Goal: Task Accomplishment & Management: Use online tool/utility

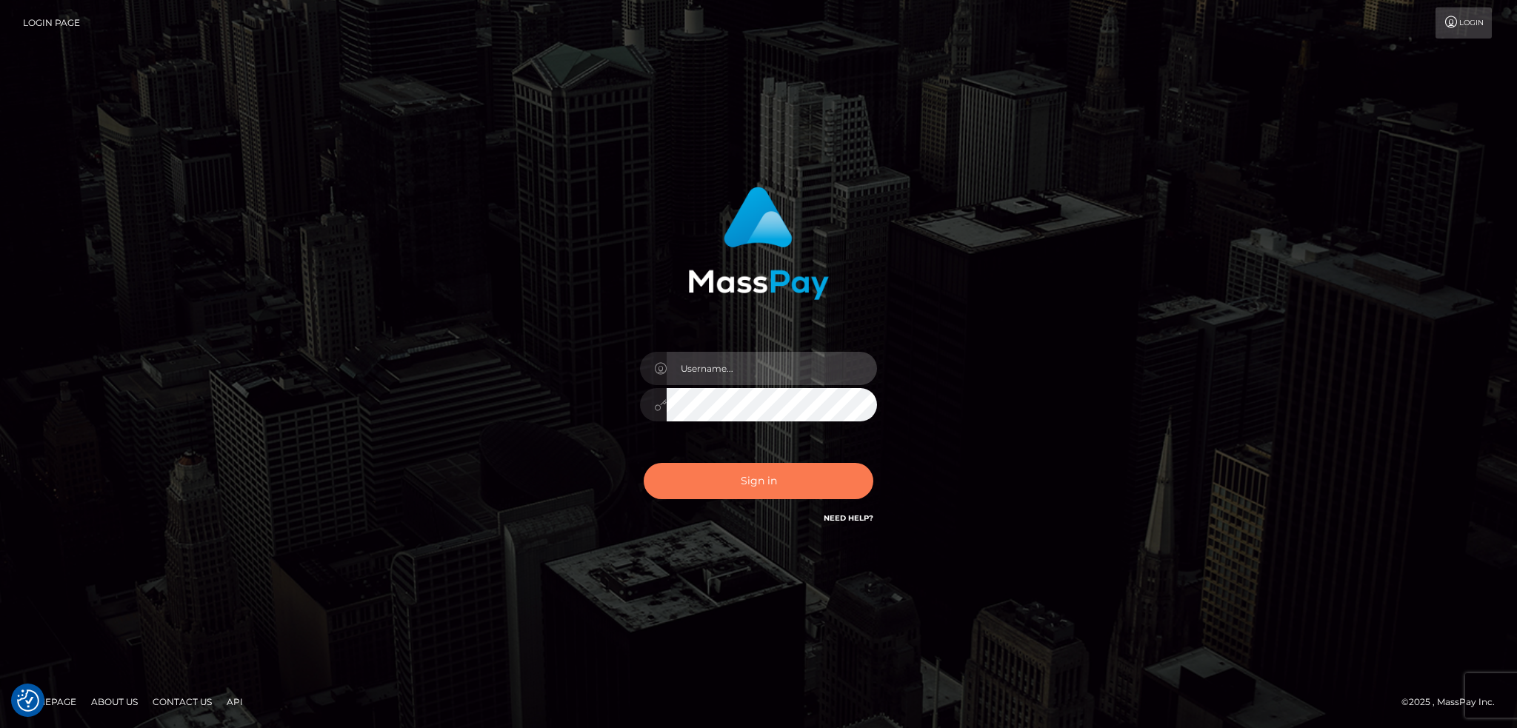
type input "alexstef"
click at [755, 480] on button "Sign in" at bounding box center [759, 481] width 230 height 36
type input "alexstef"
drag, startPoint x: 737, startPoint y: 498, endPoint x: 745, endPoint y: 478, distance: 21.6
click at [738, 498] on button "Sign in" at bounding box center [759, 481] width 230 height 36
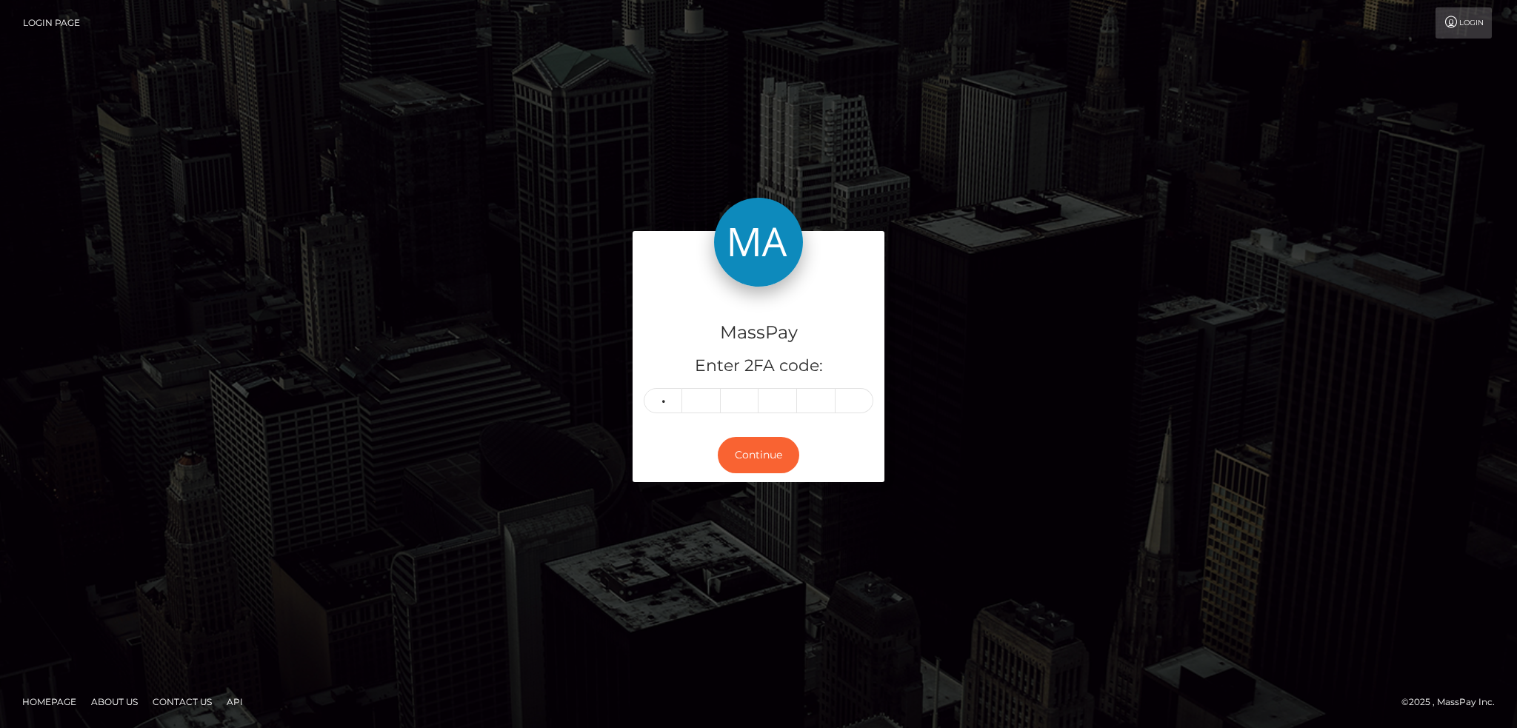
type input "3"
type input "8"
type input "4"
type input "1"
type input "9"
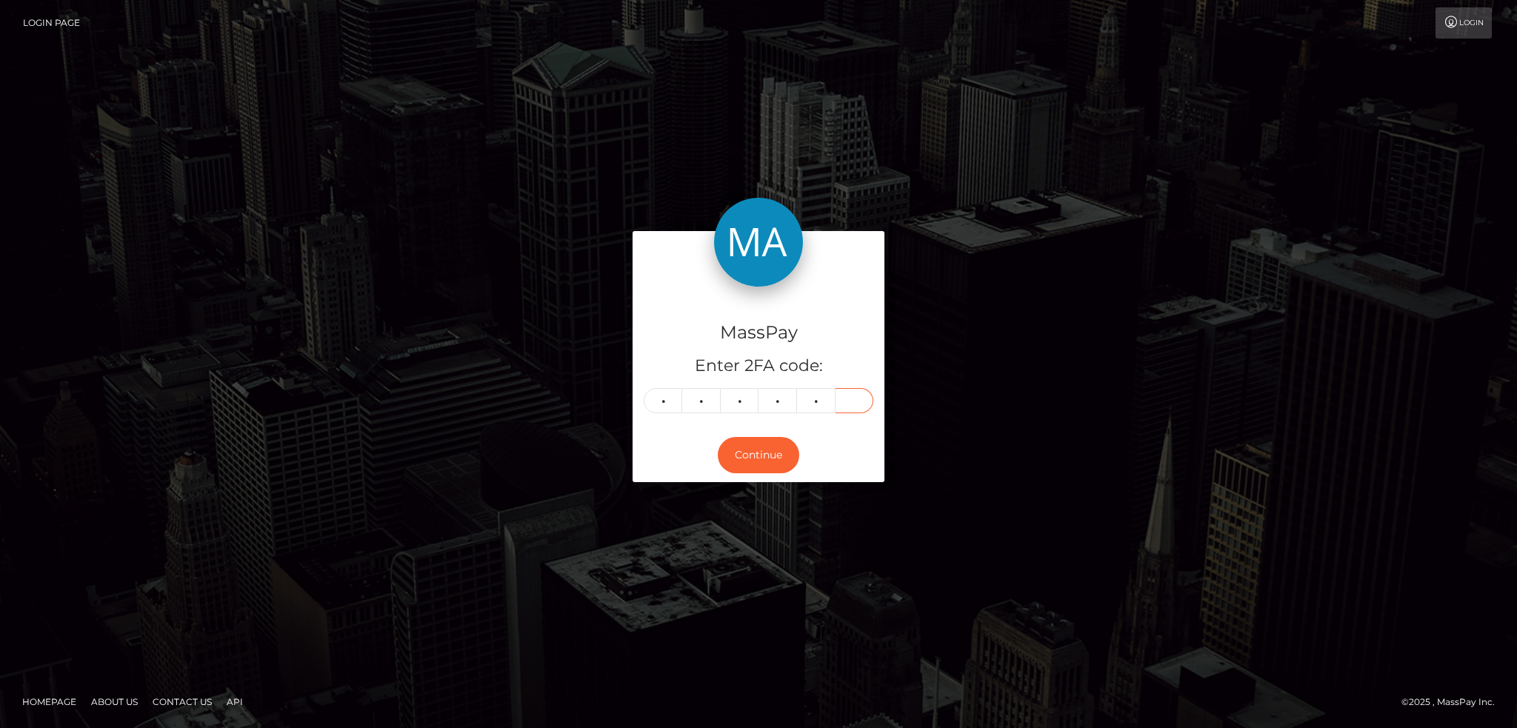
type input "1"
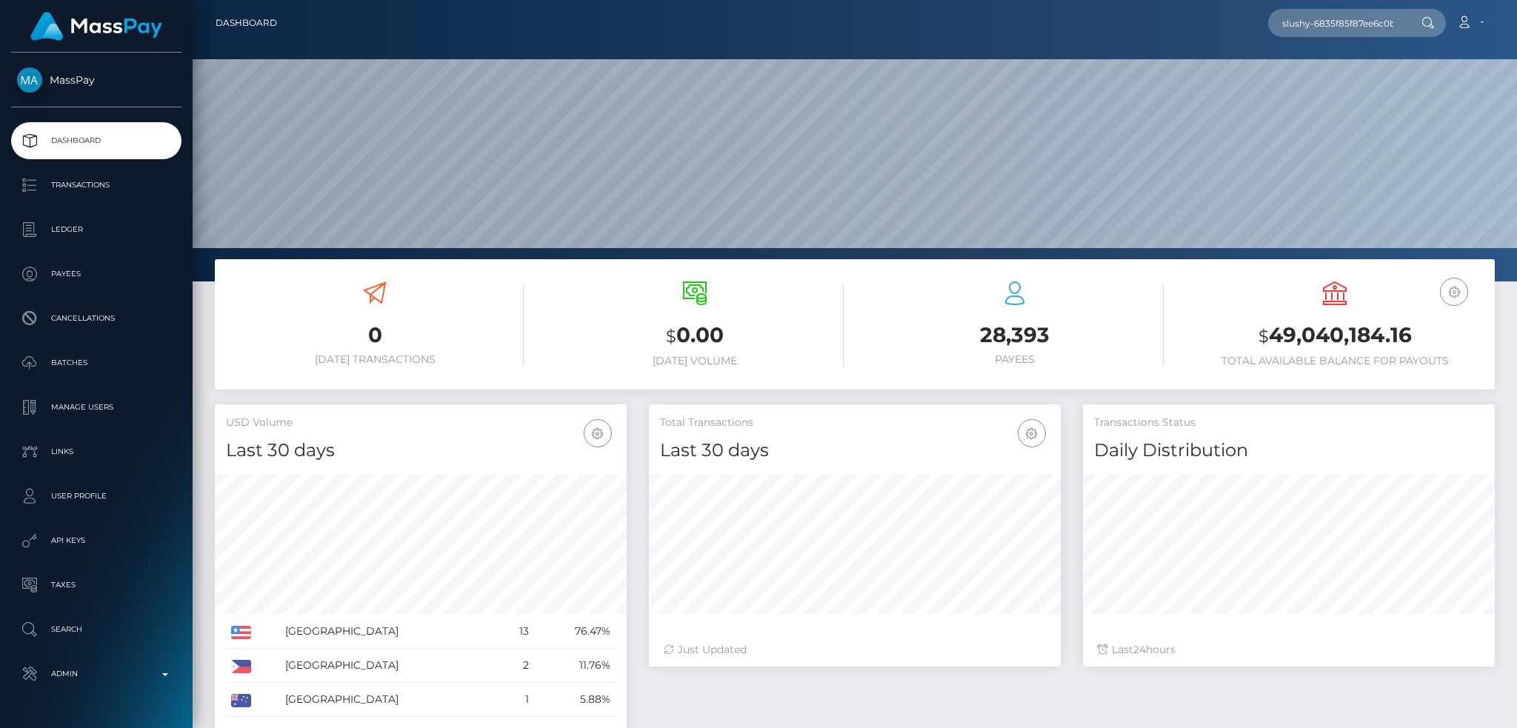
scroll to position [263, 411]
type input "slushy-6835f85f87ee6c0baa445f48-r3bqig05jj"
click at [1353, 66] on link "NICOLETTE TAYLOR REY" at bounding box center [1327, 76] width 119 height 27
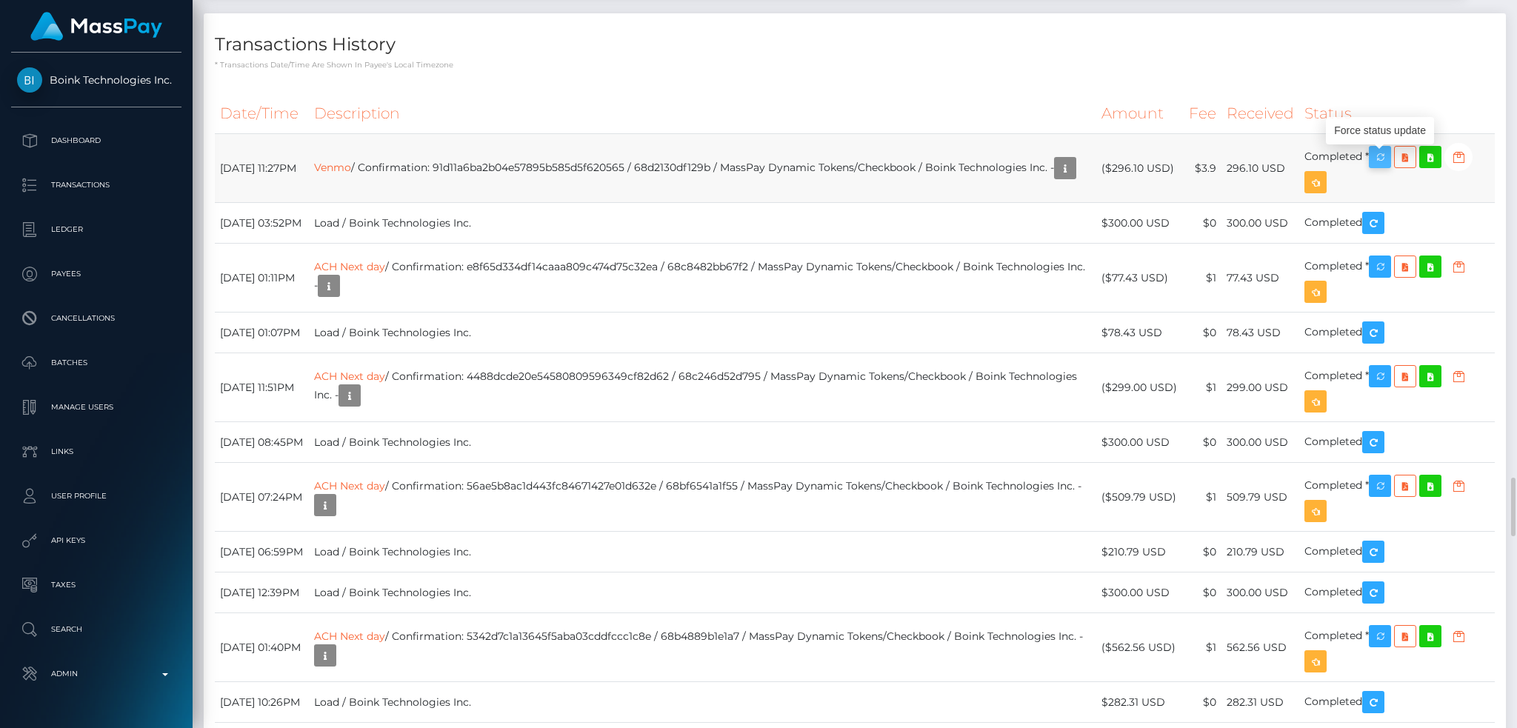
scroll to position [178, 411]
click at [1389, 167] on icon "button" at bounding box center [1380, 157] width 18 height 19
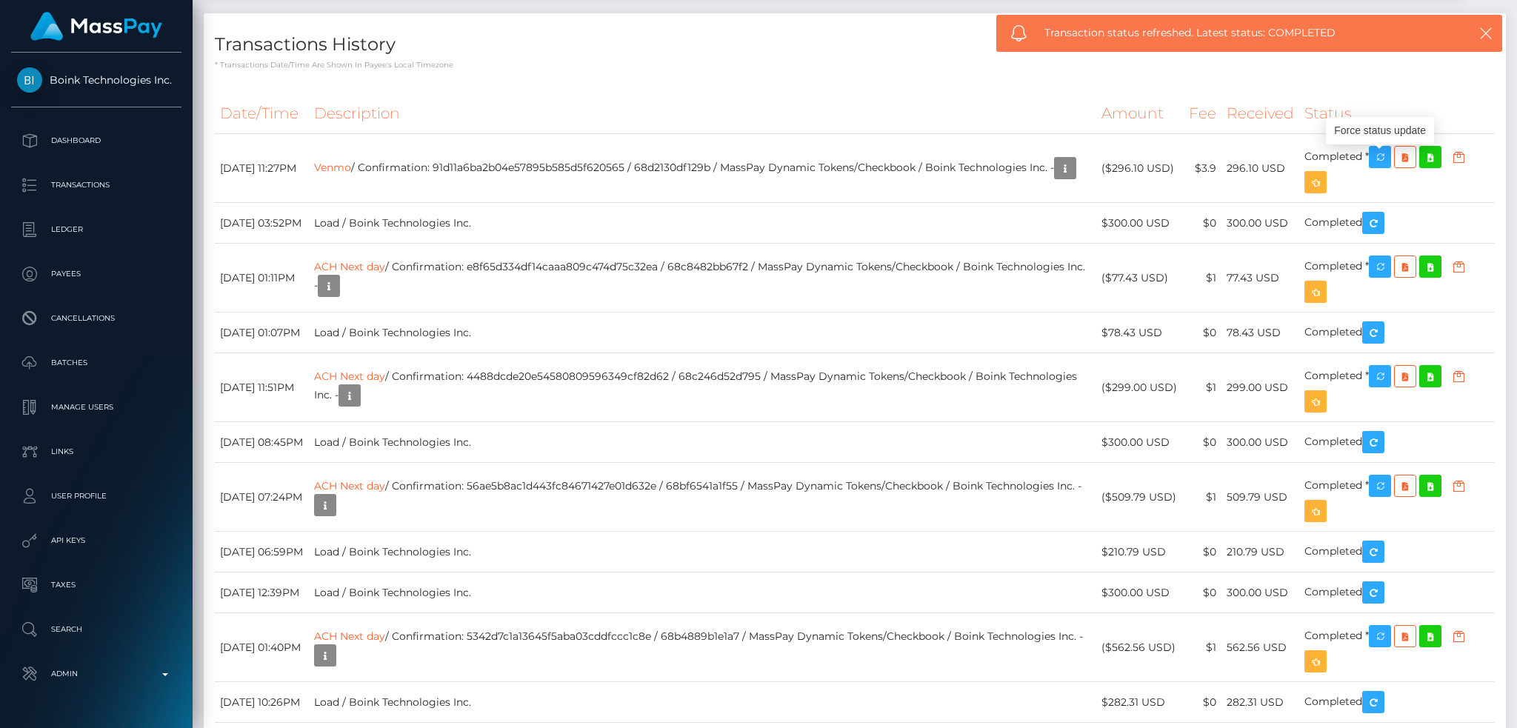
click at [1130, 19] on div "Transaction status refreshed. Latest status: COMPLETED" at bounding box center [1249, 33] width 506 height 37
click at [1131, 31] on span "Transaction status refreshed. Latest status: COMPLETED" at bounding box center [1241, 33] width 394 height 16
copy span "Transaction status refreshed. Latest status: COMPLETED"
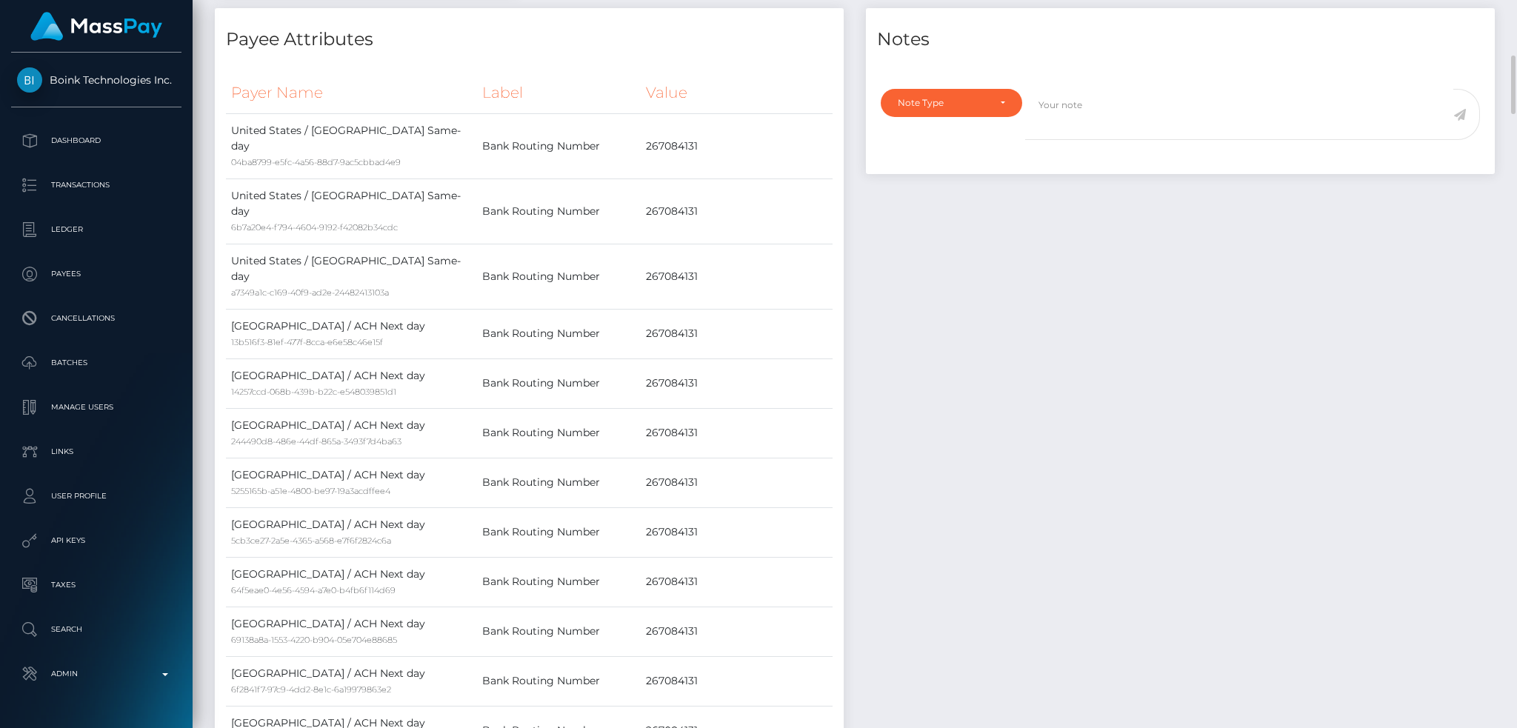
scroll to position [0, 0]
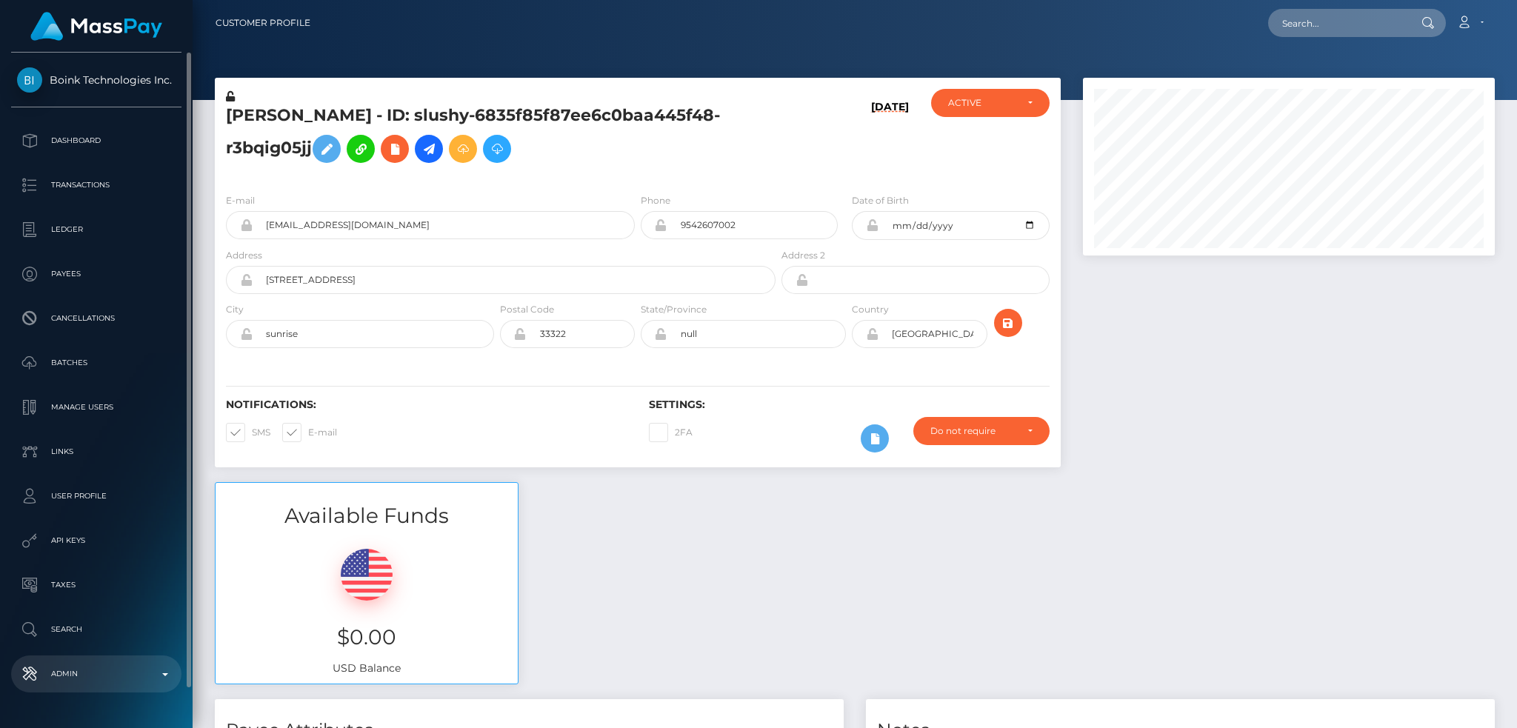
click at [117, 659] on link "Admin" at bounding box center [96, 674] width 170 height 37
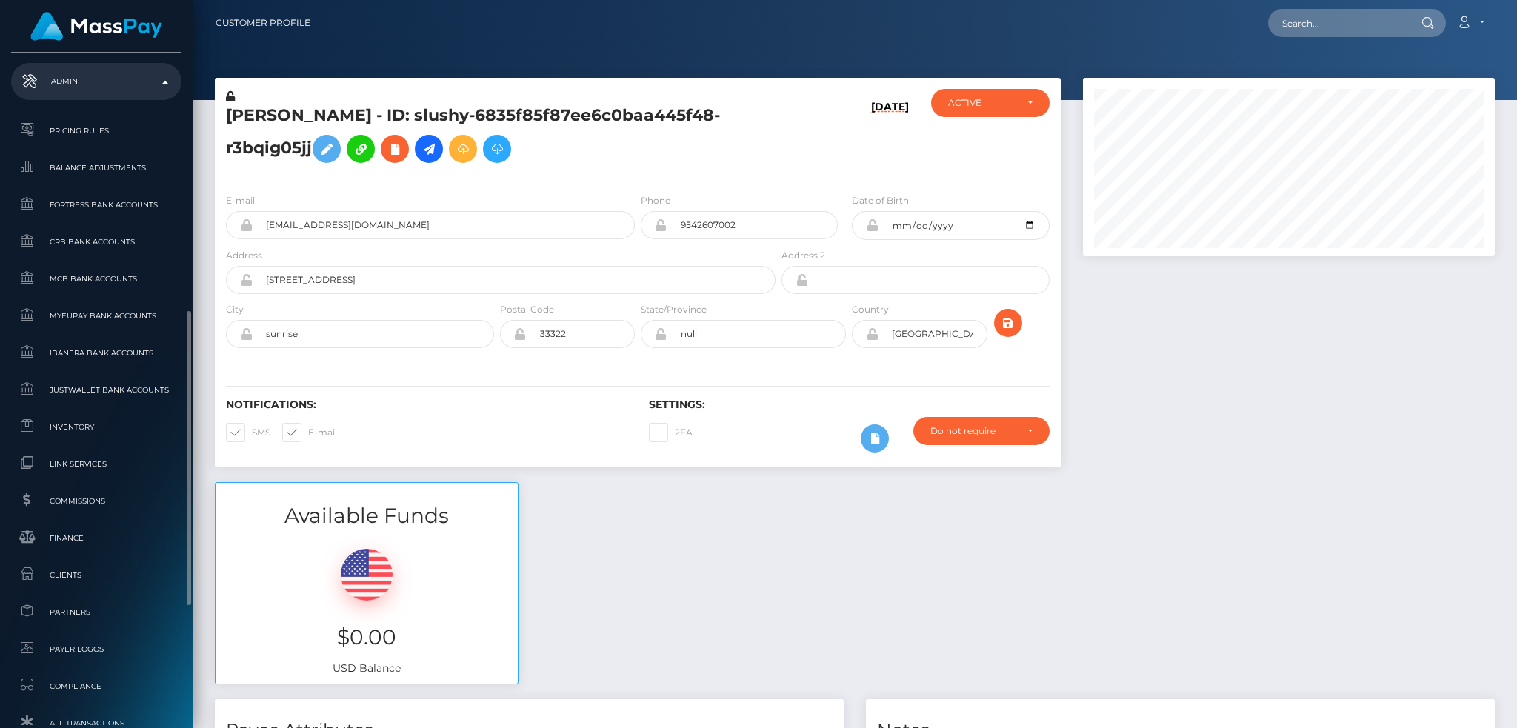
scroll to position [868, 0]
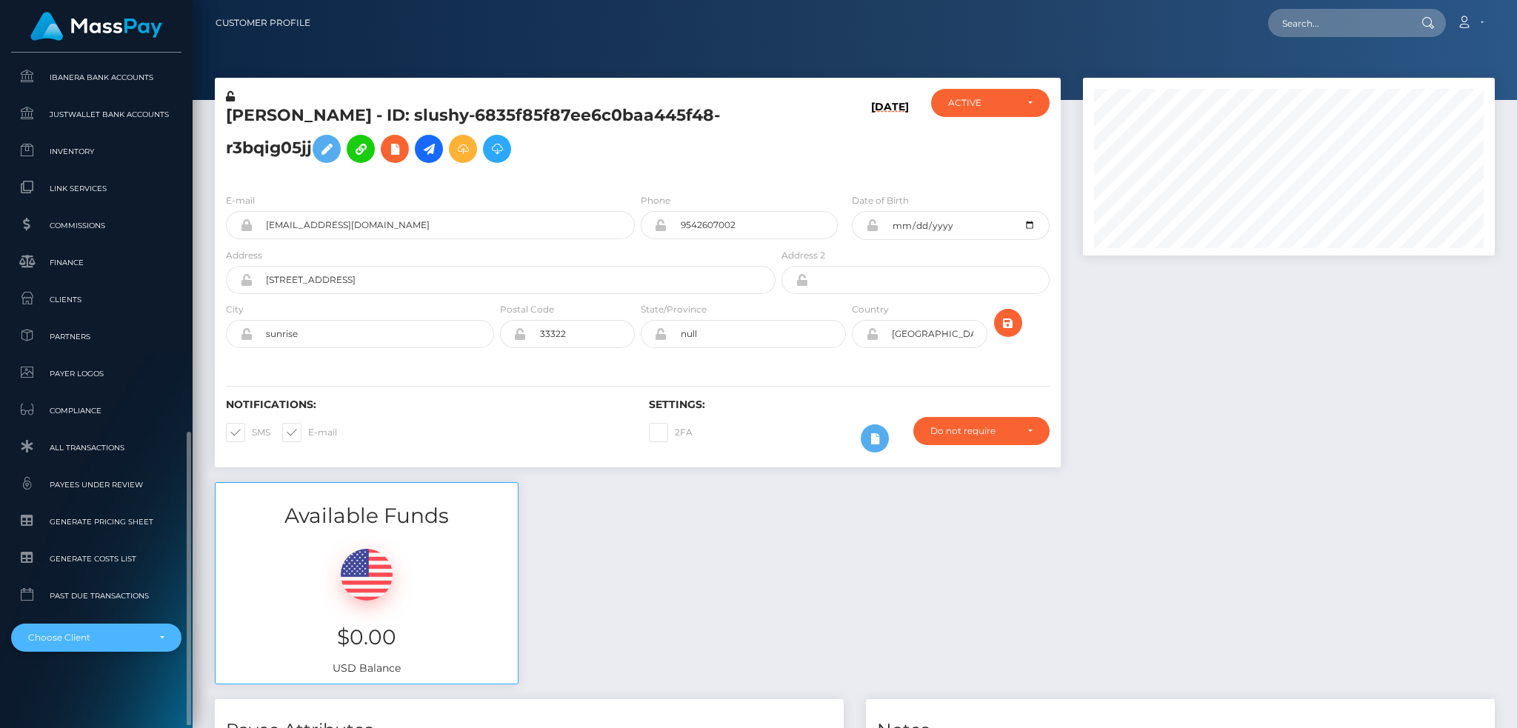
click at [121, 645] on div "Choose Client" at bounding box center [96, 638] width 170 height 28
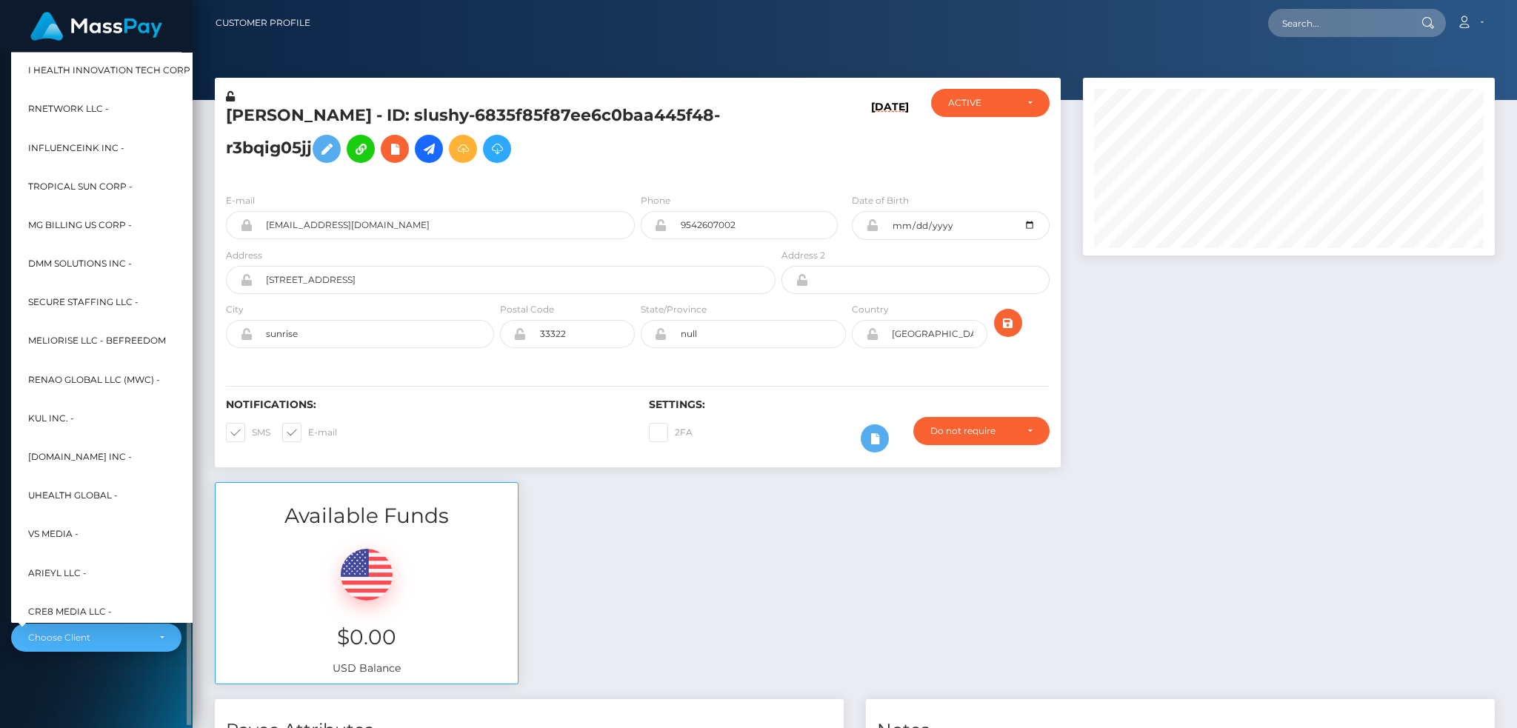
scroll to position [444, 0]
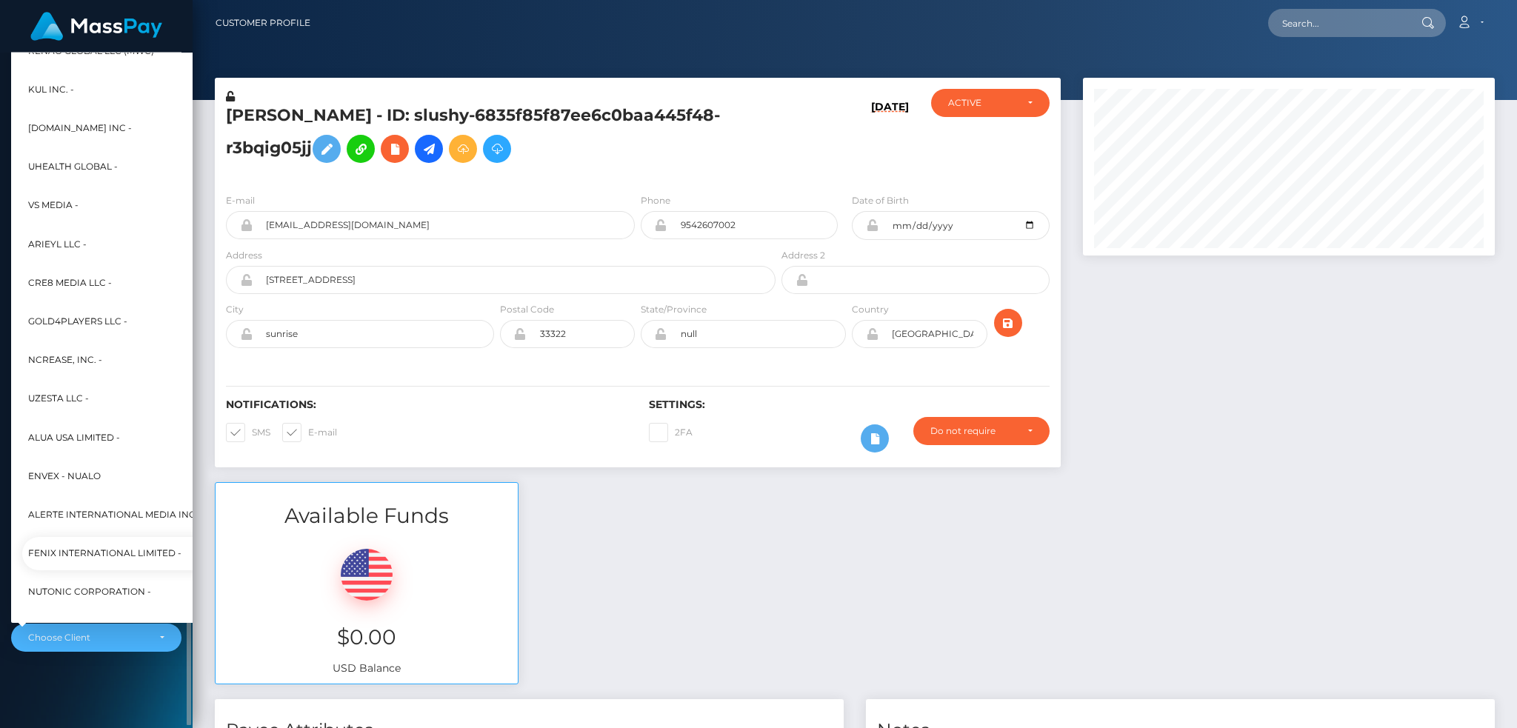
click at [103, 550] on span "Fenix International Limited -" at bounding box center [104, 553] width 153 height 19
select select "26"
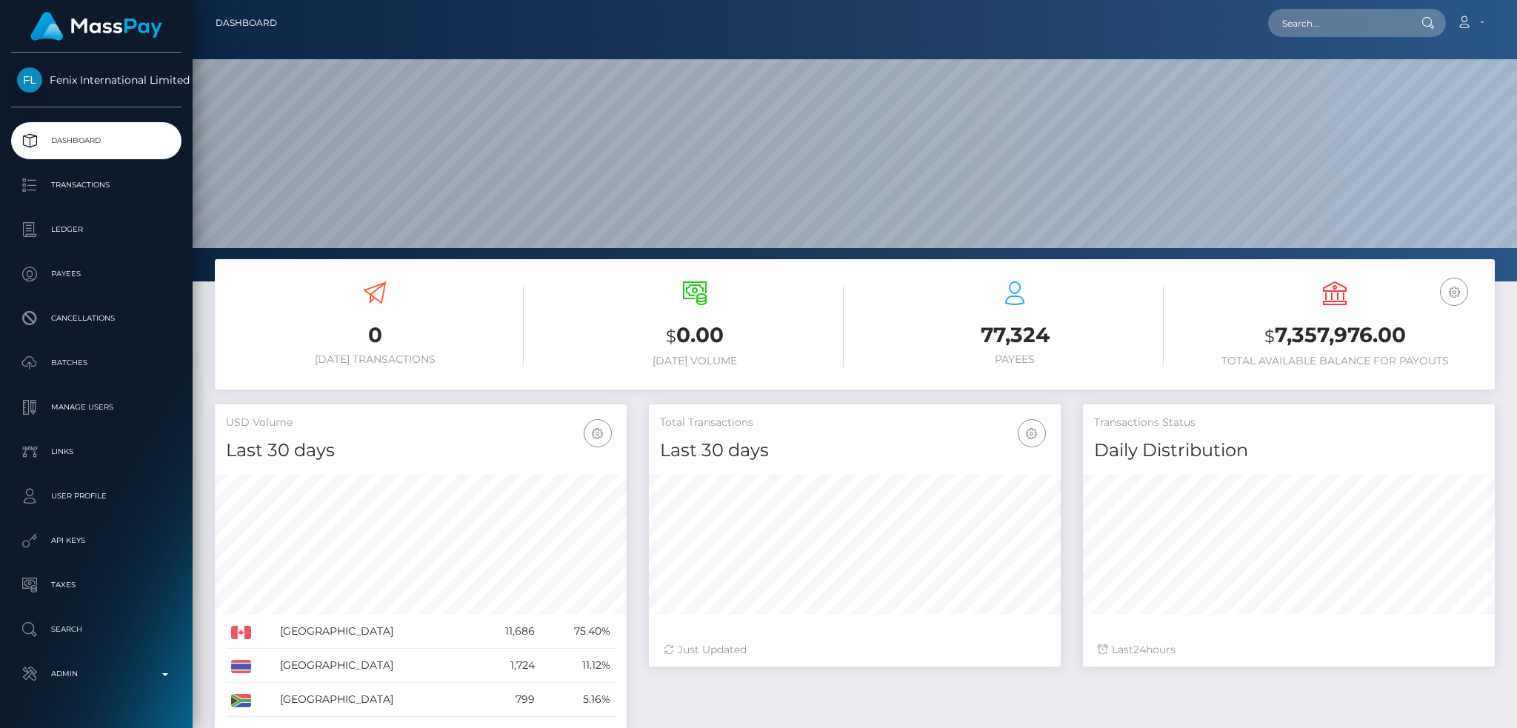
scroll to position [263, 411]
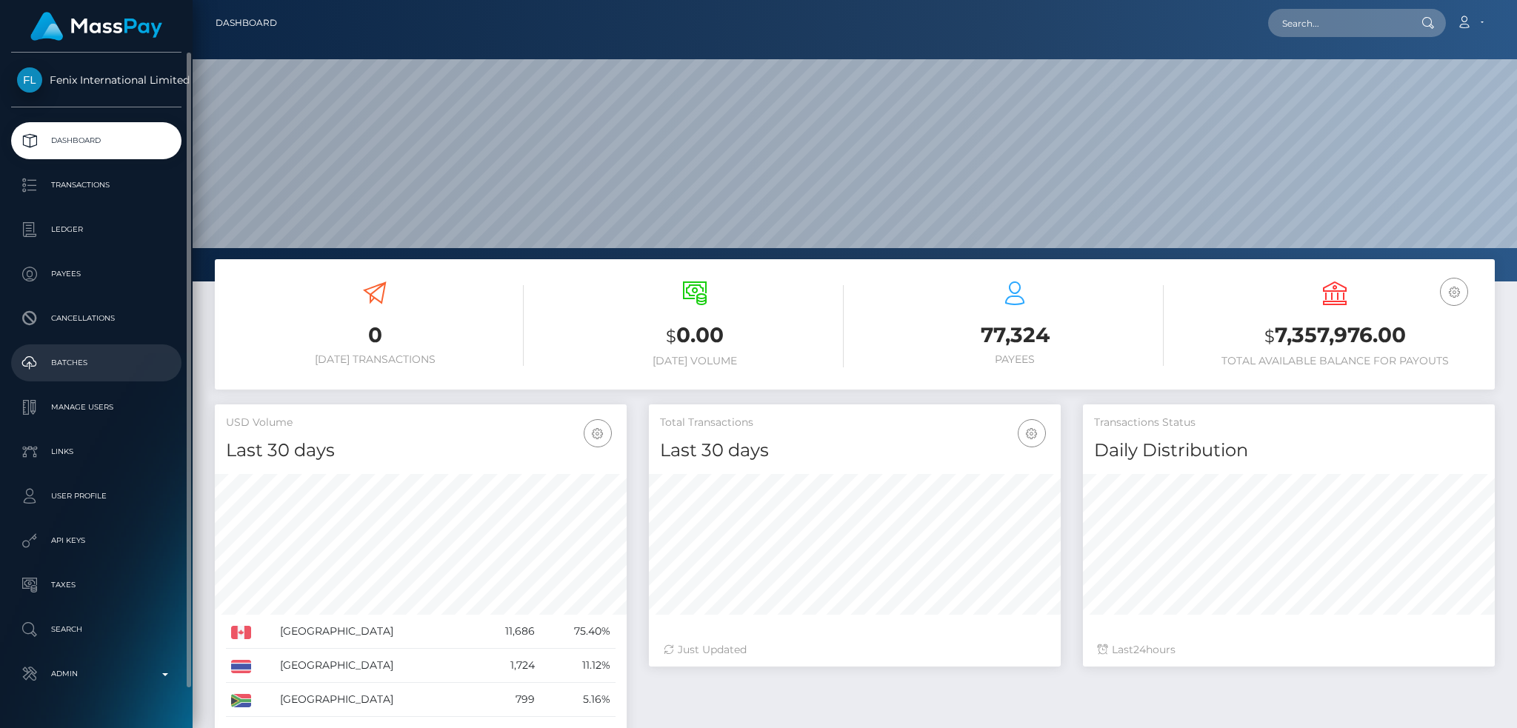
click at [124, 378] on link "Batches" at bounding box center [96, 362] width 170 height 37
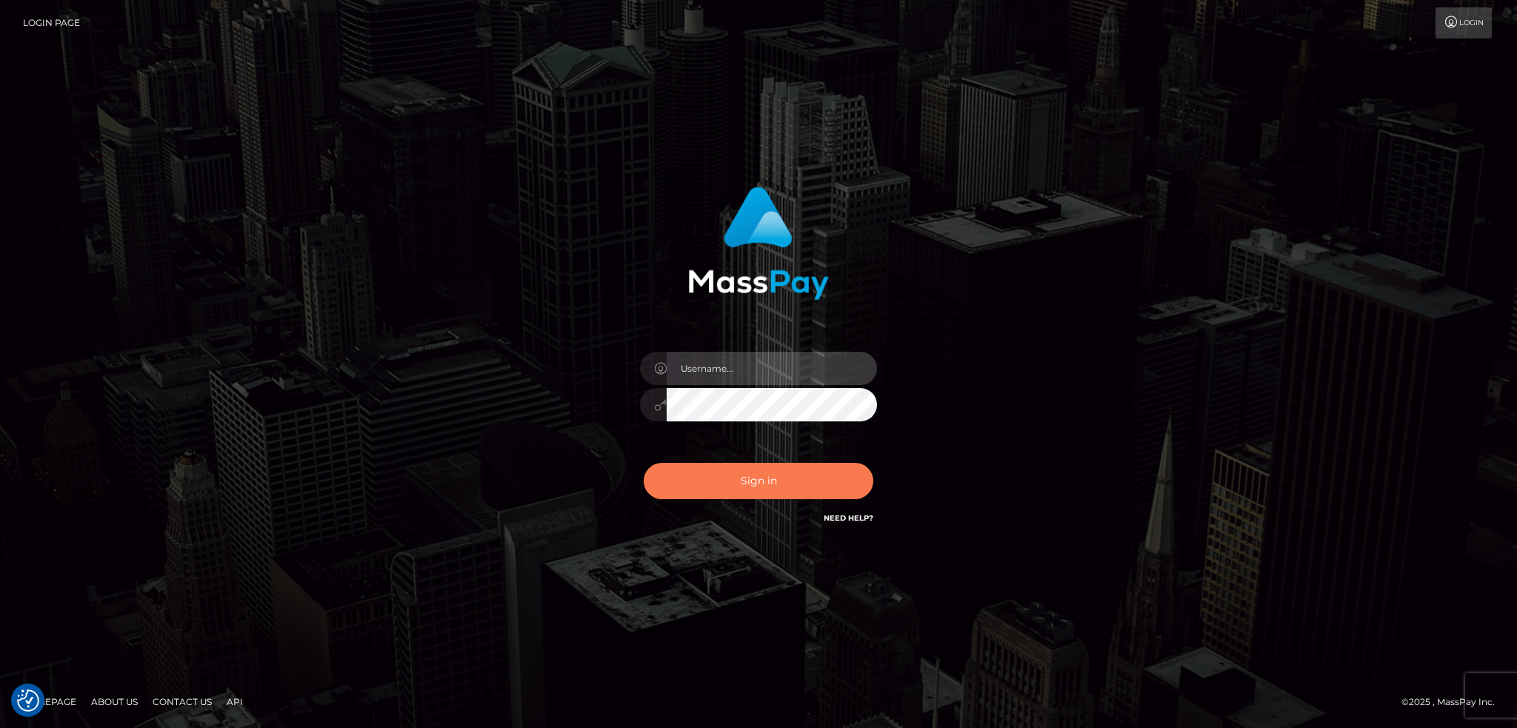
type input "alexstef"
click at [795, 470] on button "Sign in" at bounding box center [759, 481] width 230 height 36
type input "alexstef"
click at [786, 472] on button "Sign in" at bounding box center [759, 481] width 230 height 36
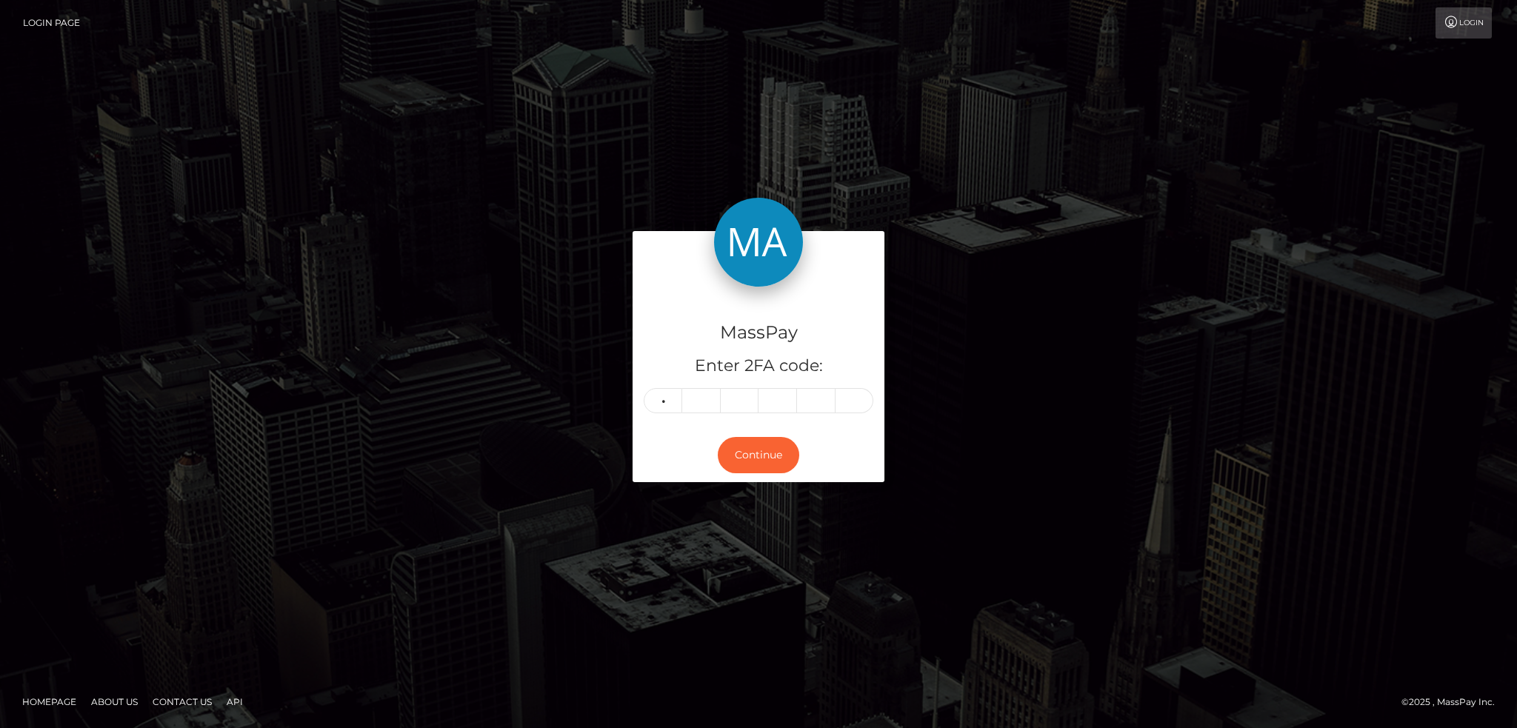
type input "7"
type input "2"
type input "1"
type input "8"
type input "4"
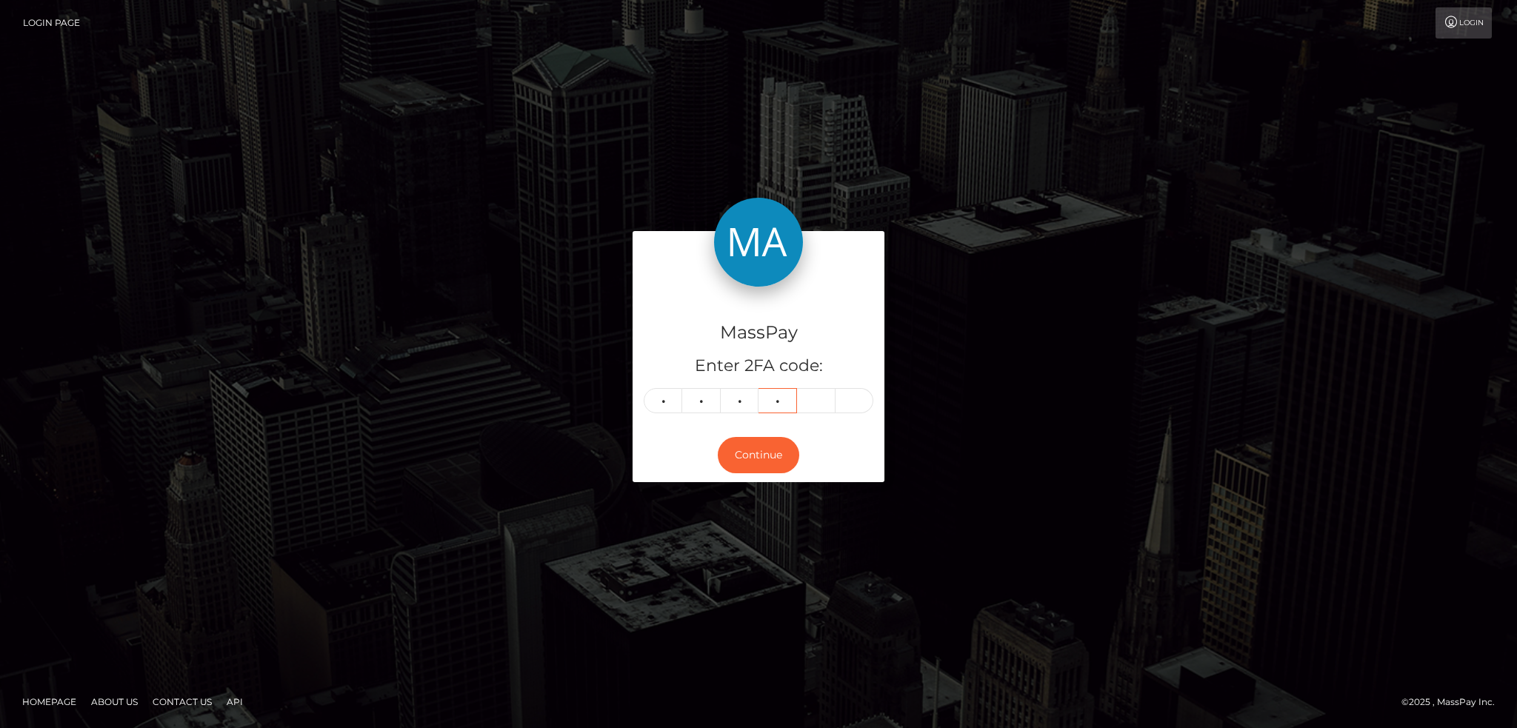
type input "2"
type input "8"
type input "6"
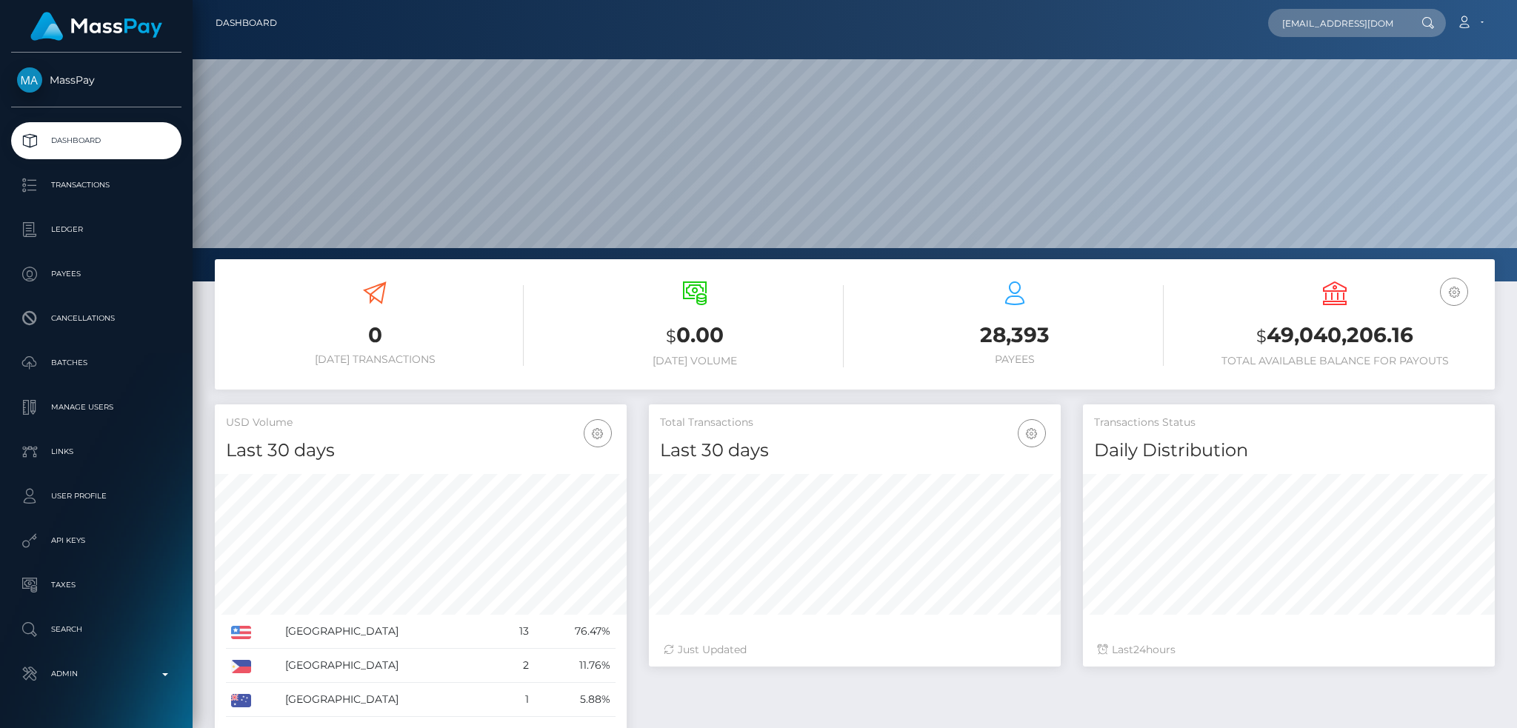
scroll to position [263, 411]
type input "[EMAIL_ADDRESS][DOMAIN_NAME]"
click at [1304, 76] on link "[PERSON_NAME]" at bounding box center [1327, 76] width 119 height 27
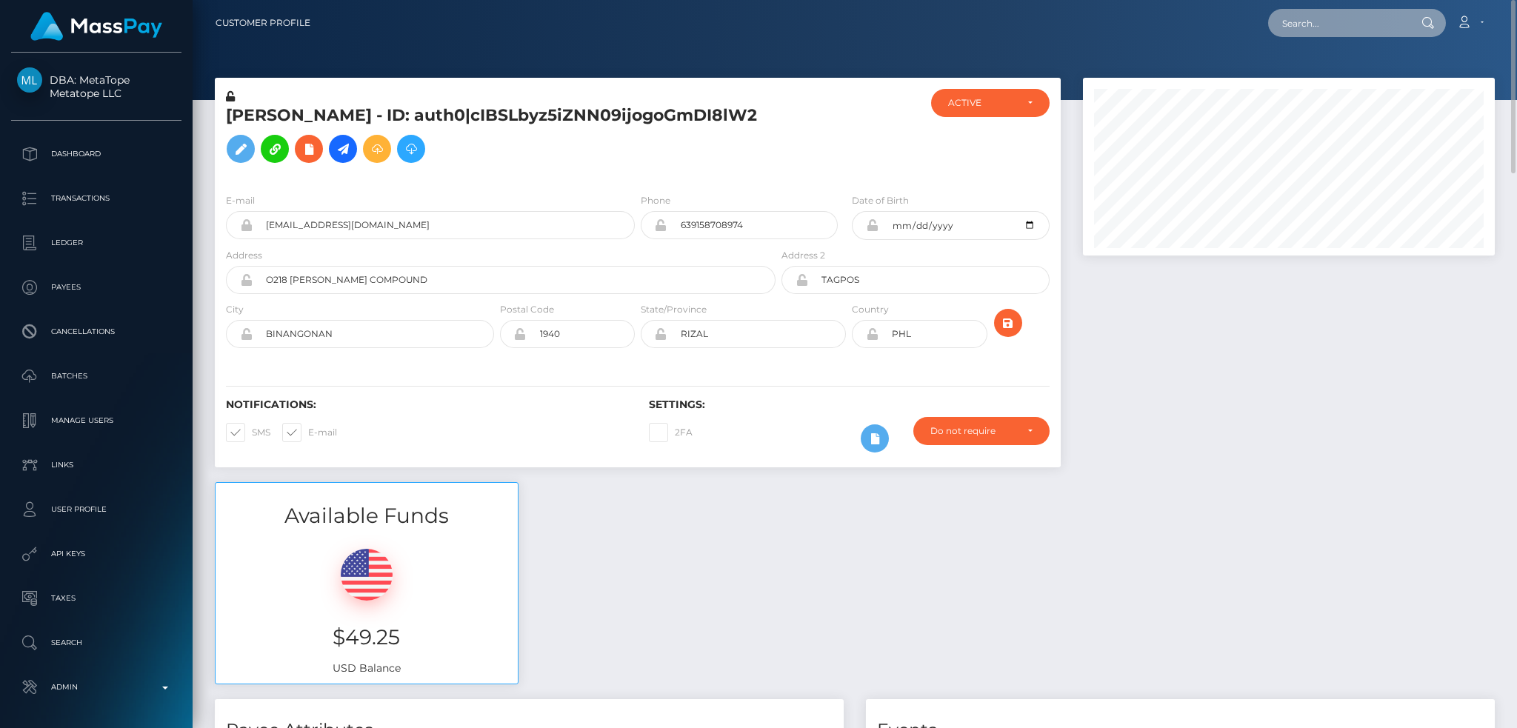
click at [1286, 24] on input "text" at bounding box center [1337, 23] width 139 height 28
paste input "0xaac01ed9e2c61fae3e10688c3a21a463235804a1"
type input "0xaac01ed9e2c61fae3e10688c3a21a463235804a1"
click at [834, 487] on div "Available Funds $49.25 USD Balance" at bounding box center [855, 591] width 1302 height 218
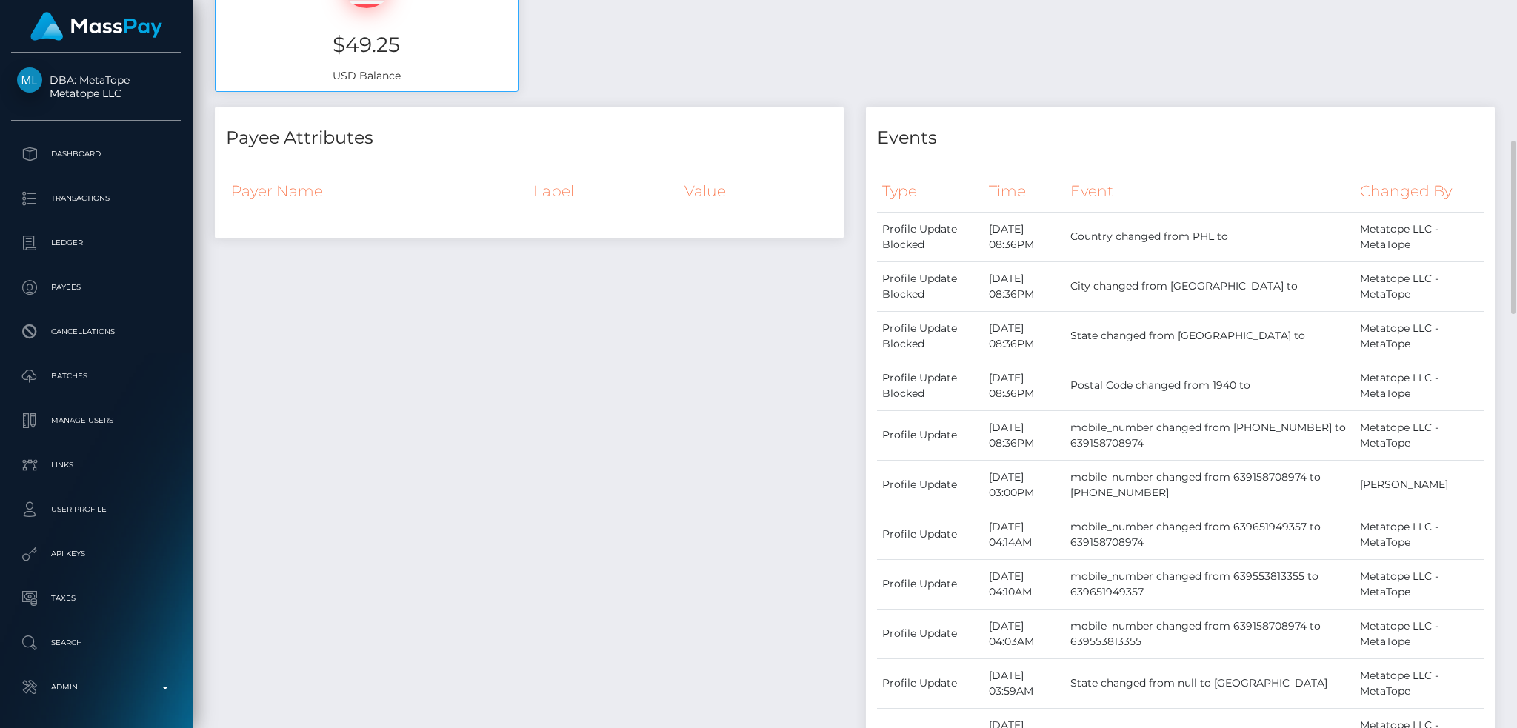
scroll to position [0, 0]
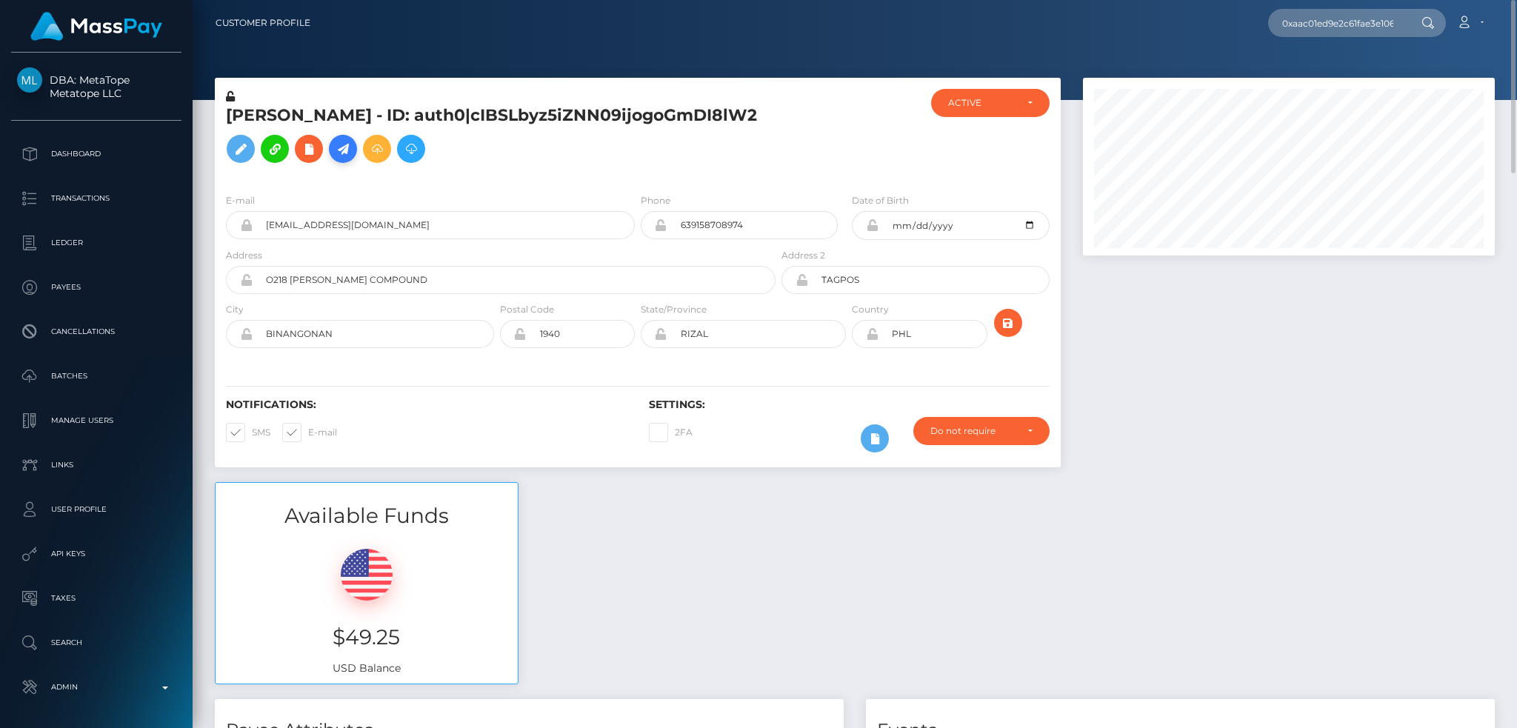
click at [348, 147] on icon at bounding box center [343, 149] width 18 height 19
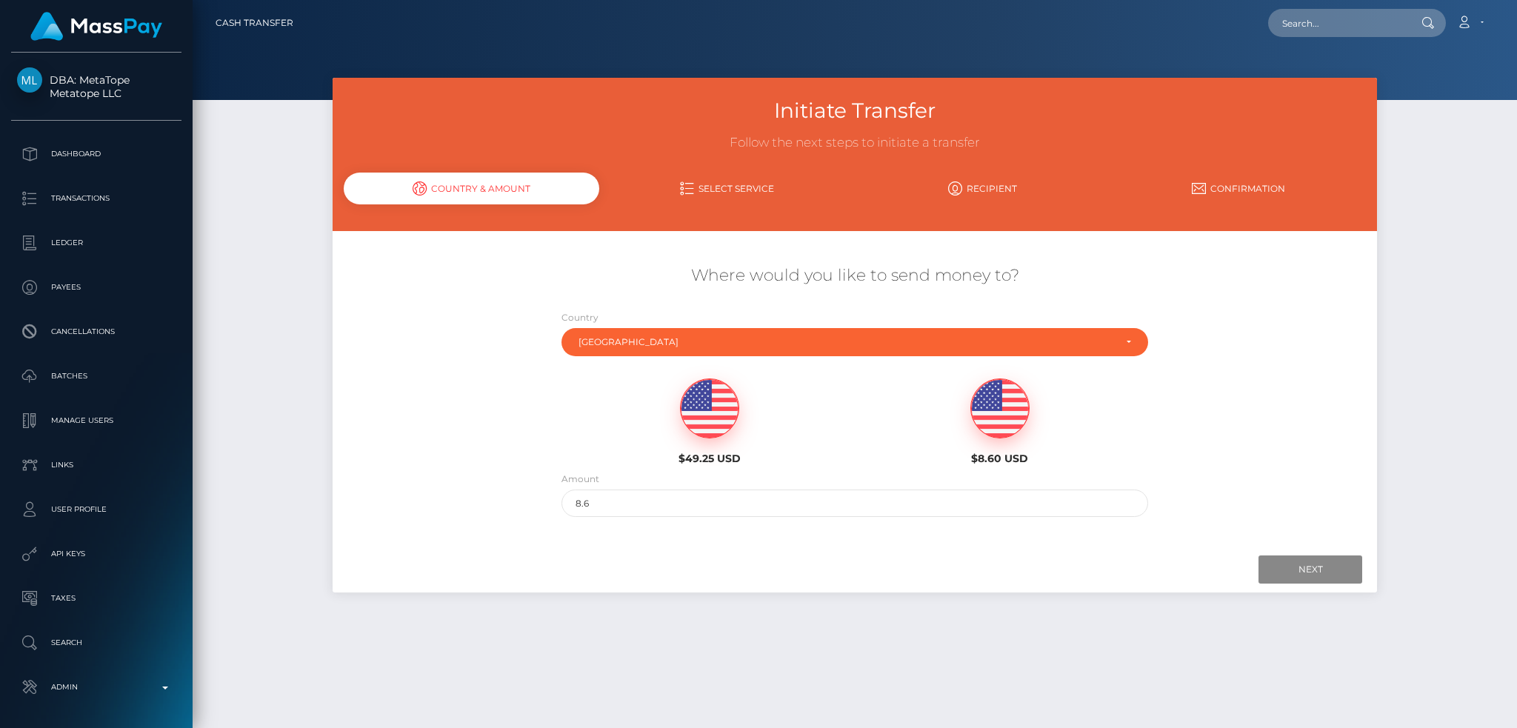
click at [698, 407] on img at bounding box center [710, 408] width 58 height 59
type input "49.25"
click at [1290, 570] on input "Next" at bounding box center [1310, 570] width 104 height 28
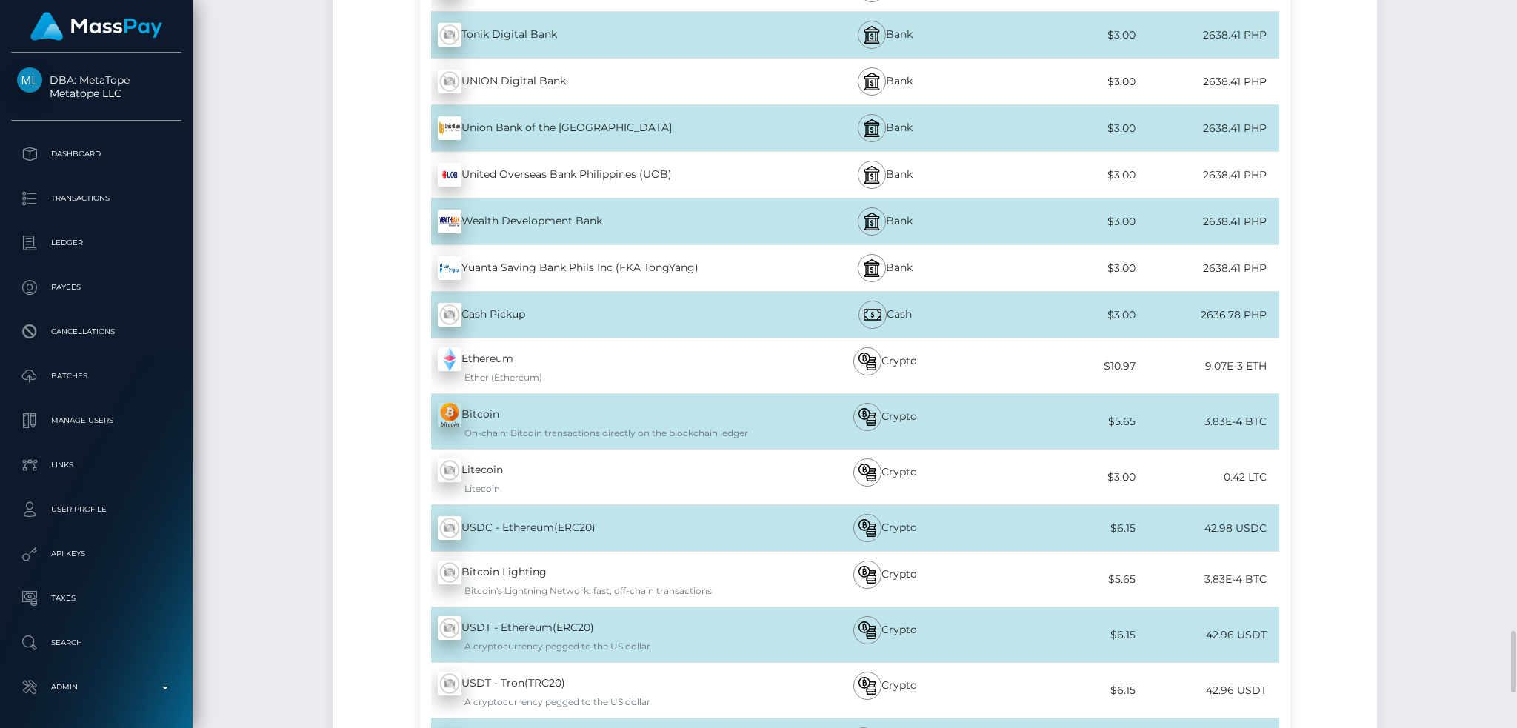
scroll to position [7825, 0]
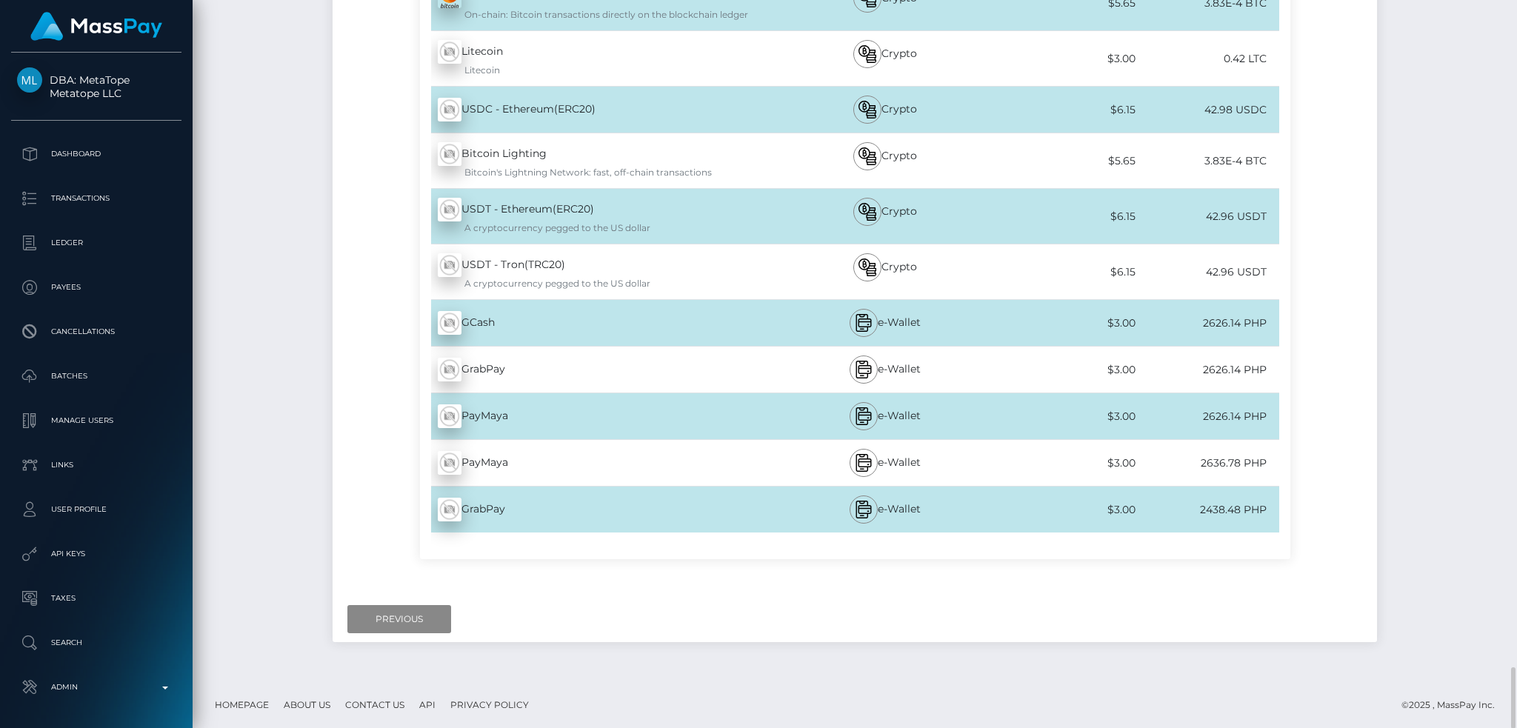
click at [653, 221] on div "A cryptocurrency pegged to the US dollar" at bounding box center [608, 227] width 340 height 13
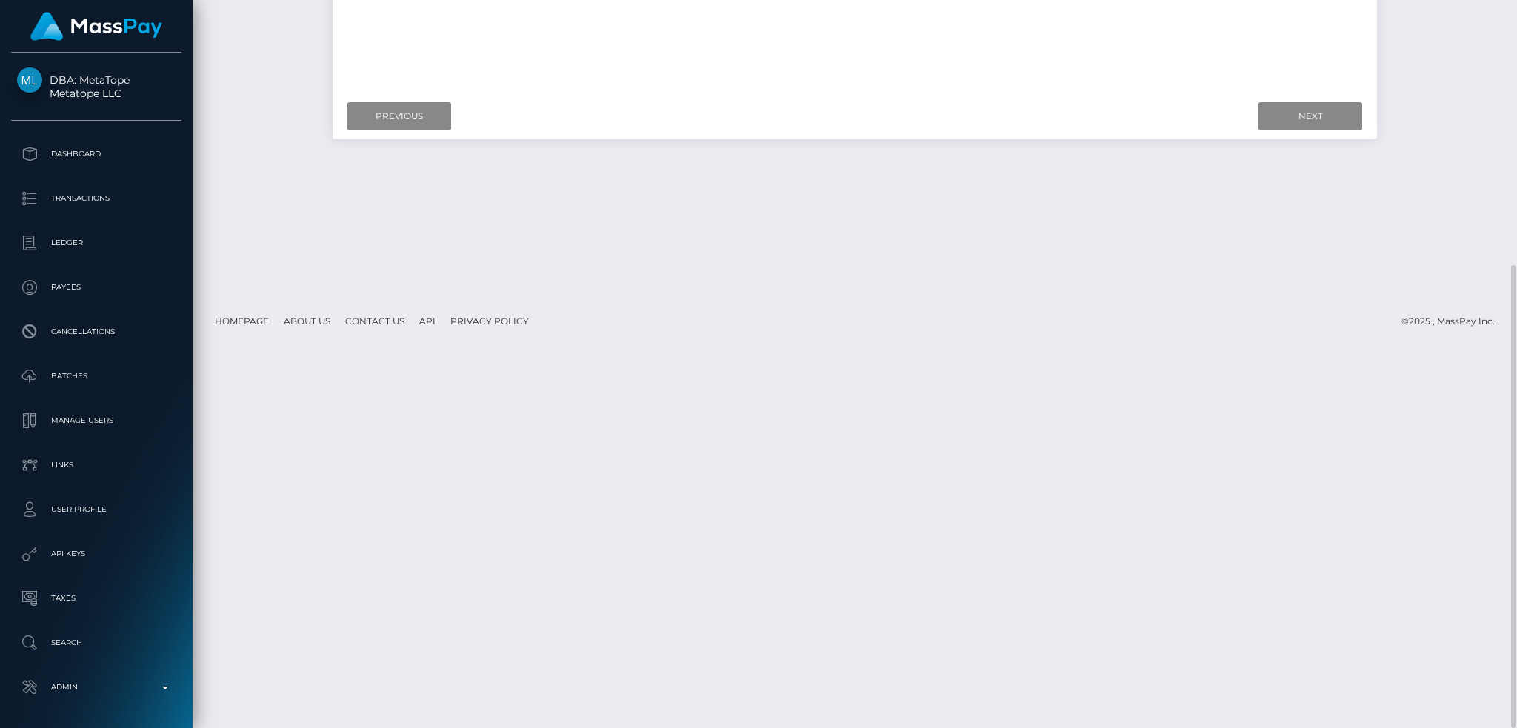
scroll to position [0, 0]
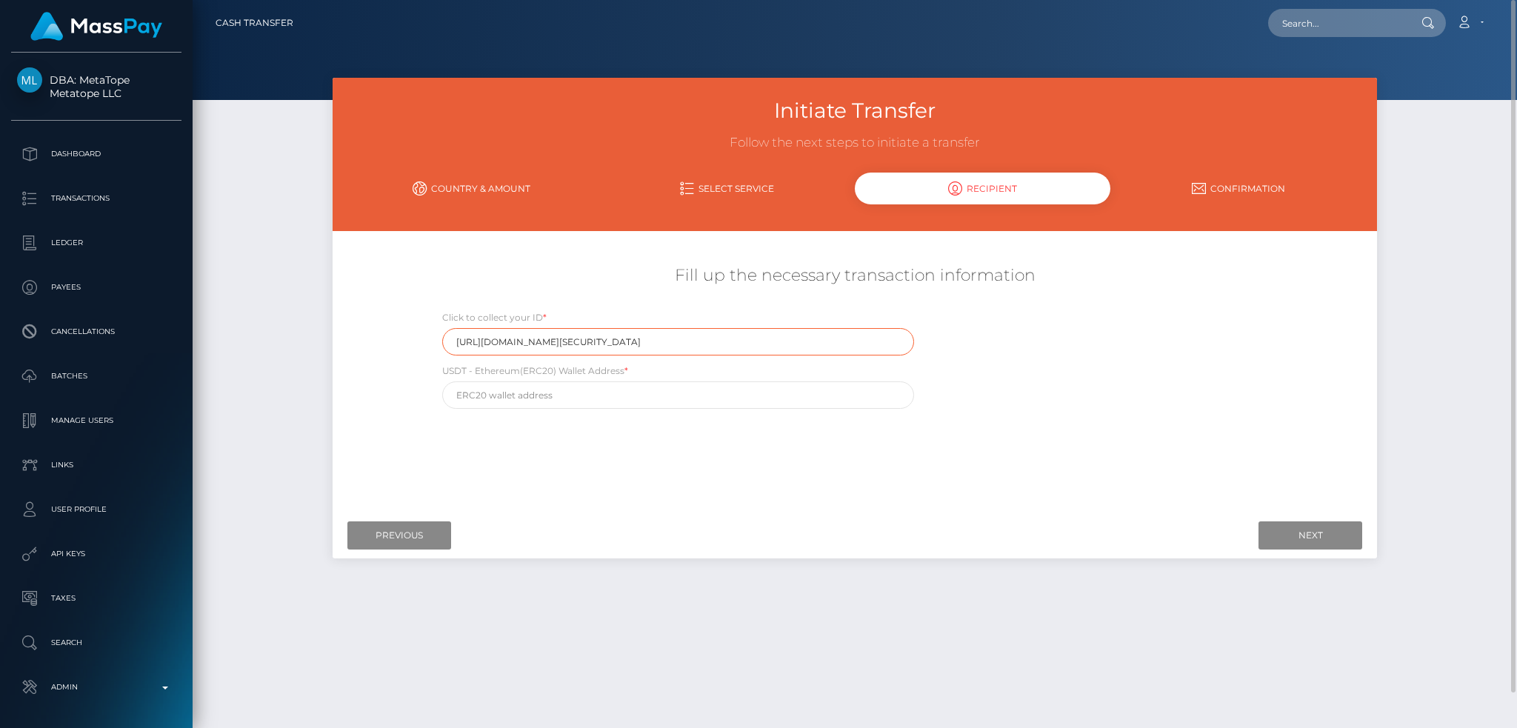
click at [676, 337] on input "https://magic.veriff.me/v/eyJhbGciOiJIUzI1NiIsInR5cCI6IkpXVCJ9.eyJpYXQiOjE3NTky…" at bounding box center [678, 341] width 473 height 27
click at [385, 523] on input "Previous" at bounding box center [399, 535] width 104 height 28
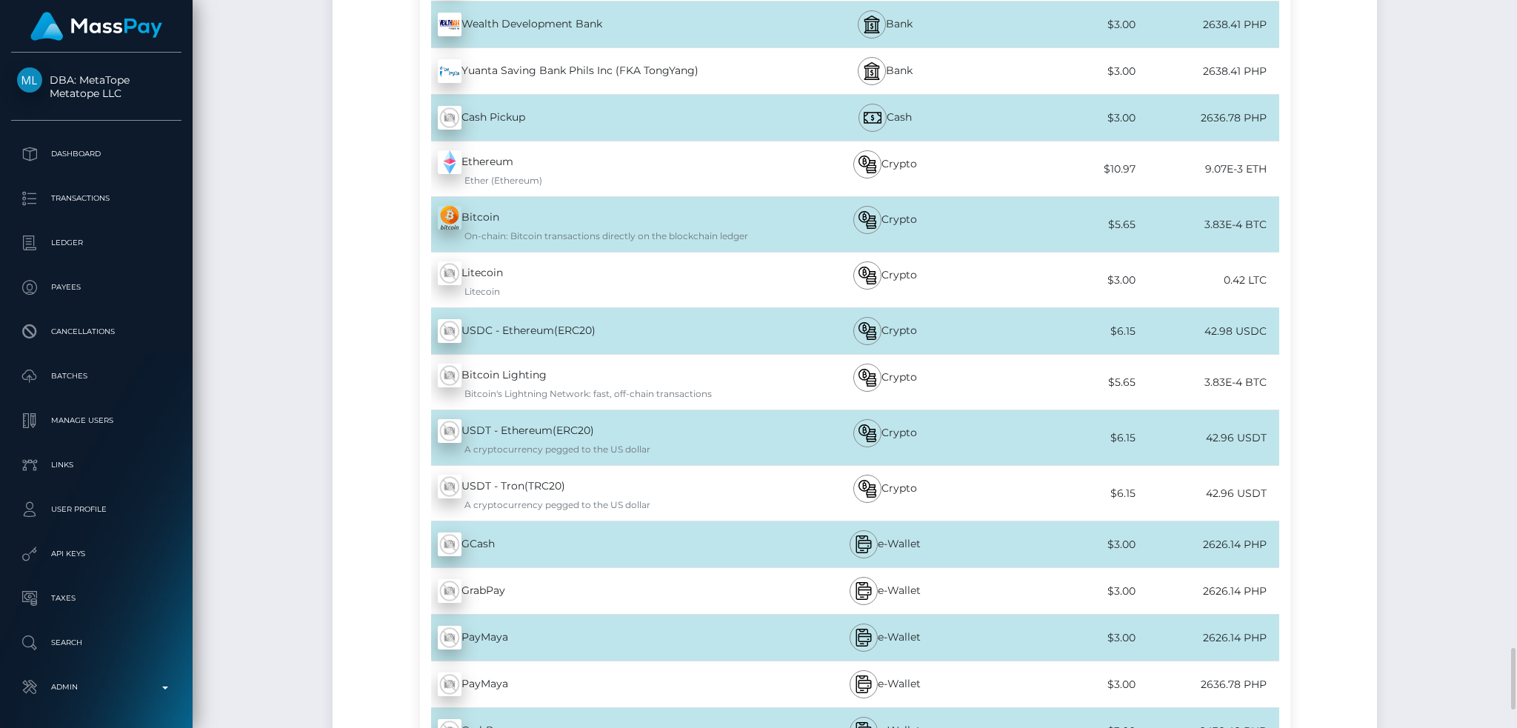
scroll to position [7825, 0]
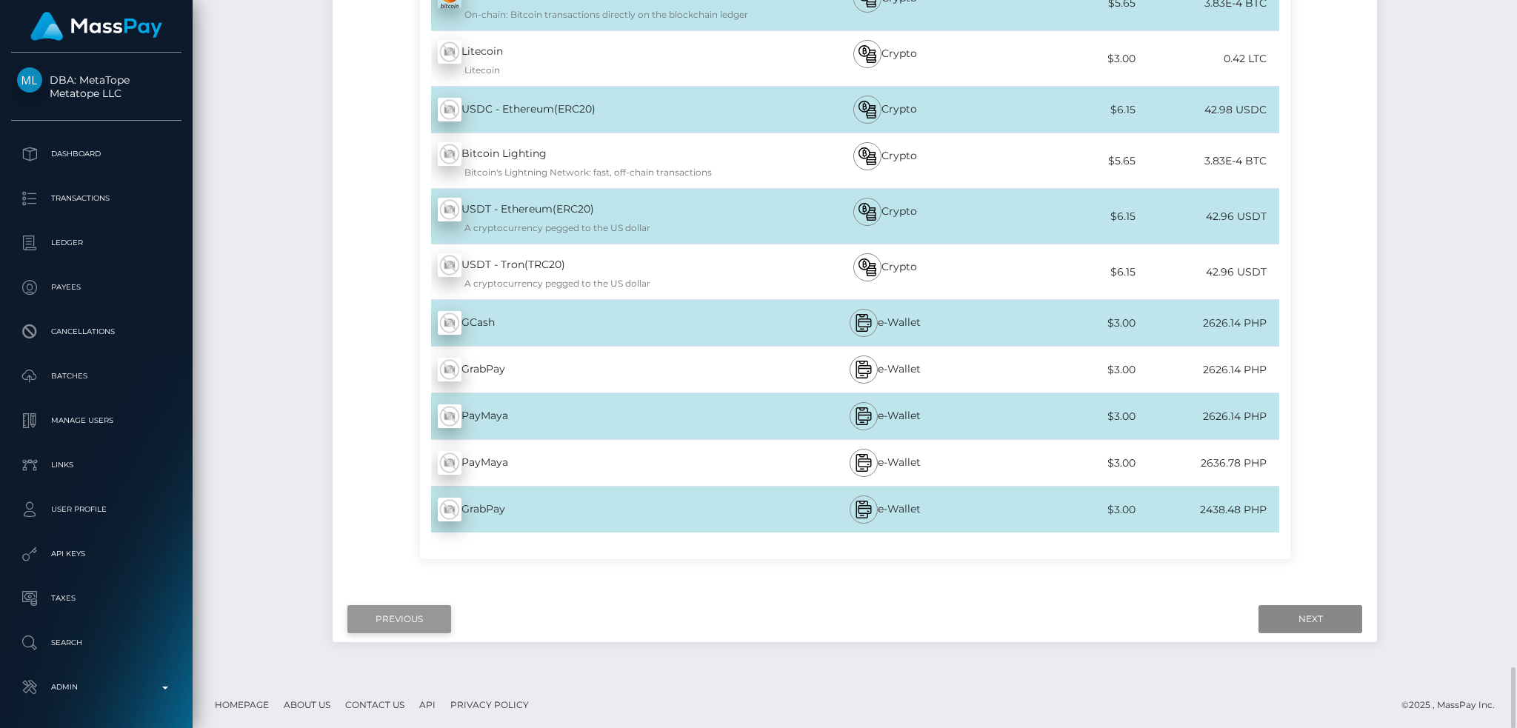
click at [407, 610] on input "Previous" at bounding box center [399, 619] width 104 height 28
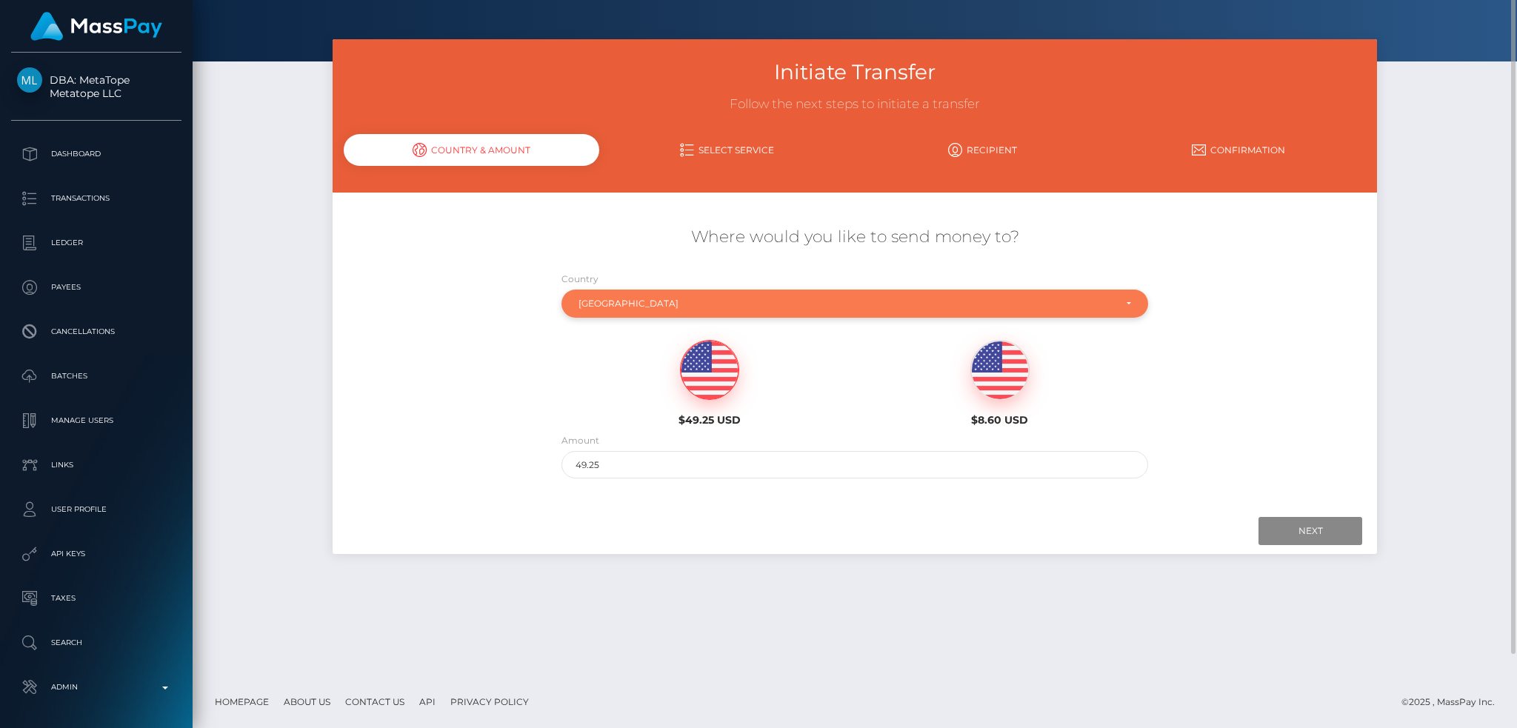
scroll to position [0, 0]
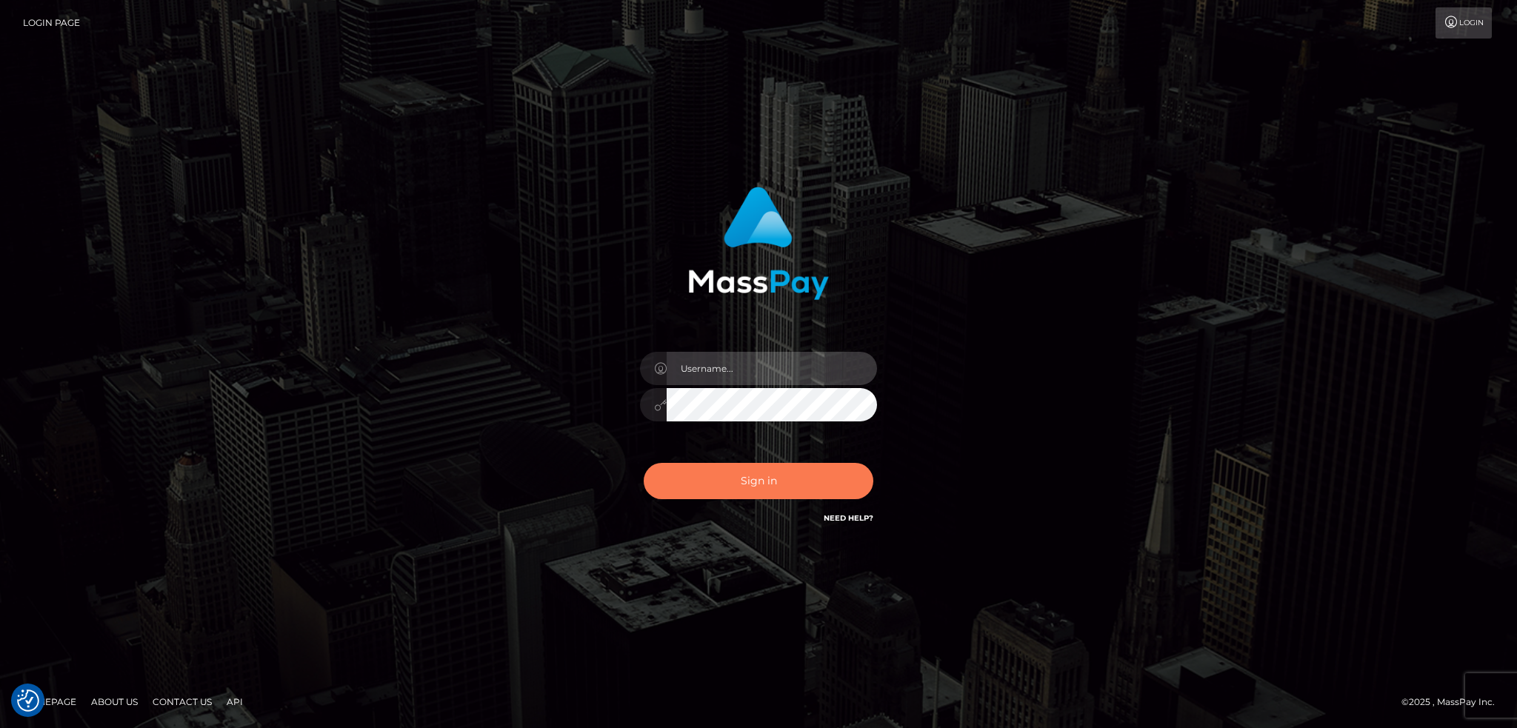
type input "alexstef"
click at [733, 475] on button "Sign in" at bounding box center [759, 481] width 230 height 36
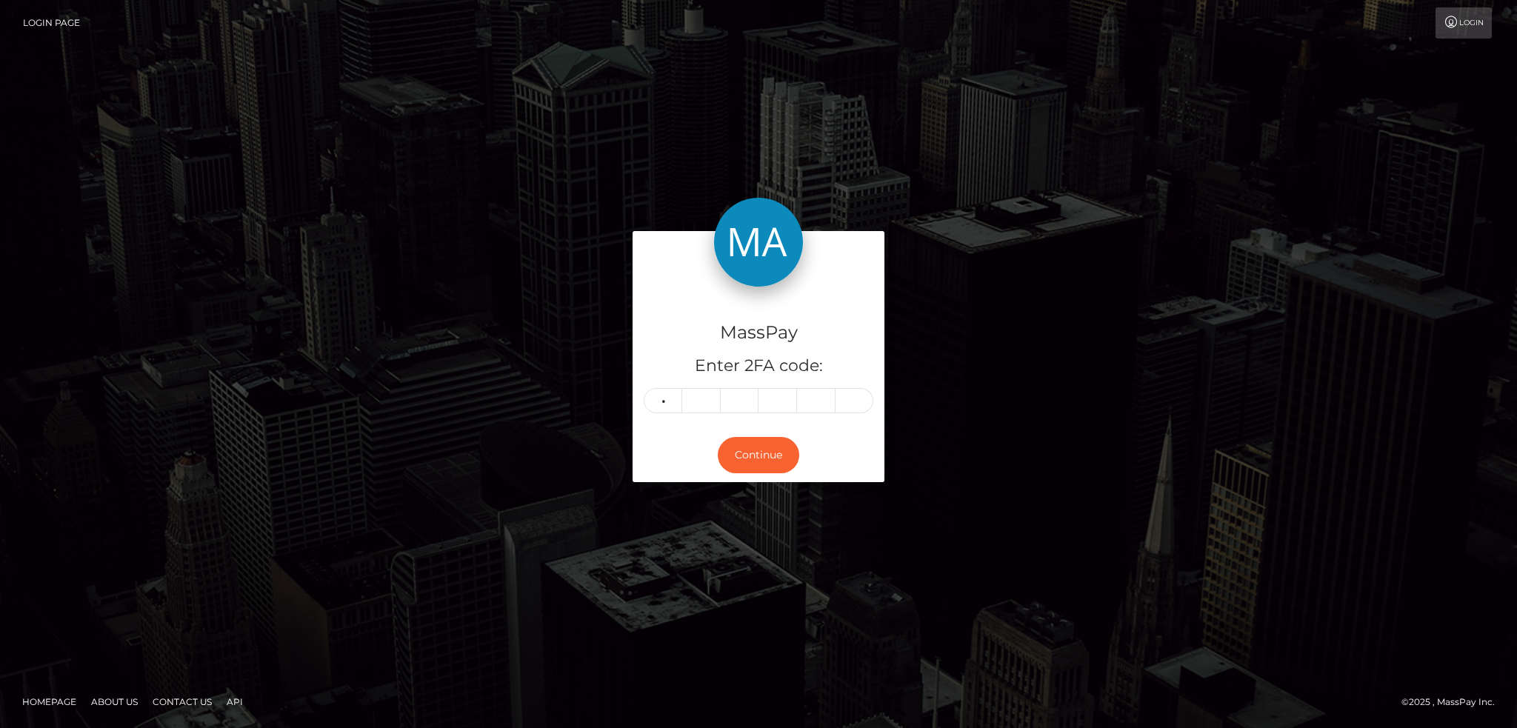
type input "8"
type input "0"
type input "5"
type input "6"
type input "8"
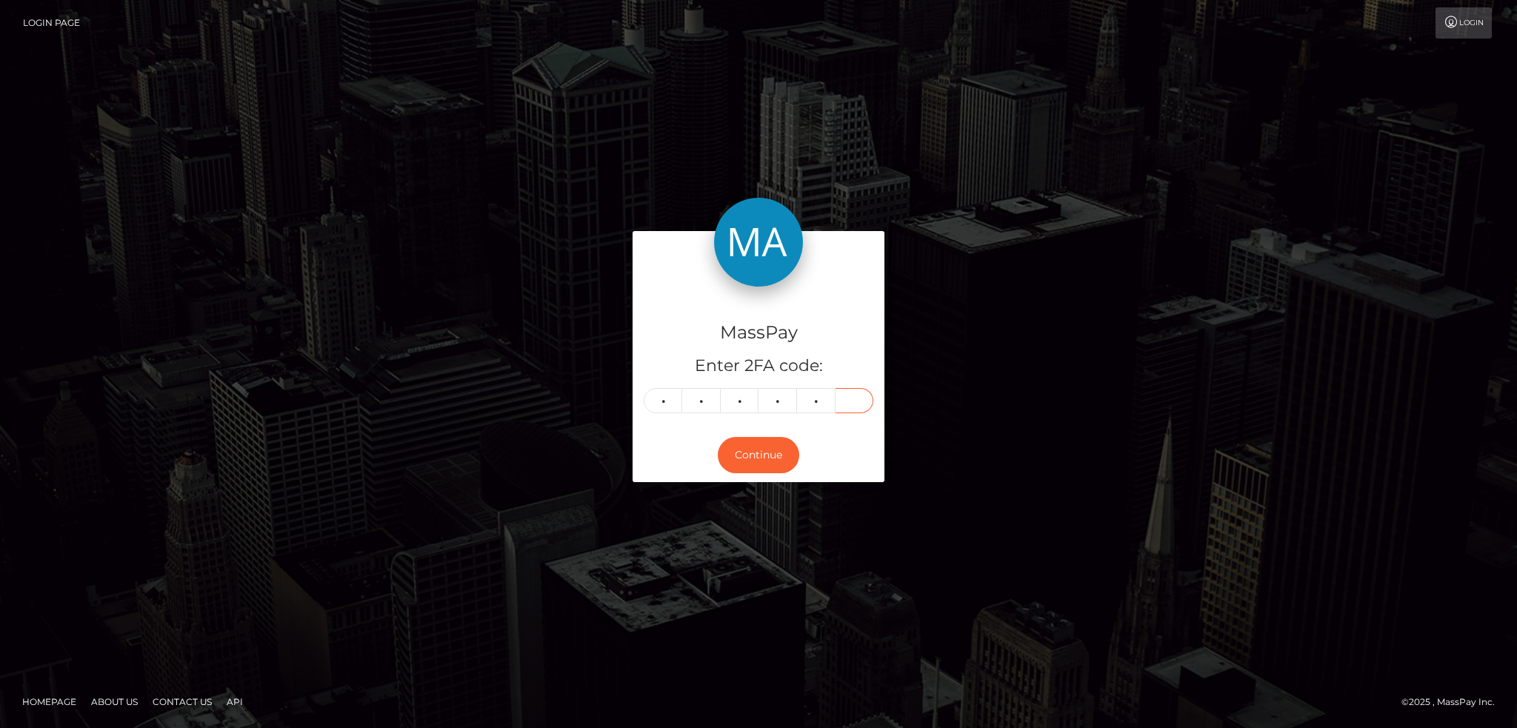
type input "3"
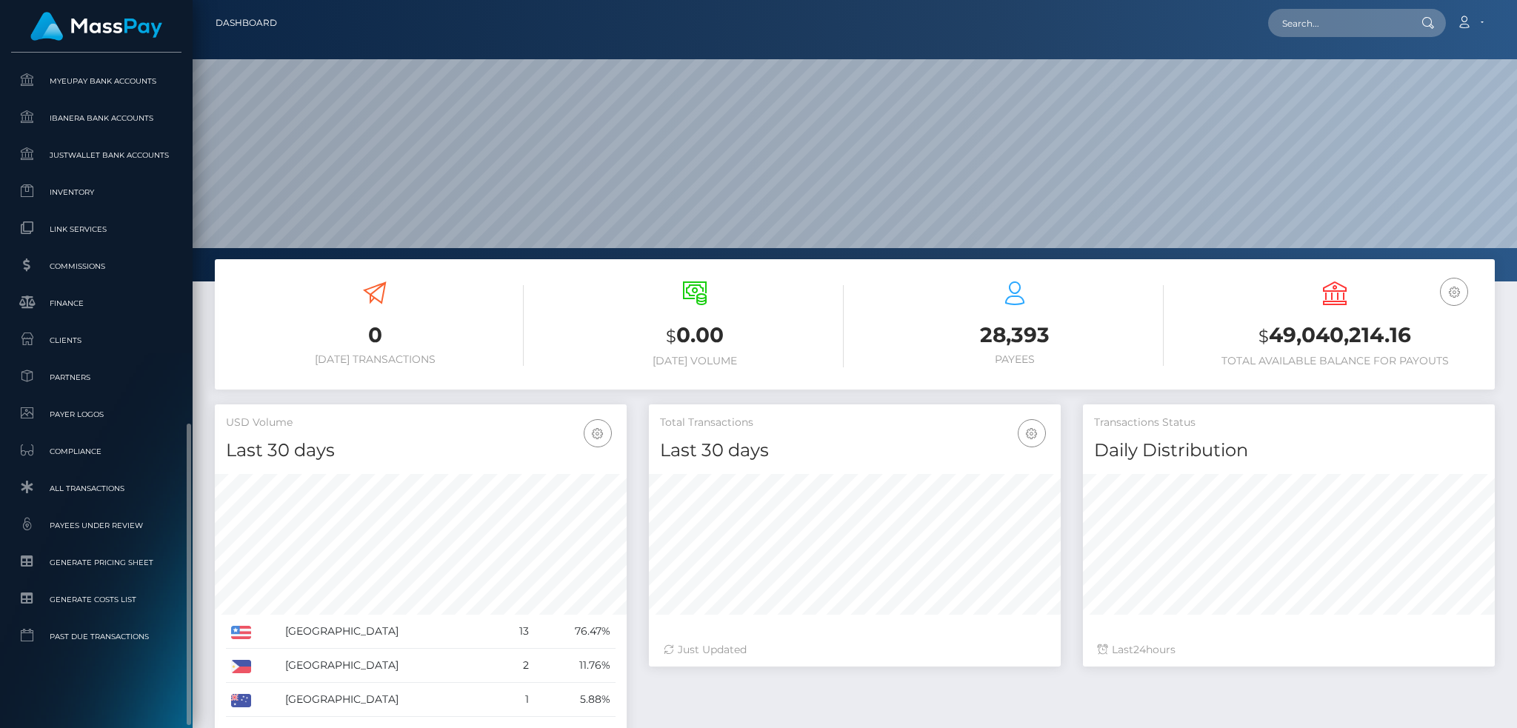
scroll to position [263, 411]
click at [99, 345] on span "Clients" at bounding box center [96, 340] width 159 height 17
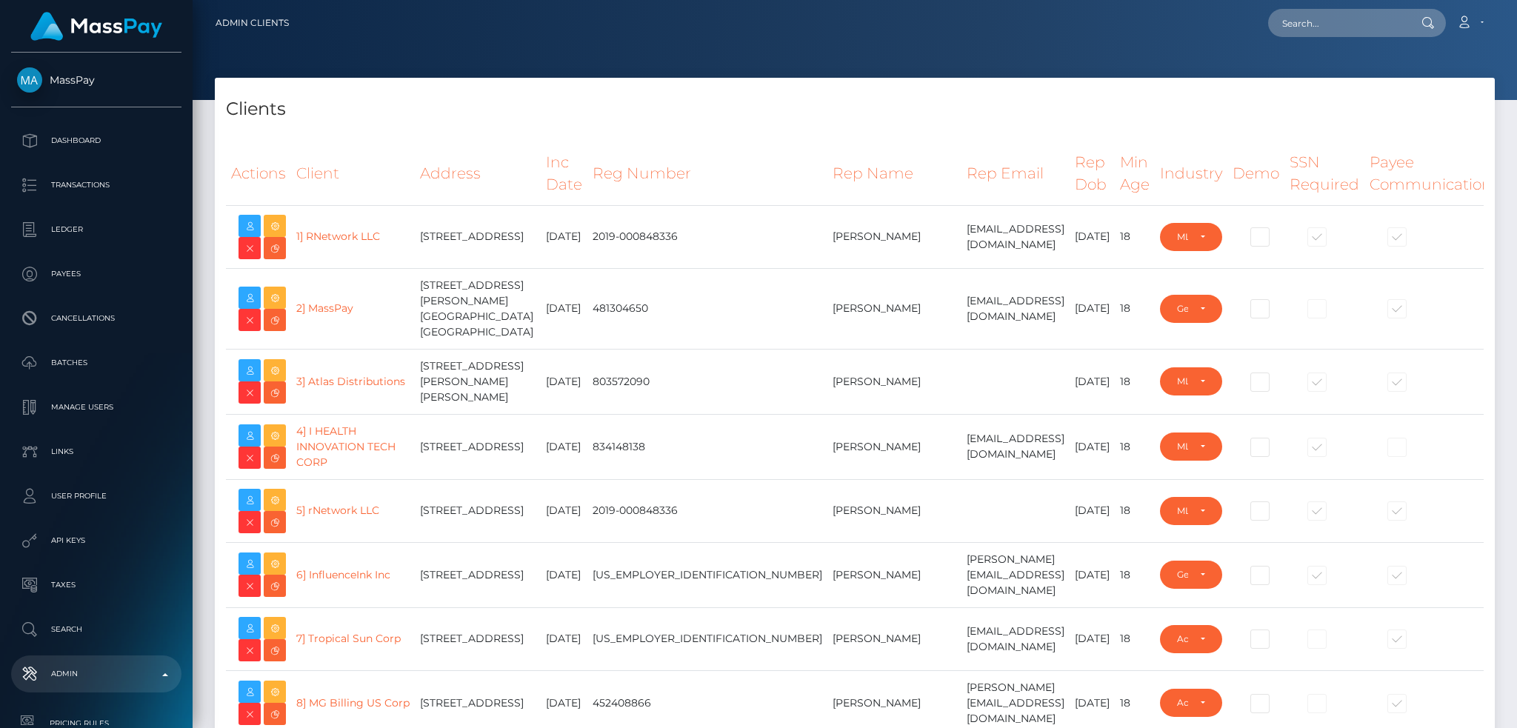
select select "223"
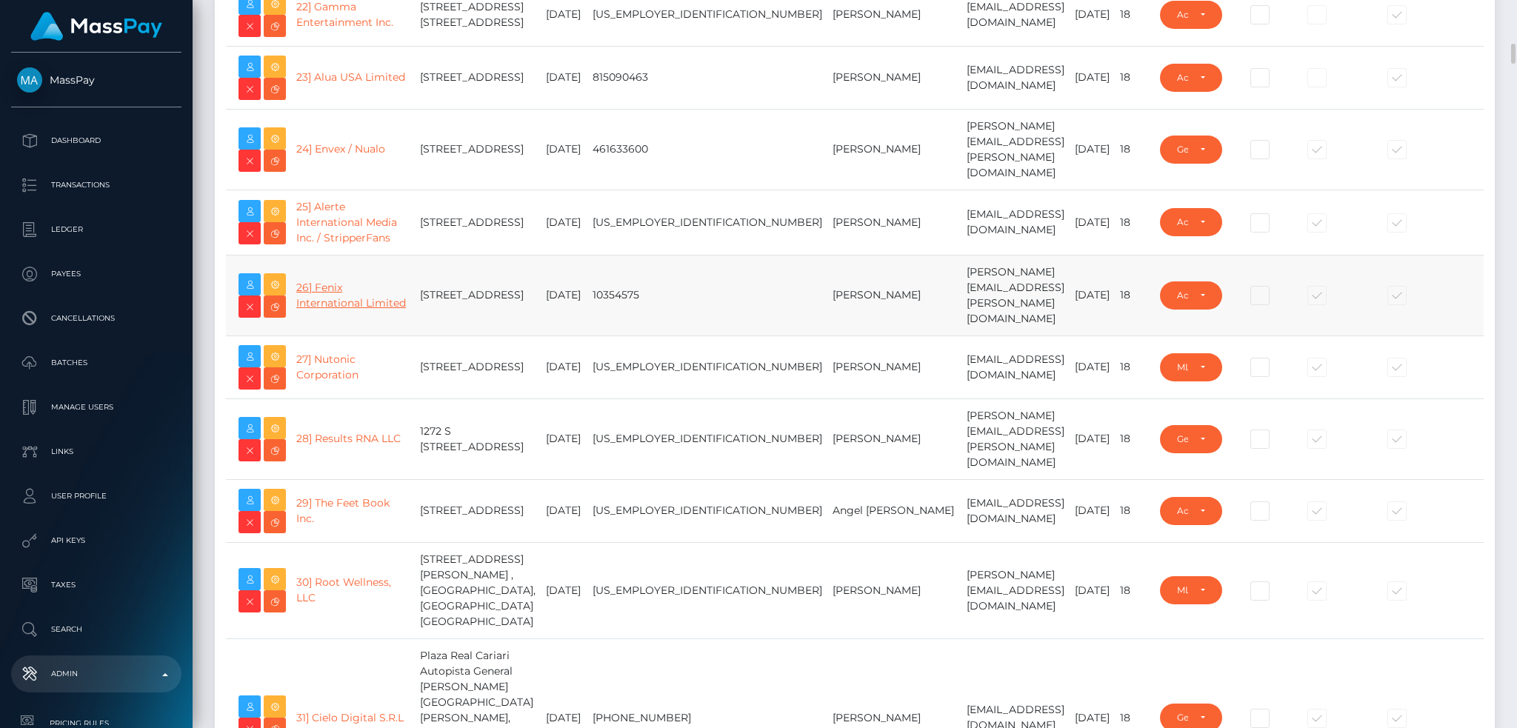
click at [341, 310] on link "26] Fenix International Limited" at bounding box center [351, 295] width 110 height 29
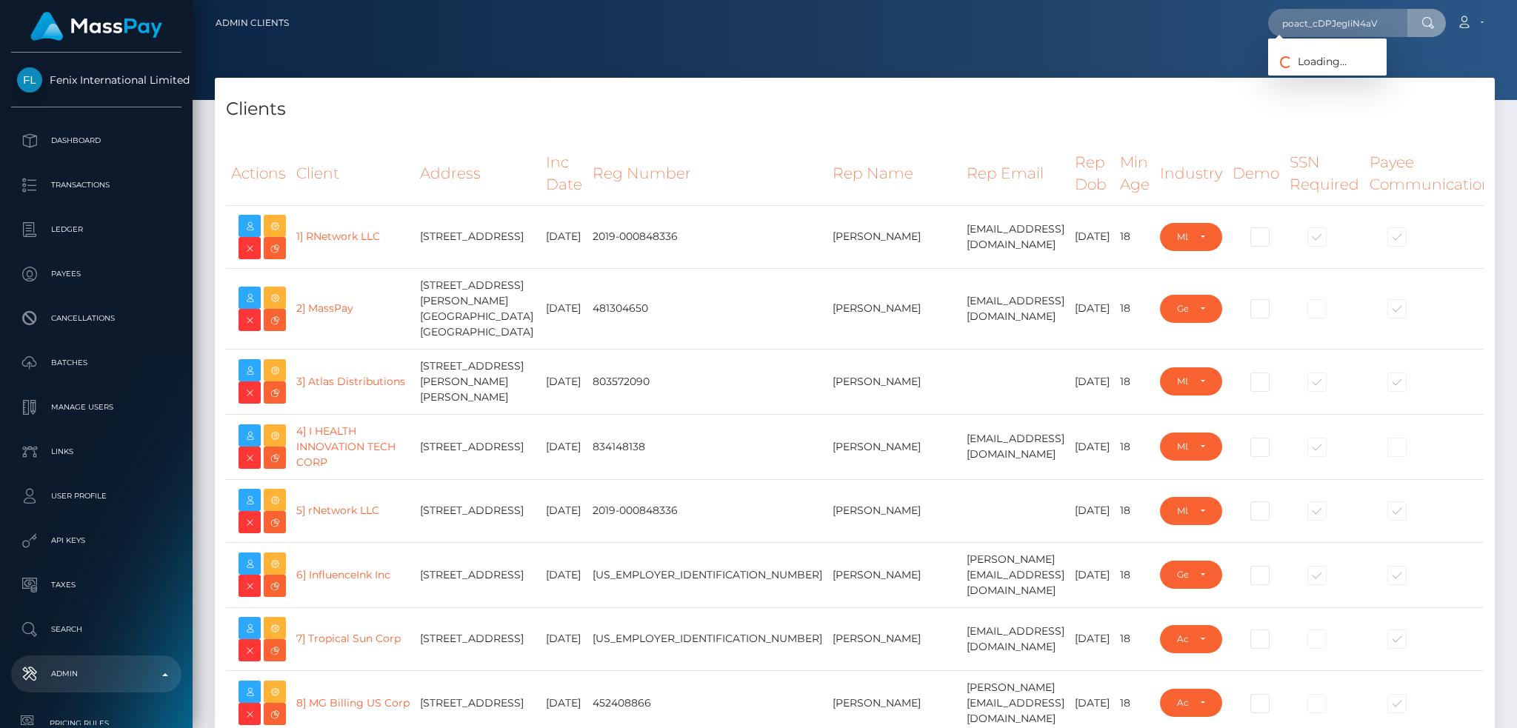
select select "223"
type input "poact_cDPJegIiN4aV"
click at [1326, 74] on link "Isaac Terry" at bounding box center [1327, 76] width 119 height 27
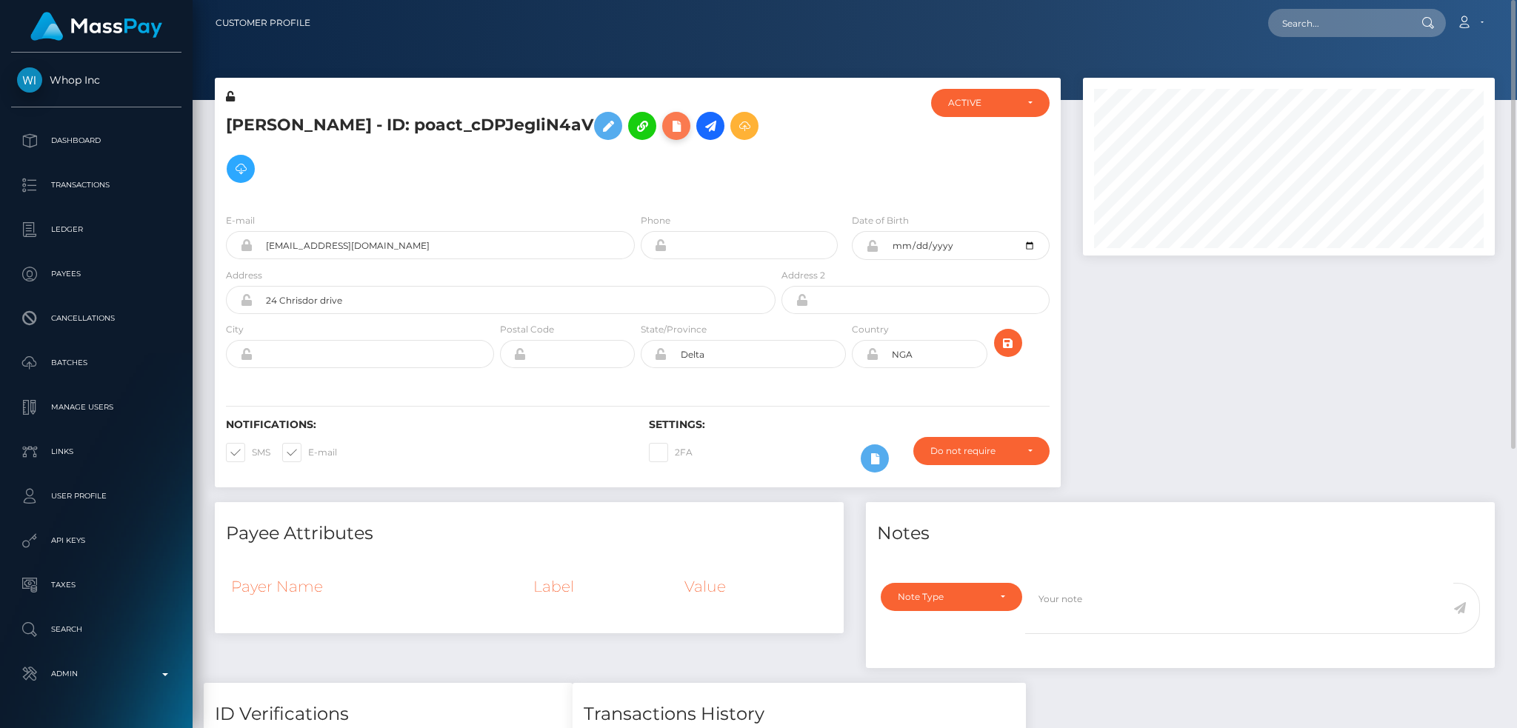
click at [667, 124] on icon at bounding box center [676, 126] width 18 height 19
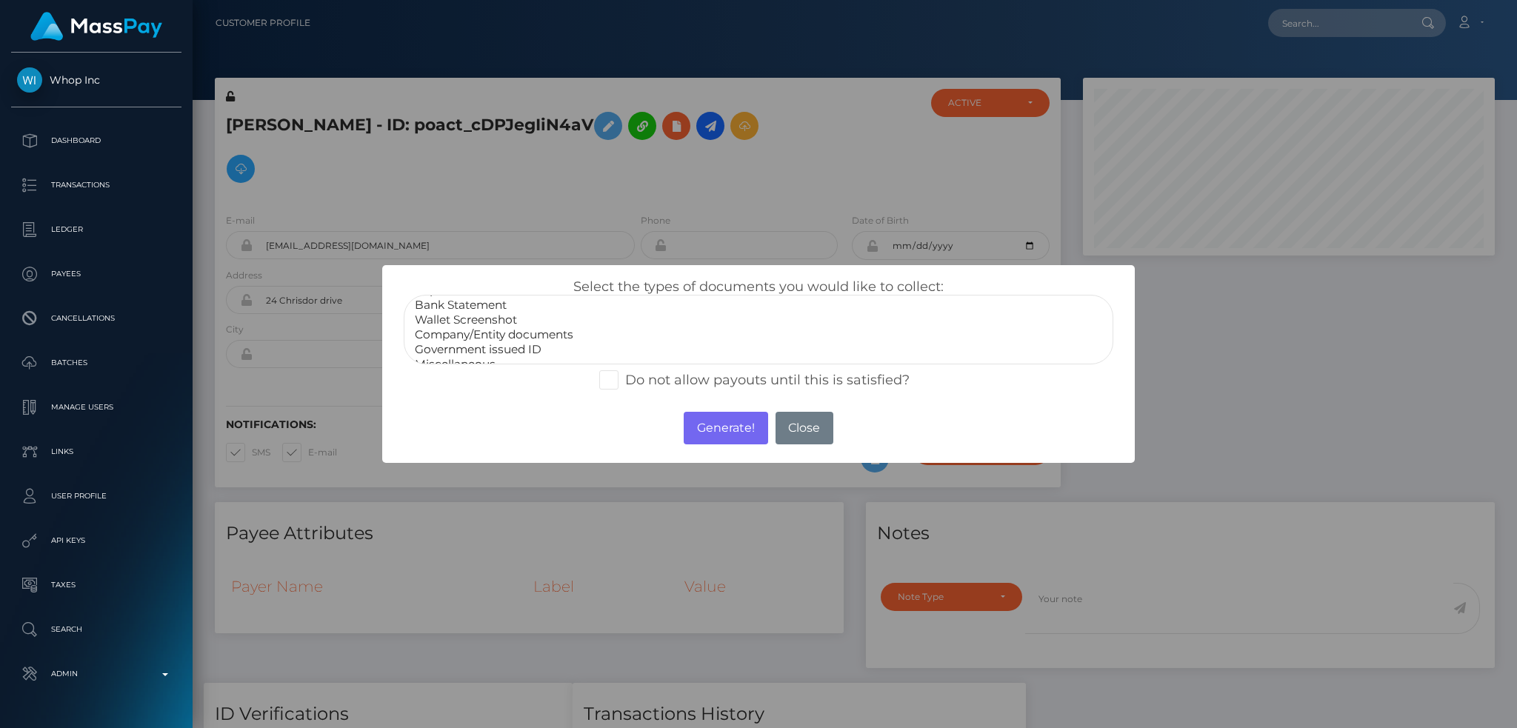
scroll to position [30, 0]
select select "Government issued ID"
click at [534, 333] on option "Government issued ID" at bounding box center [758, 337] width 690 height 15
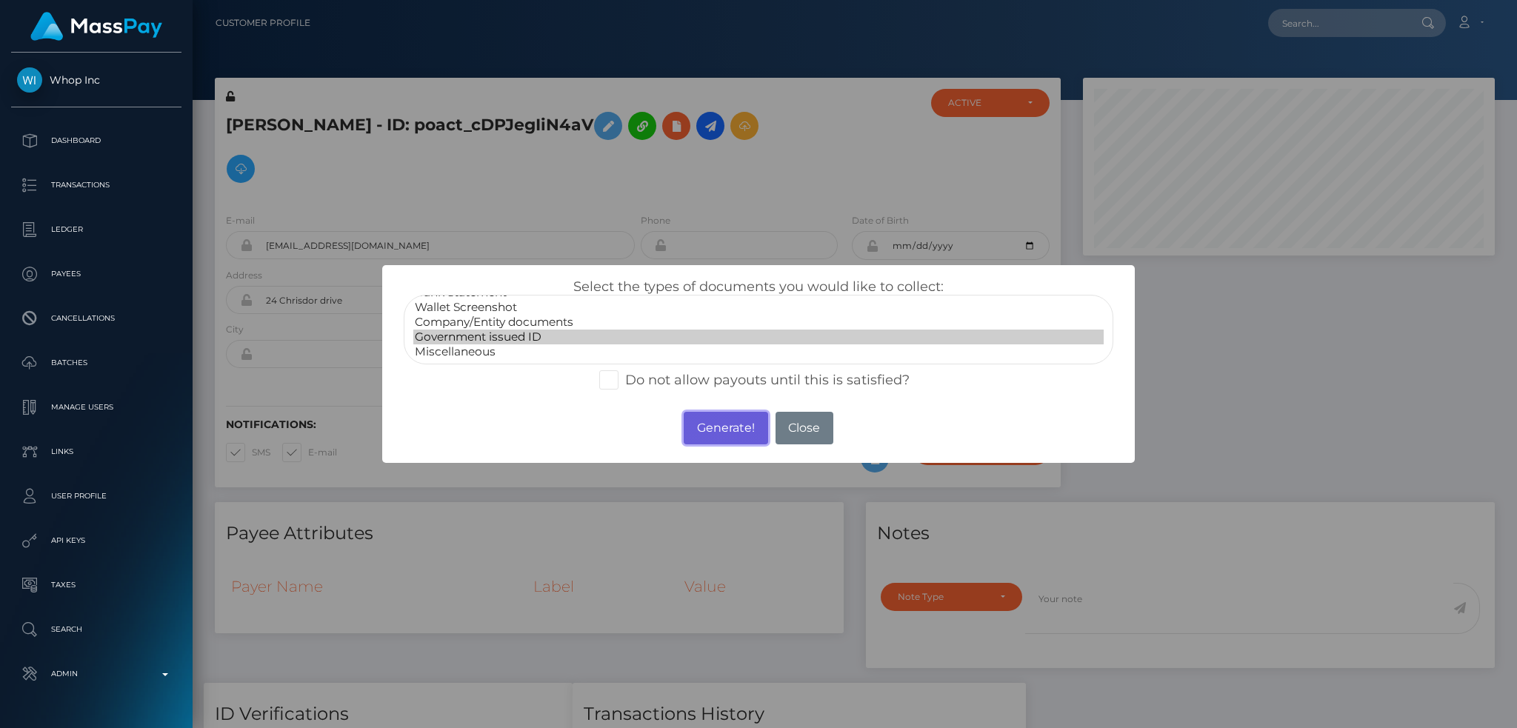
click at [736, 432] on button "Generate!" at bounding box center [726, 428] width 84 height 33
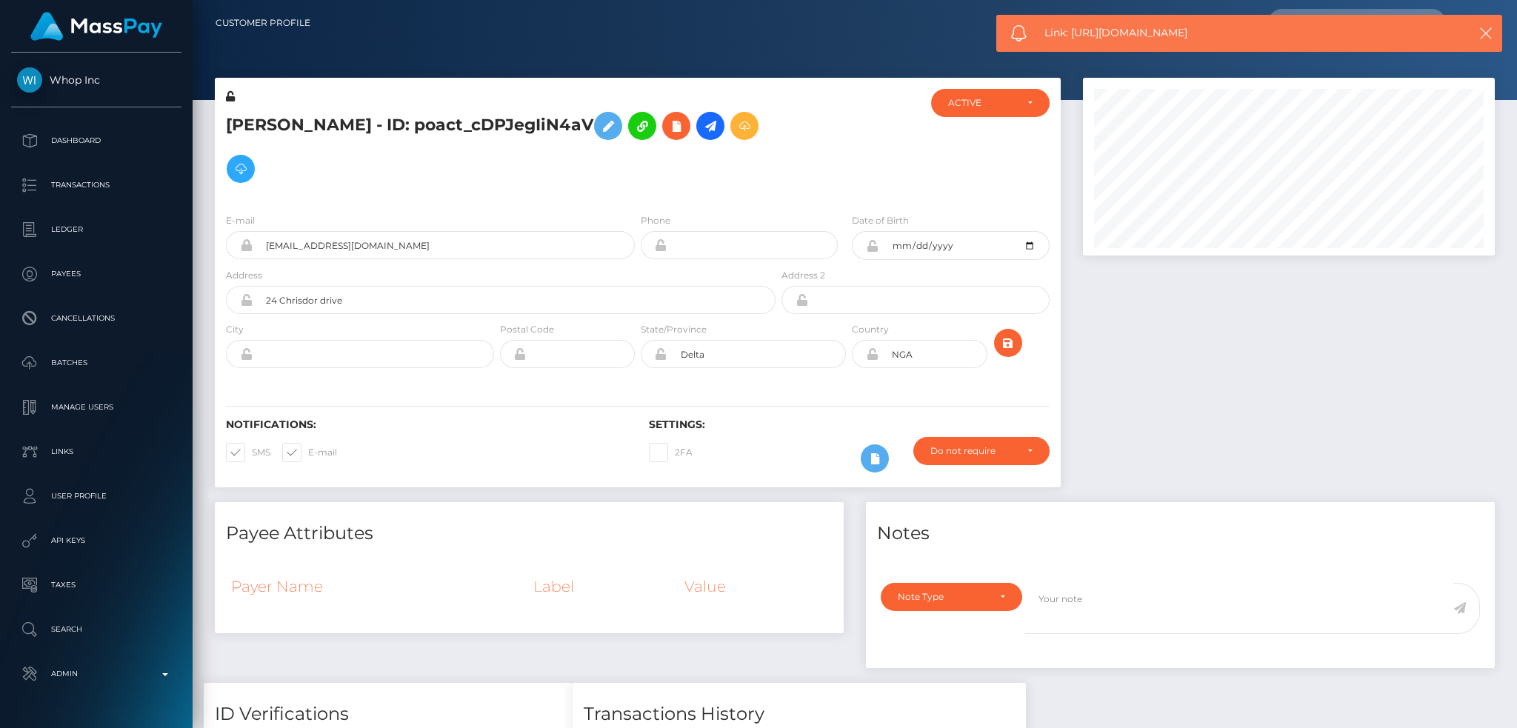
click at [1144, 39] on span "Link: https://l.maspay.io/Llrd6" at bounding box center [1241, 33] width 394 height 16
copy span "Link: https://l.maspay.io/Llrd6"
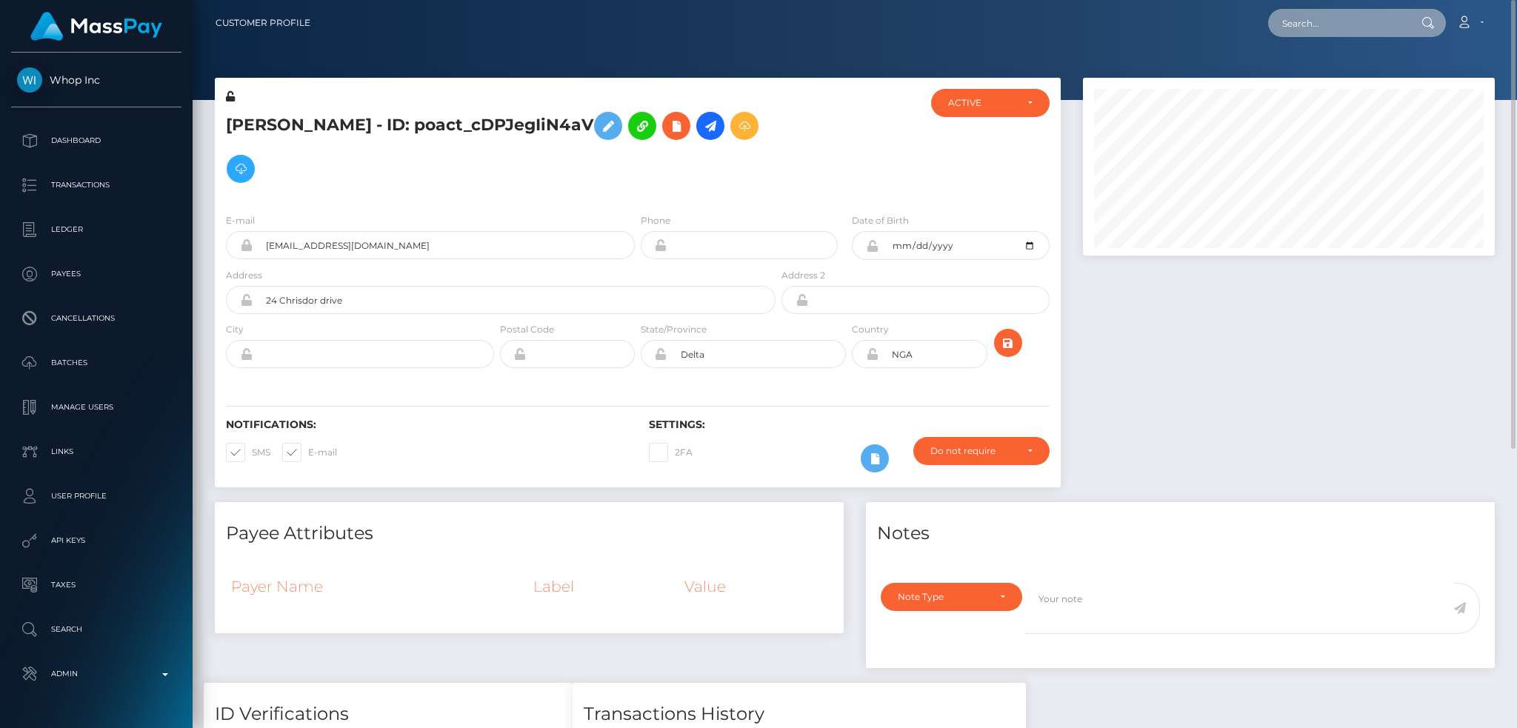
drag, startPoint x: 1312, startPoint y: 24, endPoint x: 1281, endPoint y: 33, distance: 33.1
click at [1313, 24] on input "text" at bounding box center [1337, 23] width 139 height 28
paste input "poact_hqXMTpy0Taz0"
type input "poact_hqXMTpy0Taz0"
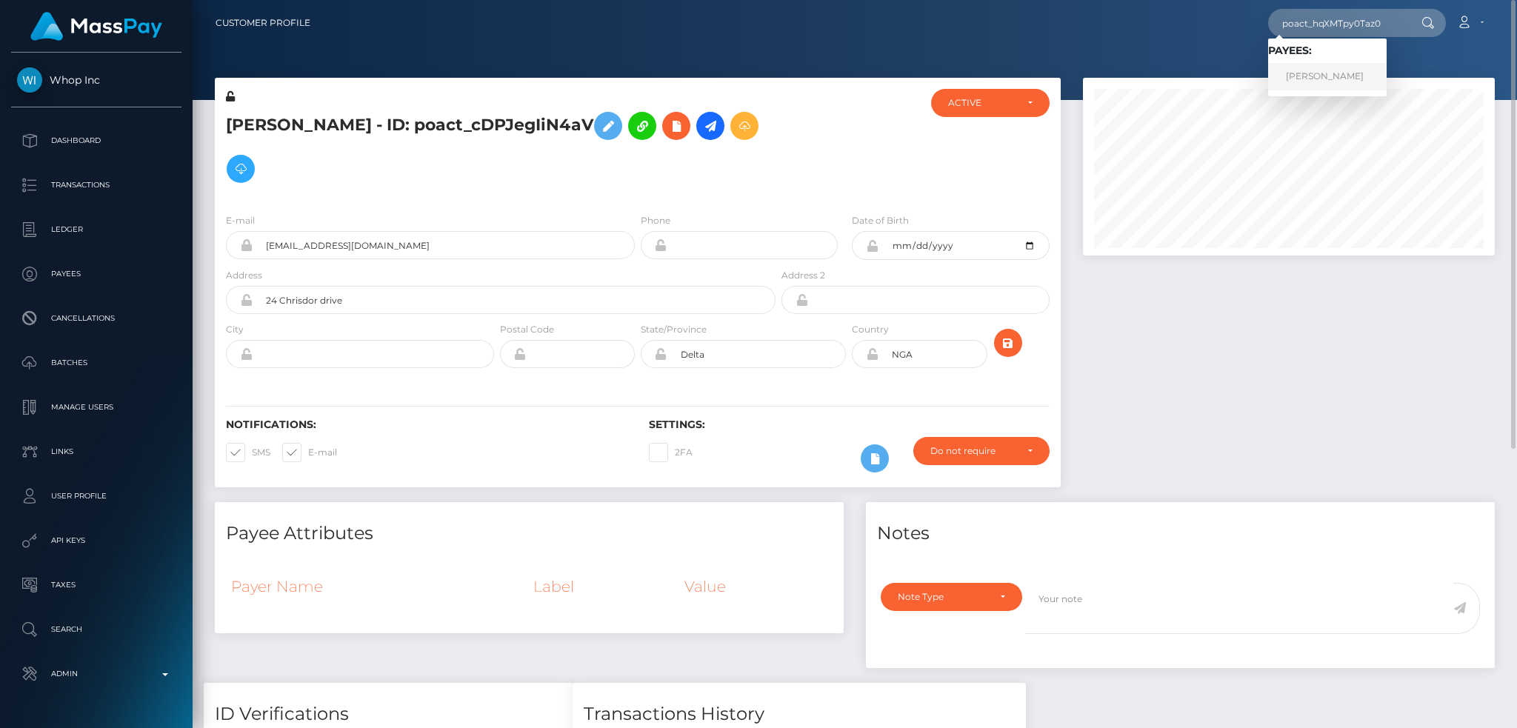
click at [1322, 76] on link "Anas Elgharably" at bounding box center [1327, 76] width 119 height 27
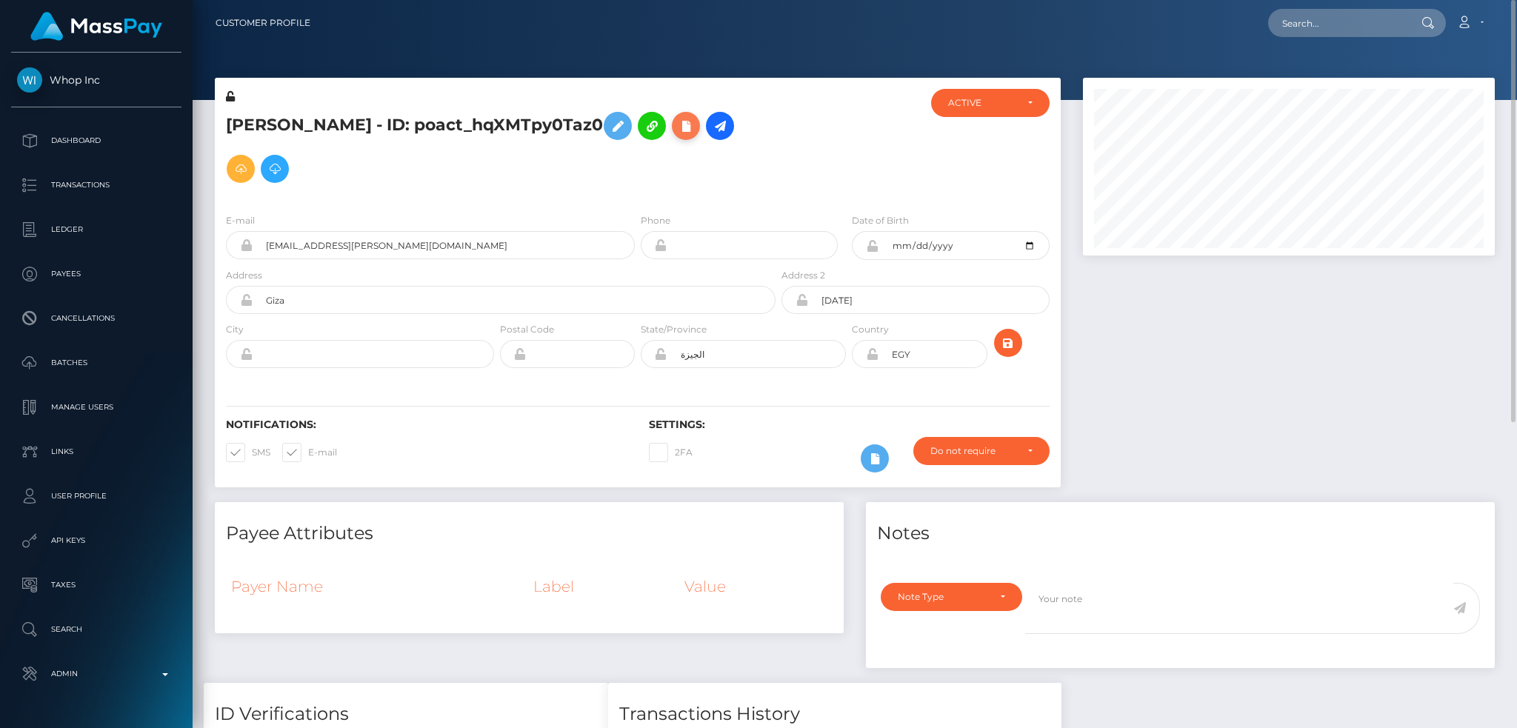
click at [677, 129] on icon at bounding box center [686, 126] width 18 height 19
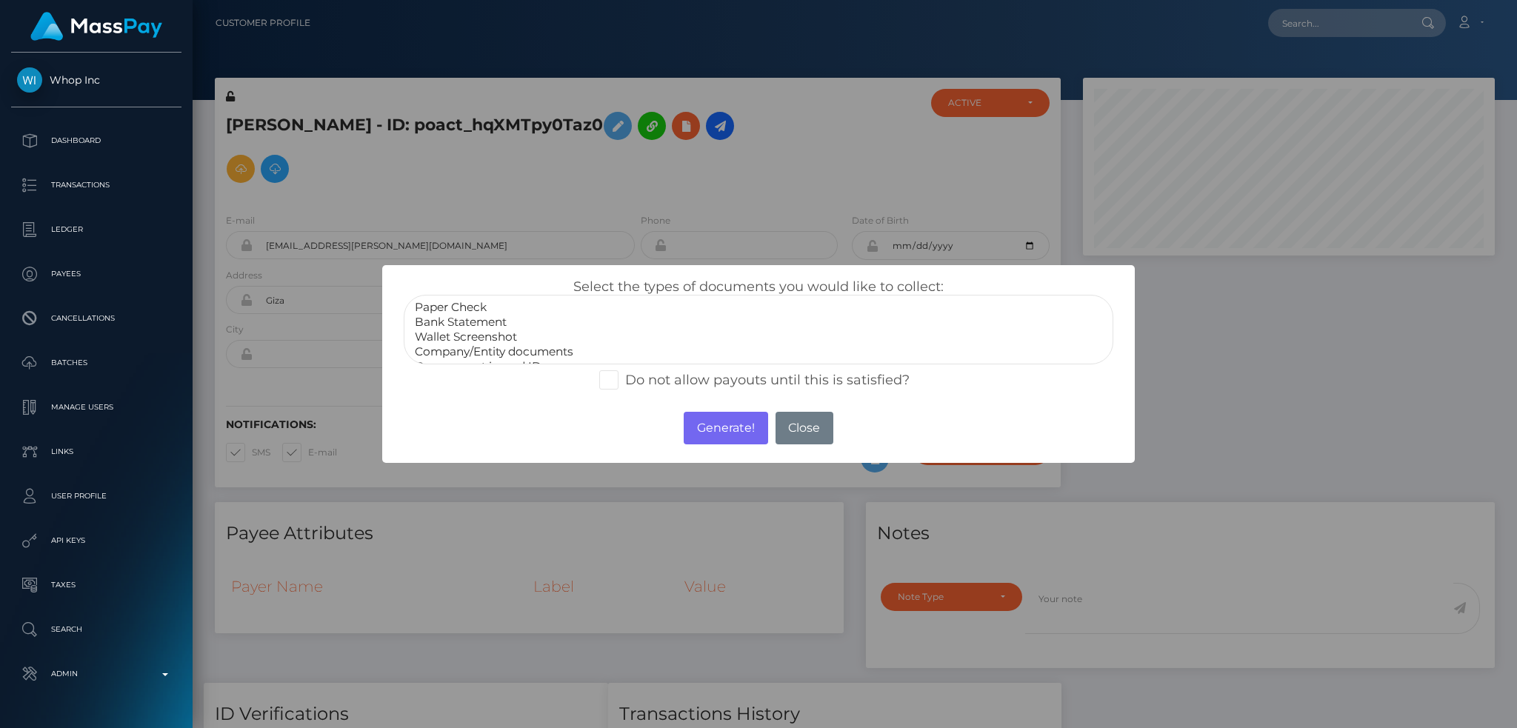
scroll to position [30, 0]
select select "Government issued ID"
click at [551, 336] on option "Government issued ID" at bounding box center [758, 337] width 690 height 15
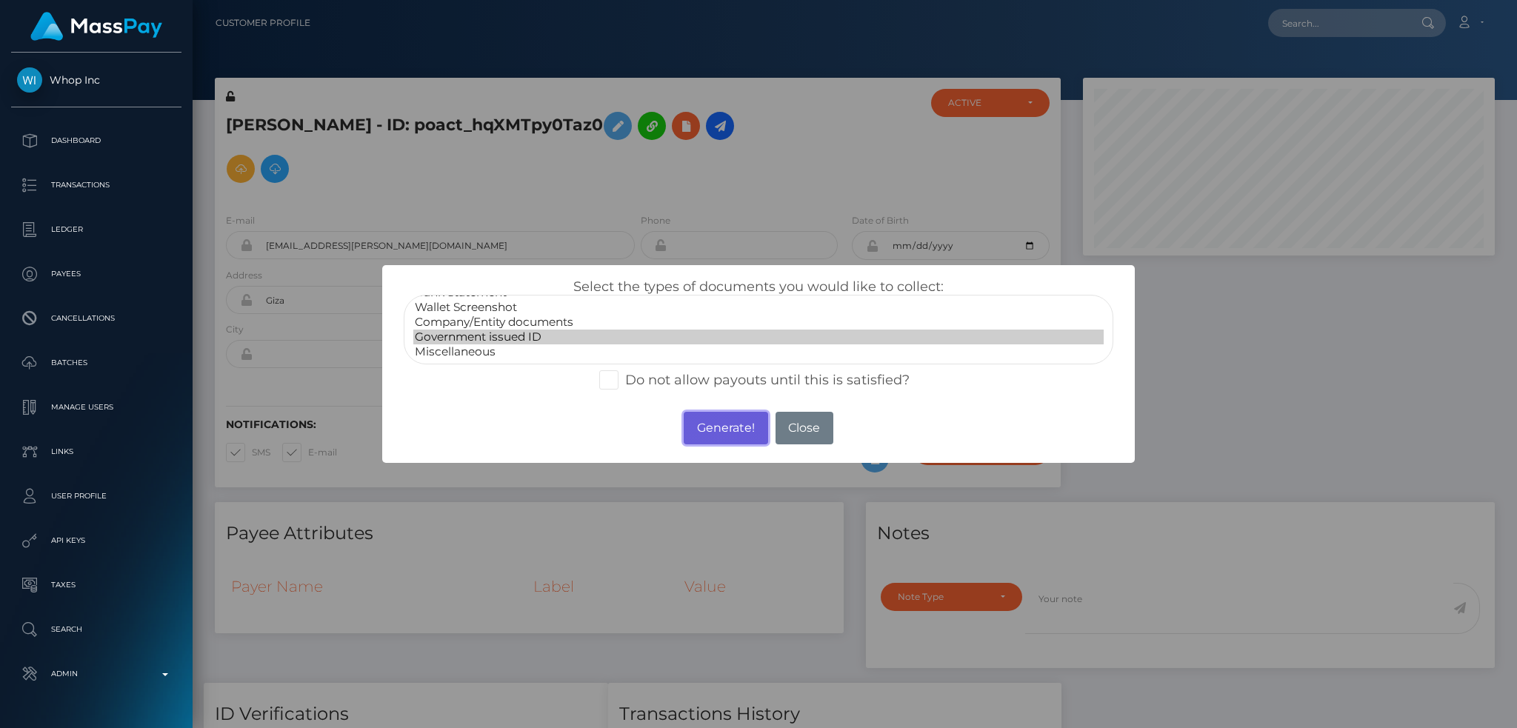
click at [747, 430] on button "Generate!" at bounding box center [726, 428] width 84 height 33
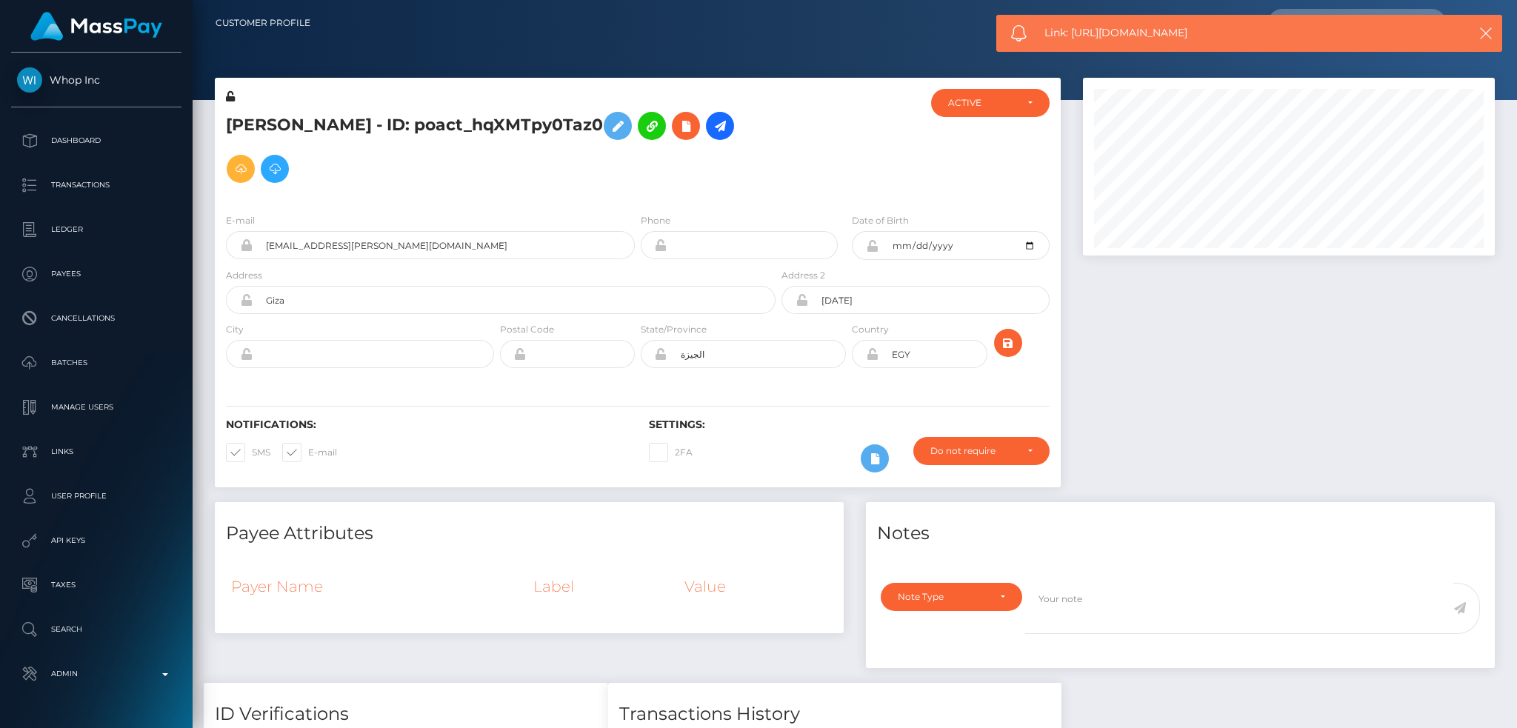
click at [1150, 25] on span "Link: [URL][DOMAIN_NAME]" at bounding box center [1241, 33] width 394 height 16
click at [1150, 23] on div "Link: [URL][DOMAIN_NAME]" at bounding box center [1249, 33] width 506 height 37
copy span "Link: [URL][DOMAIN_NAME]"
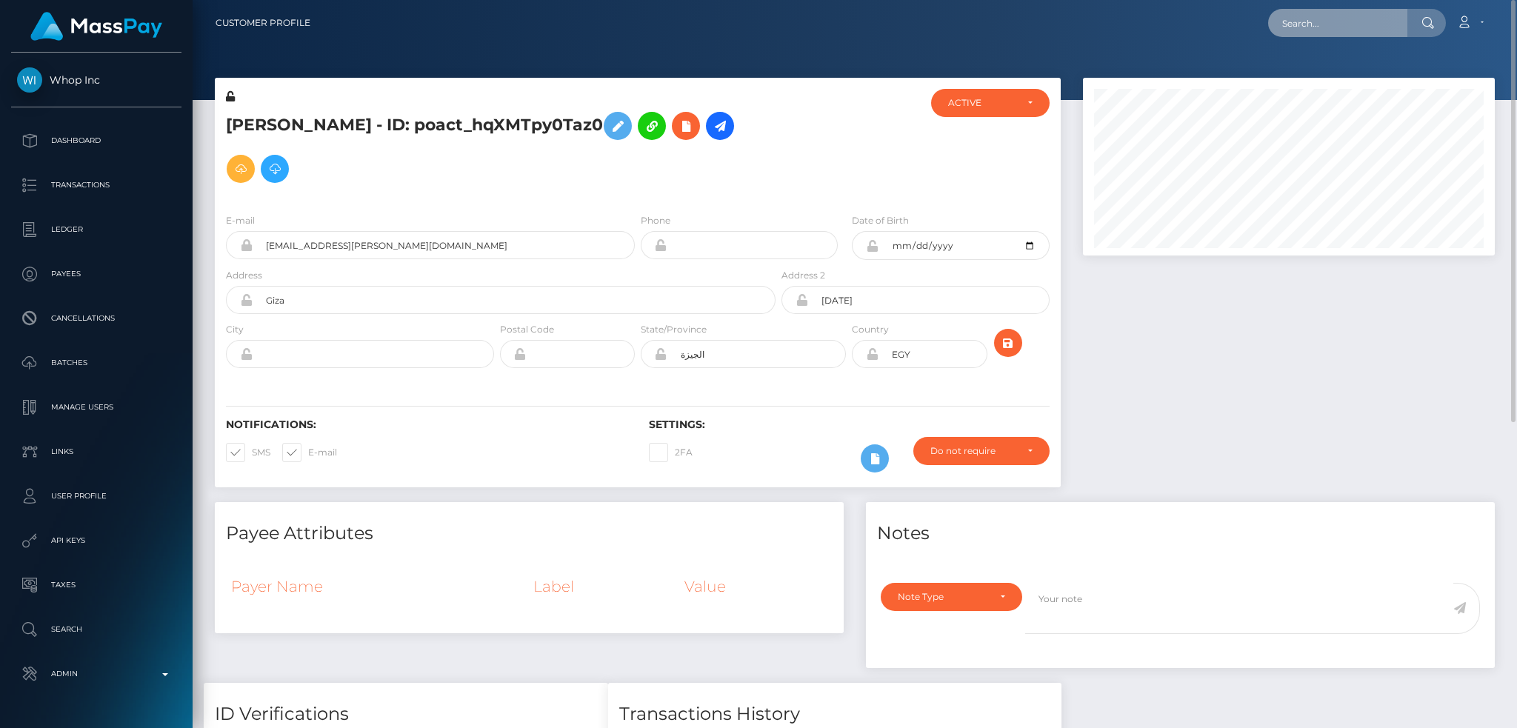
drag, startPoint x: 1309, startPoint y: 24, endPoint x: 1248, endPoint y: 39, distance: 62.5
click at [1309, 24] on input "text" at bounding box center [1337, 23] width 139 height 28
paste input "poact_Yg23HSw0Dlqr"
type input "poact_Yg23HSw0Dlqr"
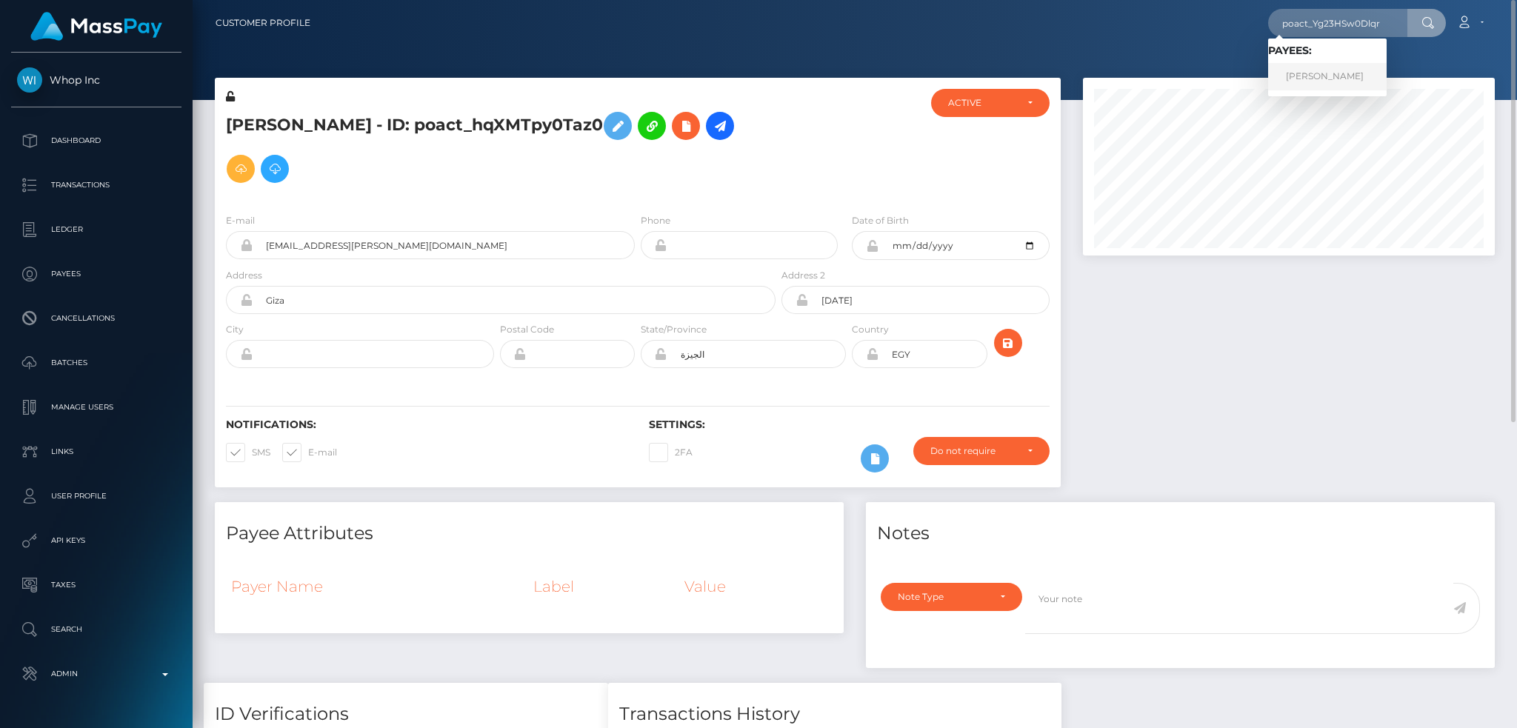
click at [1311, 71] on link "[PERSON_NAME]" at bounding box center [1327, 76] width 119 height 27
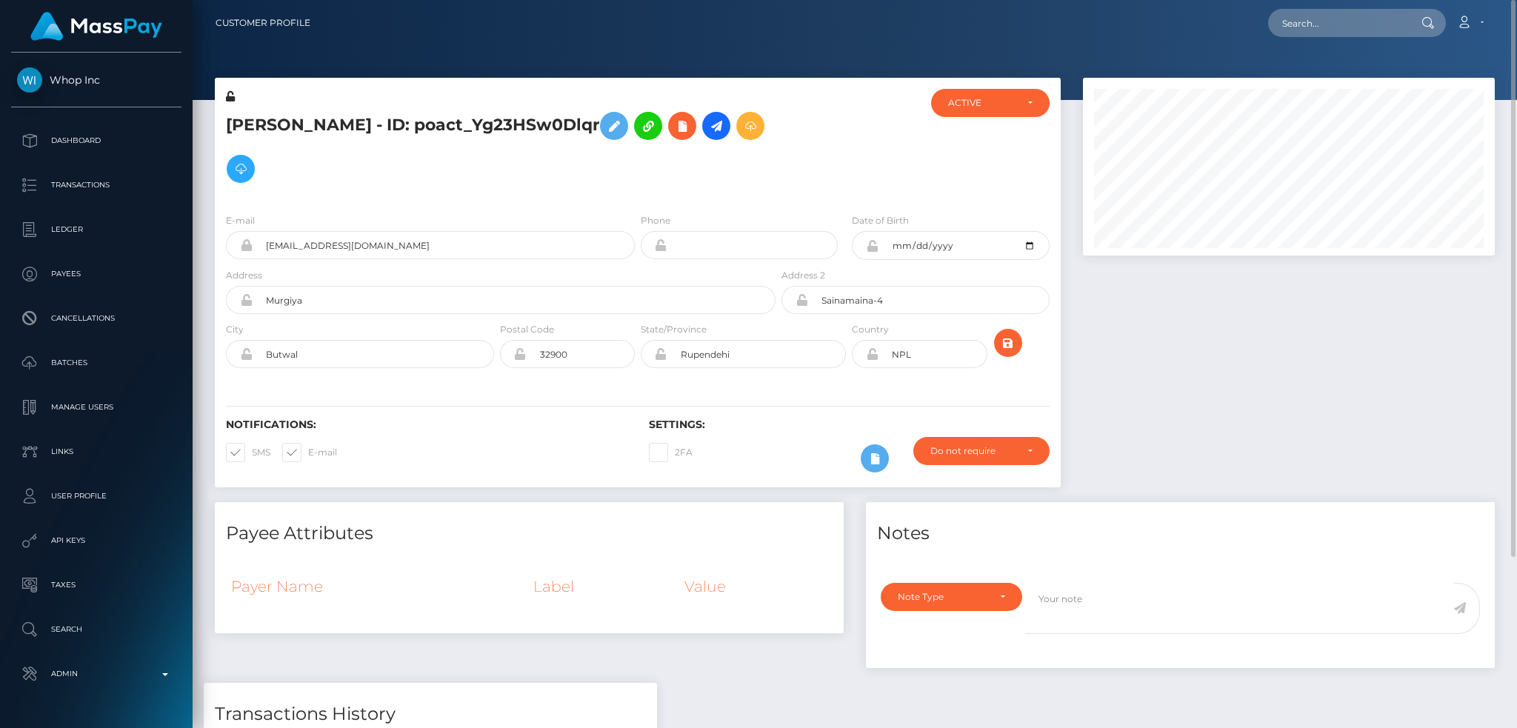
scroll to position [178, 411]
click at [673, 128] on icon at bounding box center [682, 126] width 18 height 19
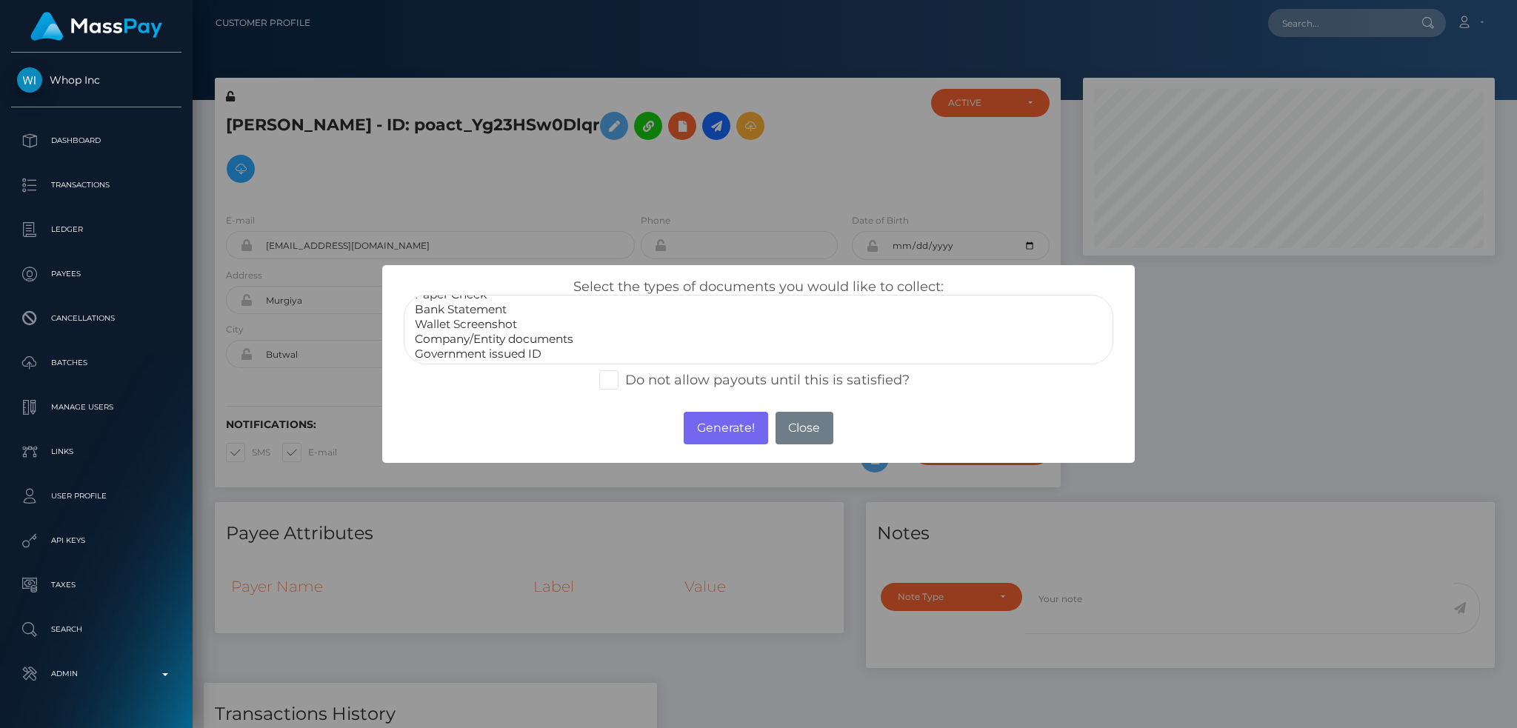
scroll to position [30, 0]
drag, startPoint x: 532, startPoint y: 342, endPoint x: 581, endPoint y: 359, distance: 52.5
select select "Government issued ID"
click at [533, 342] on option "Government issued ID" at bounding box center [758, 337] width 690 height 15
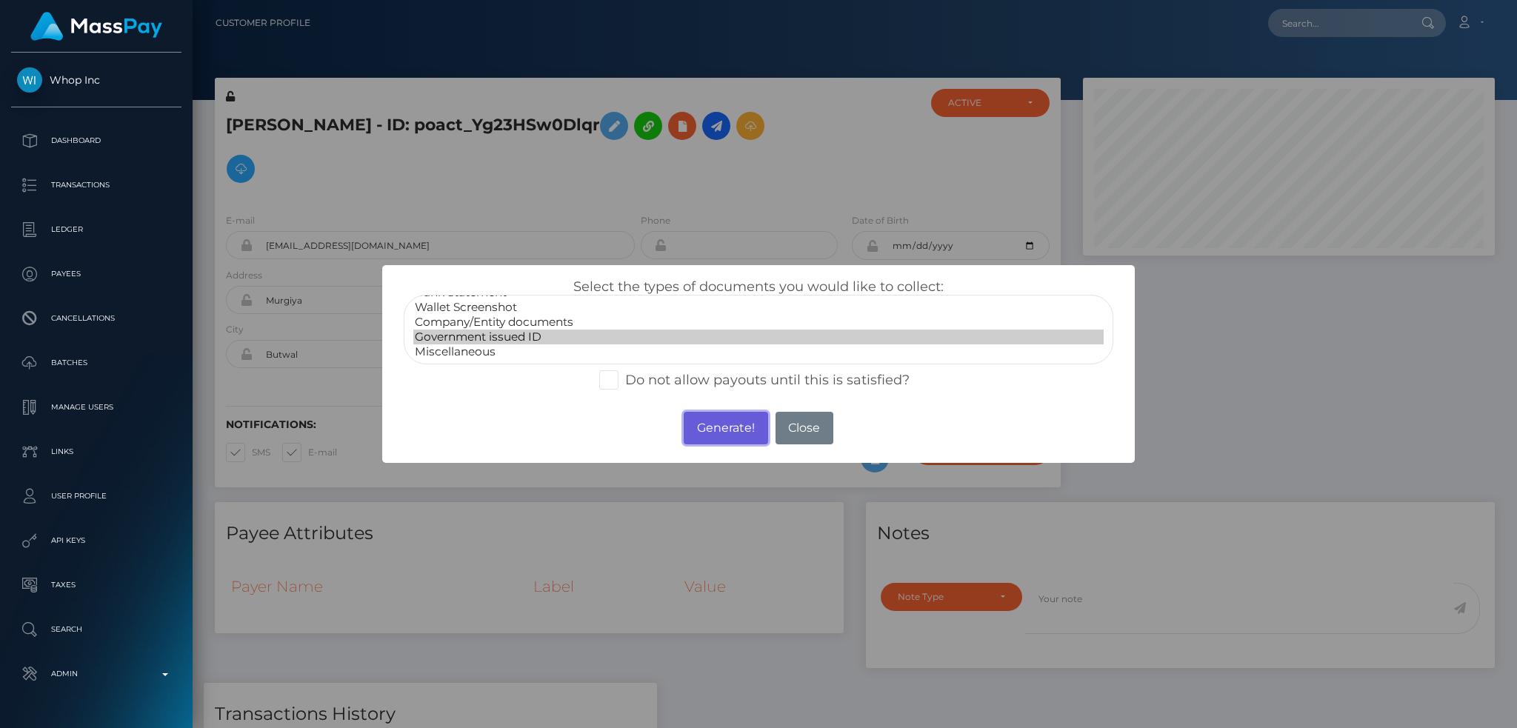
click at [730, 430] on button "Generate!" at bounding box center [726, 428] width 84 height 33
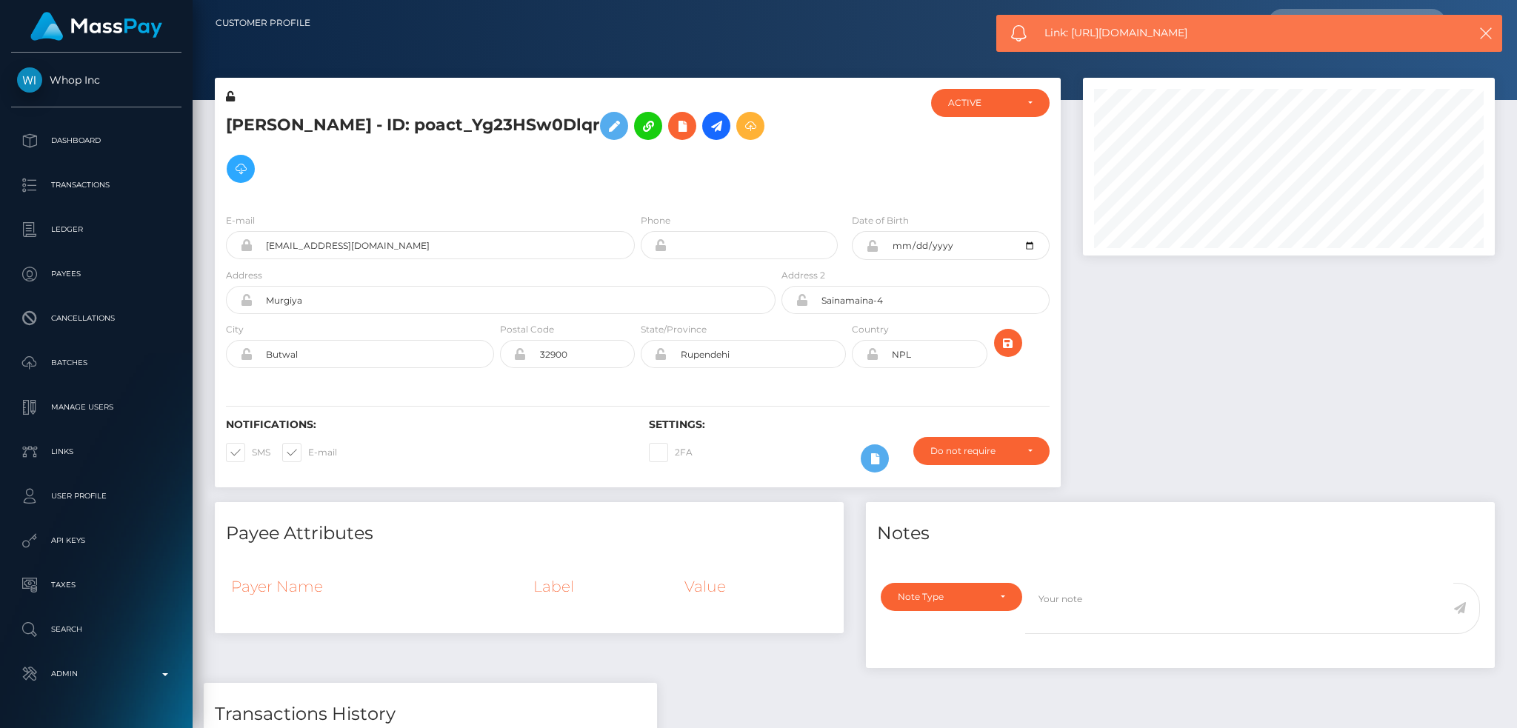
click at [1151, 33] on span "Link: [URL][DOMAIN_NAME]" at bounding box center [1241, 33] width 394 height 16
copy span "Link: [URL][DOMAIN_NAME]"
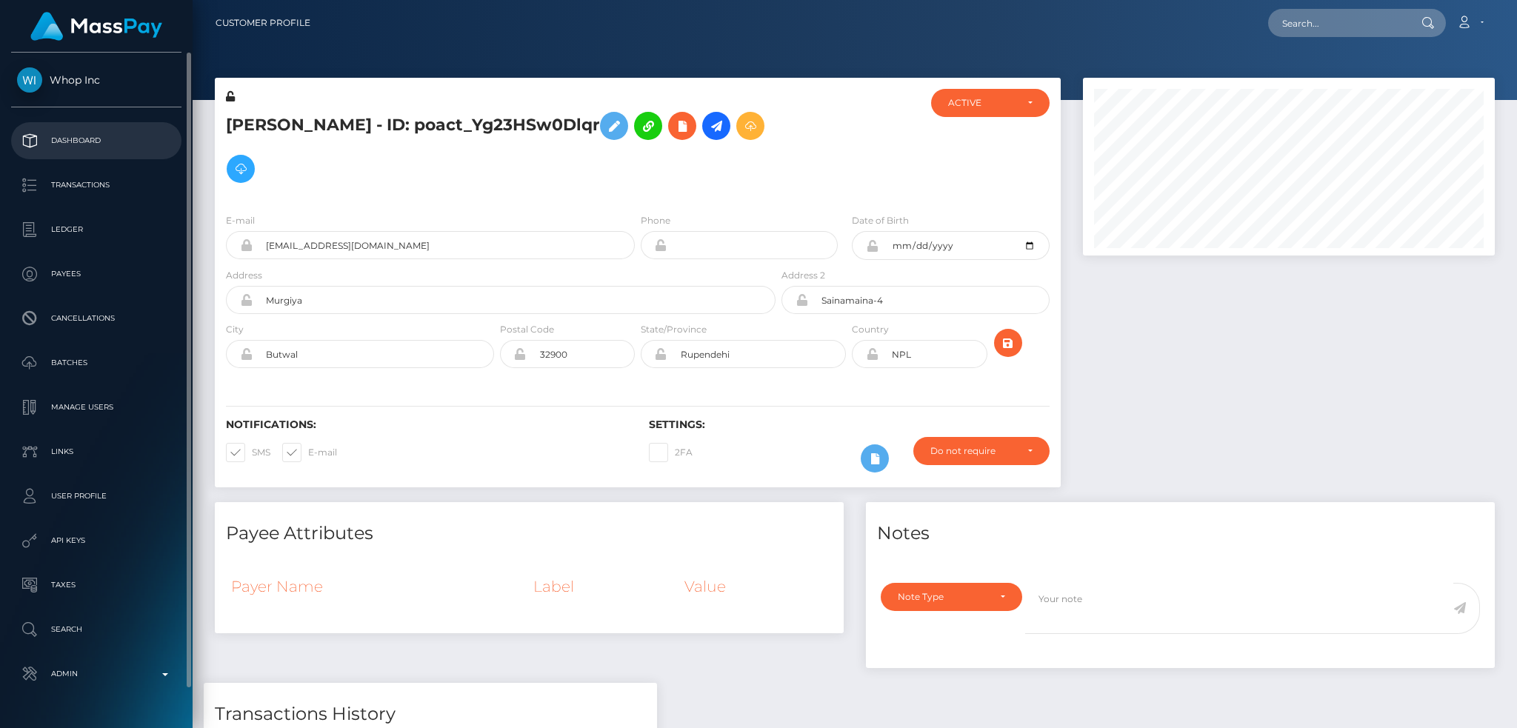
click at [122, 139] on p "Dashboard" at bounding box center [96, 141] width 159 height 22
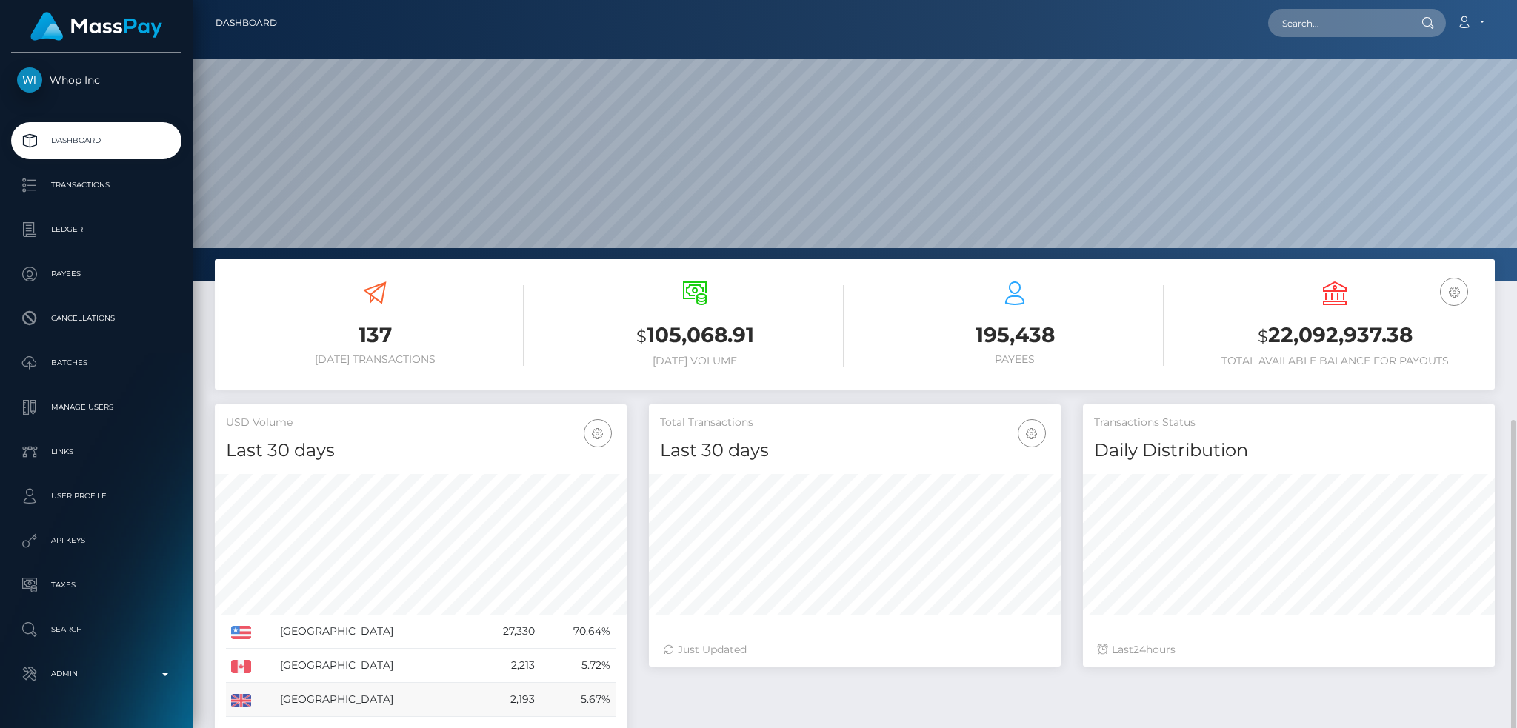
scroll to position [263, 411]
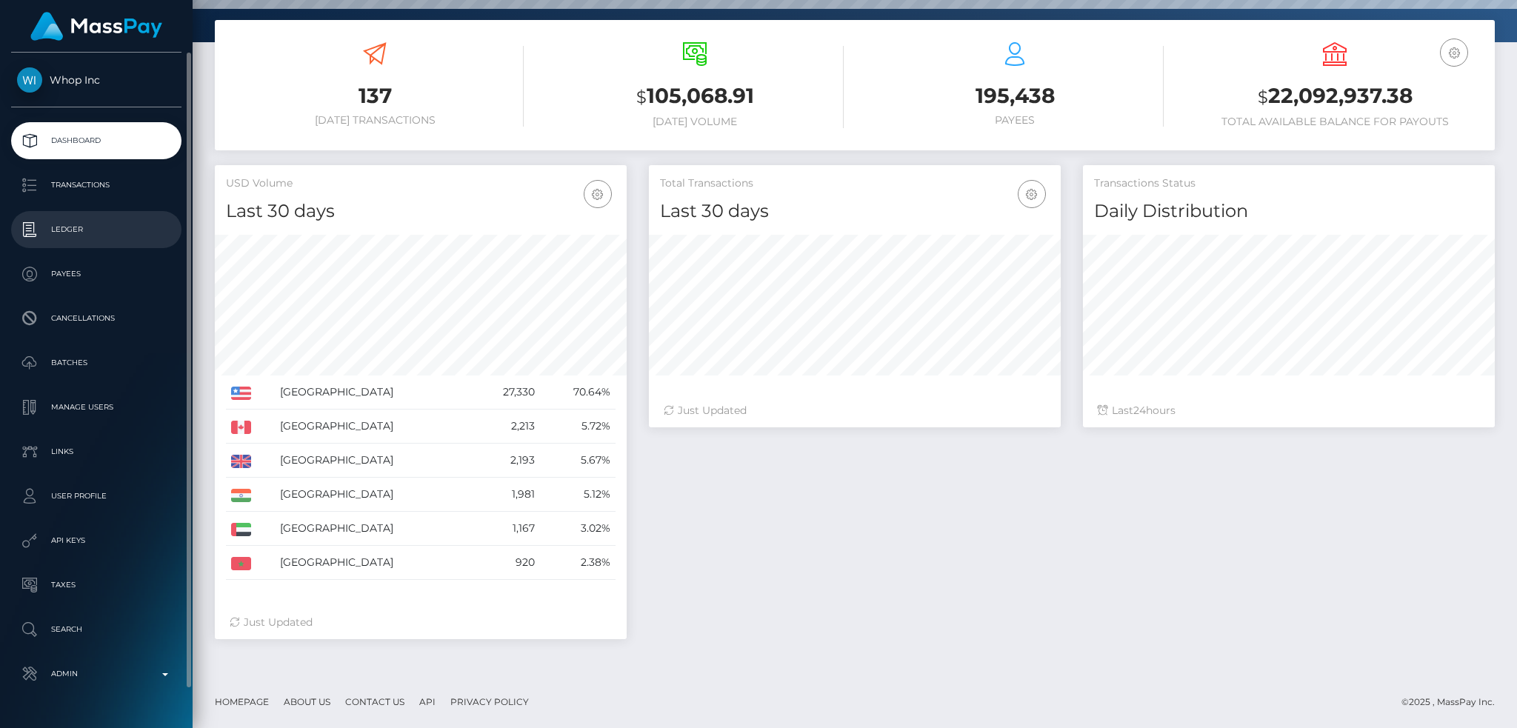
click at [113, 230] on p "Ledger" at bounding box center [96, 230] width 159 height 22
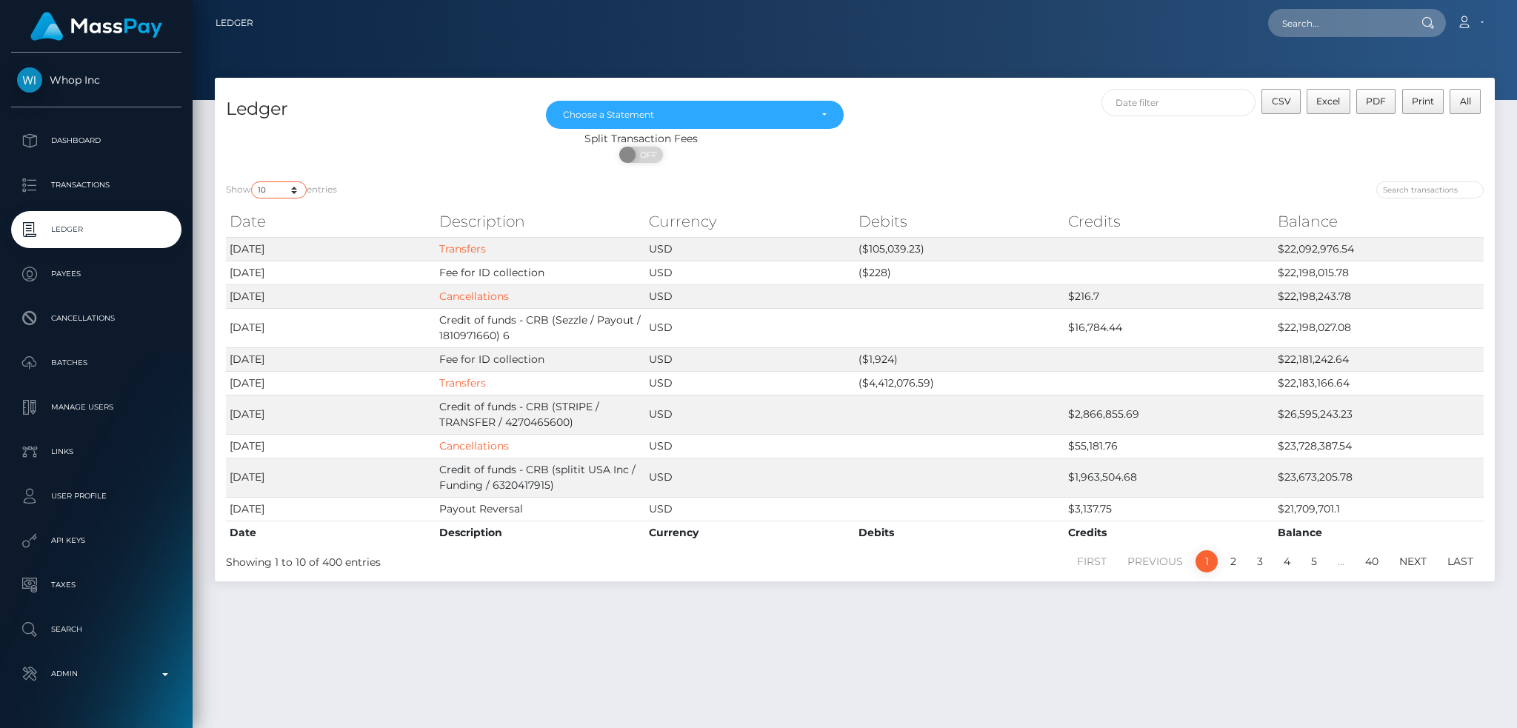
click at [290, 189] on select "10 25 50 100 250" at bounding box center [279, 189] width 56 height 17
select select "250"
click at [253, 181] on select "10 25 50 100 250" at bounding box center [279, 189] width 56 height 17
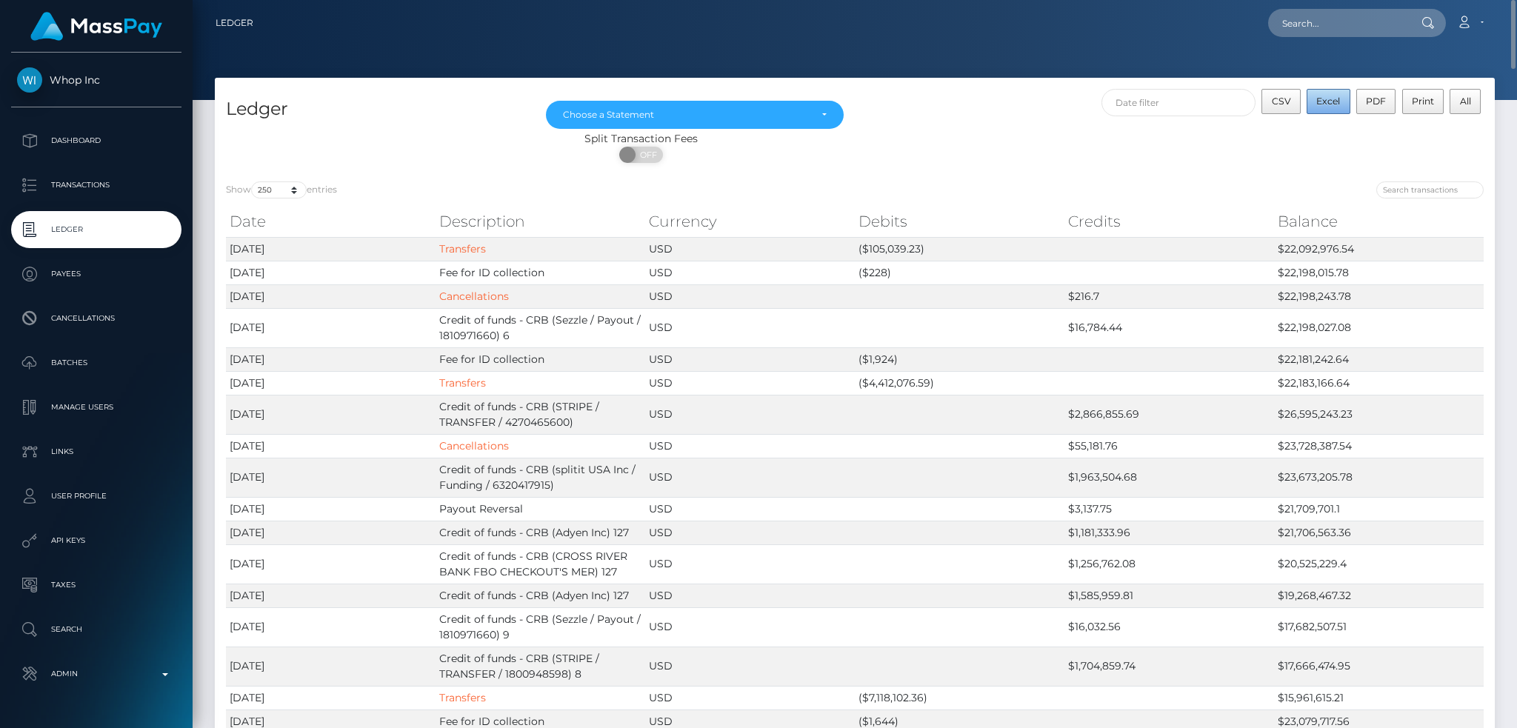
click at [1328, 101] on span "Excel" at bounding box center [1328, 101] width 24 height 11
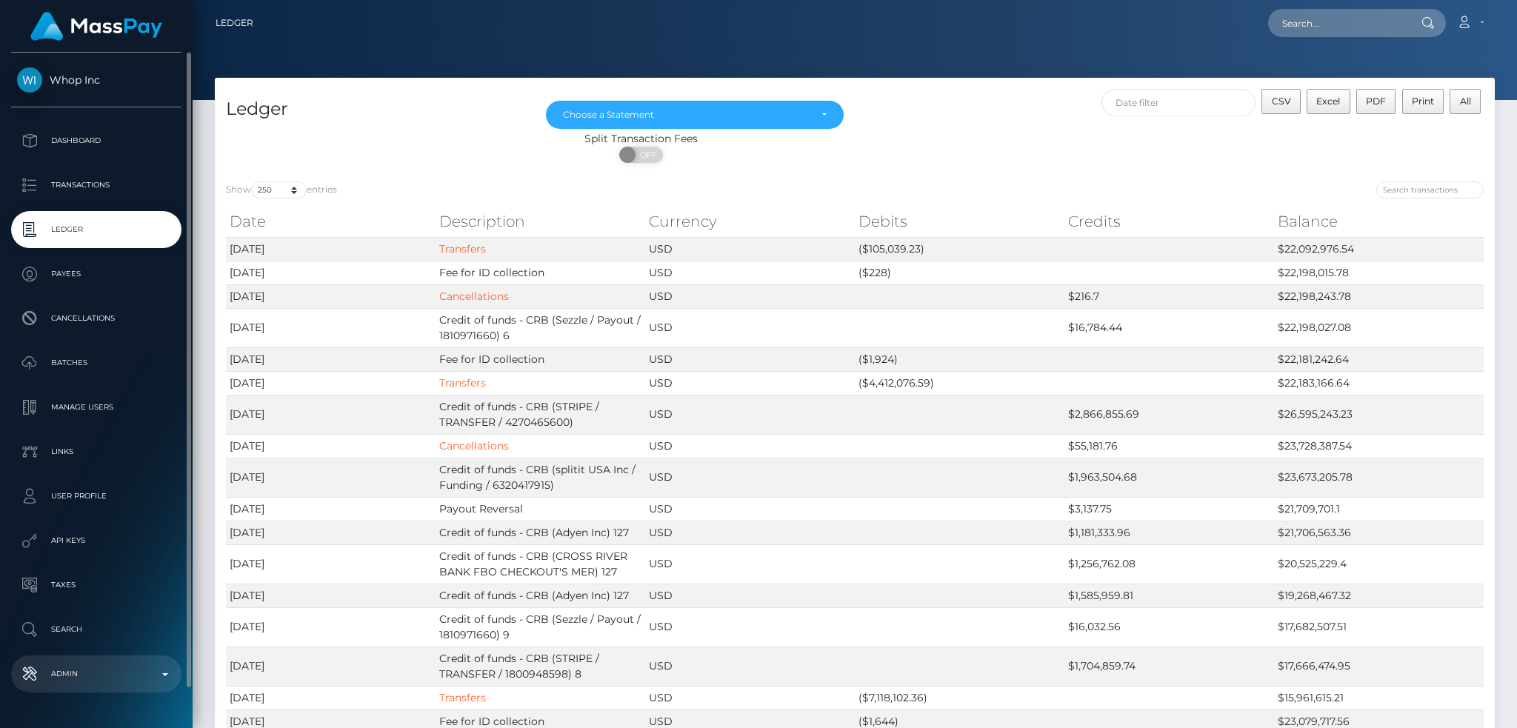
click at [89, 673] on p "Admin" at bounding box center [96, 674] width 159 height 22
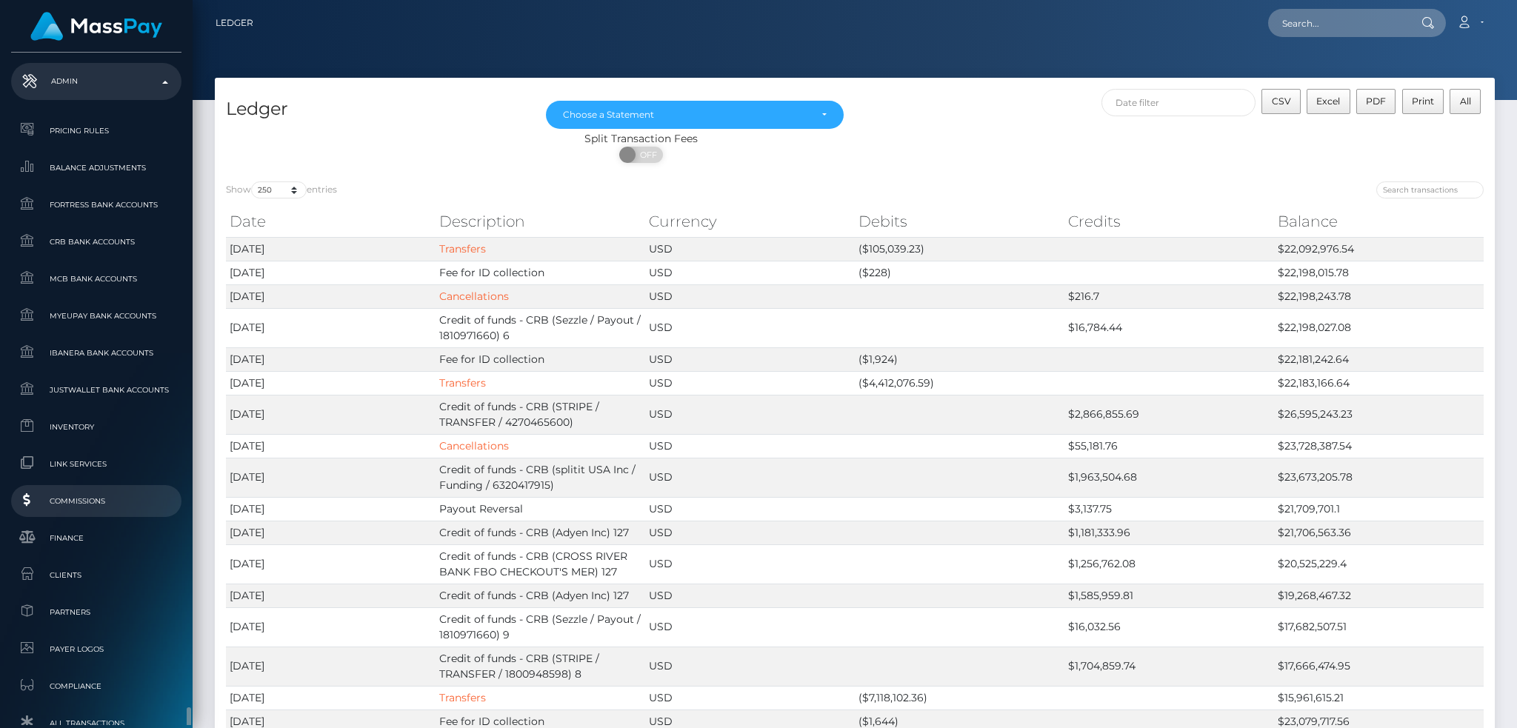
scroll to position [868, 0]
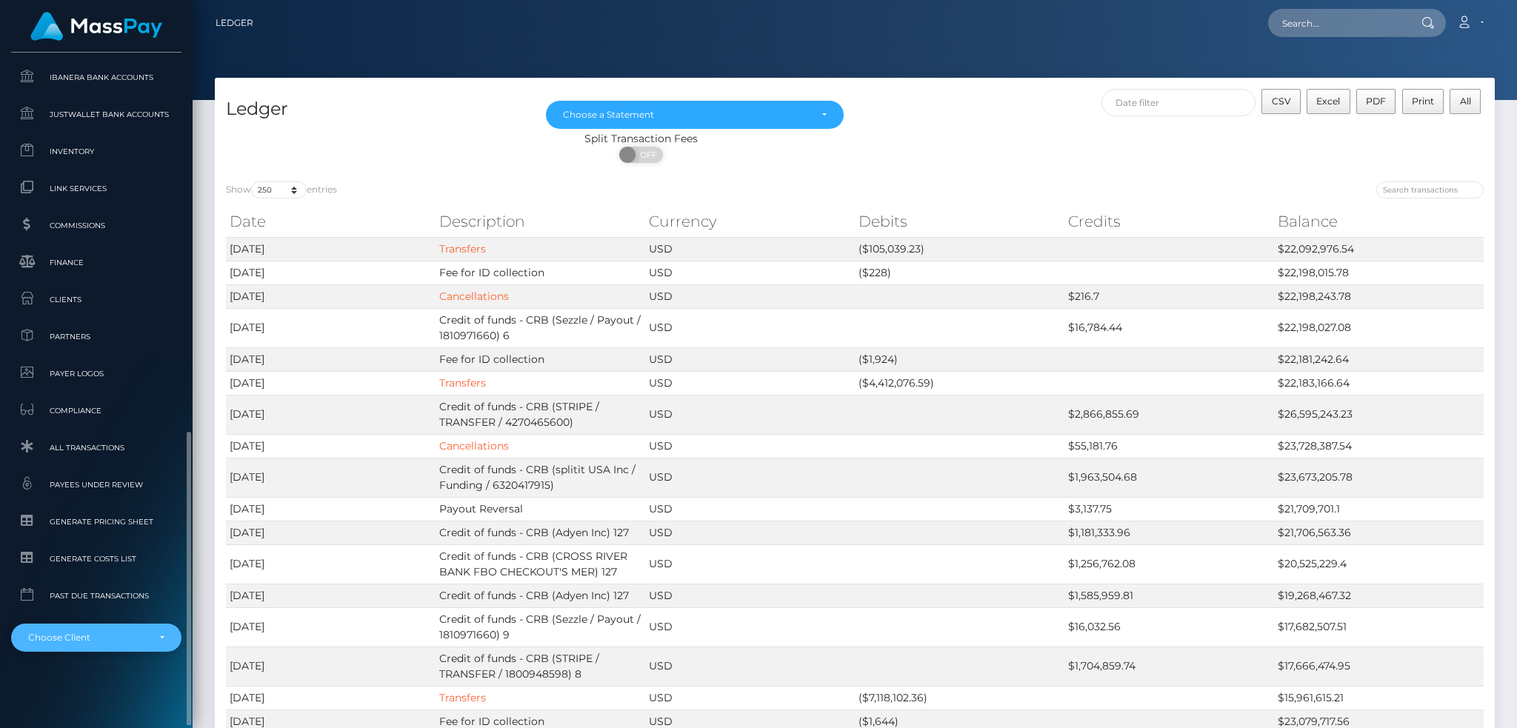
click at [93, 627] on div "Choose Client" at bounding box center [96, 638] width 170 height 28
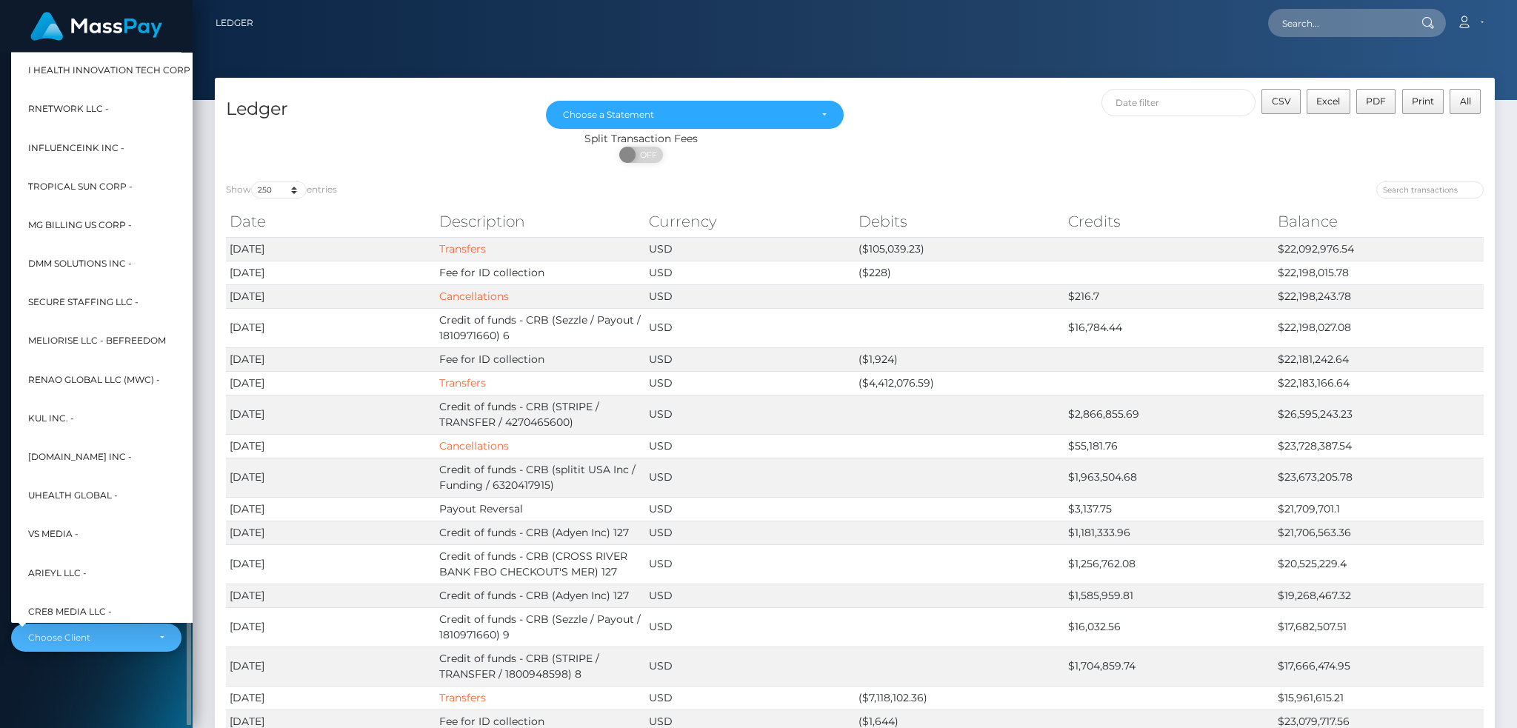
scroll to position [444, 0]
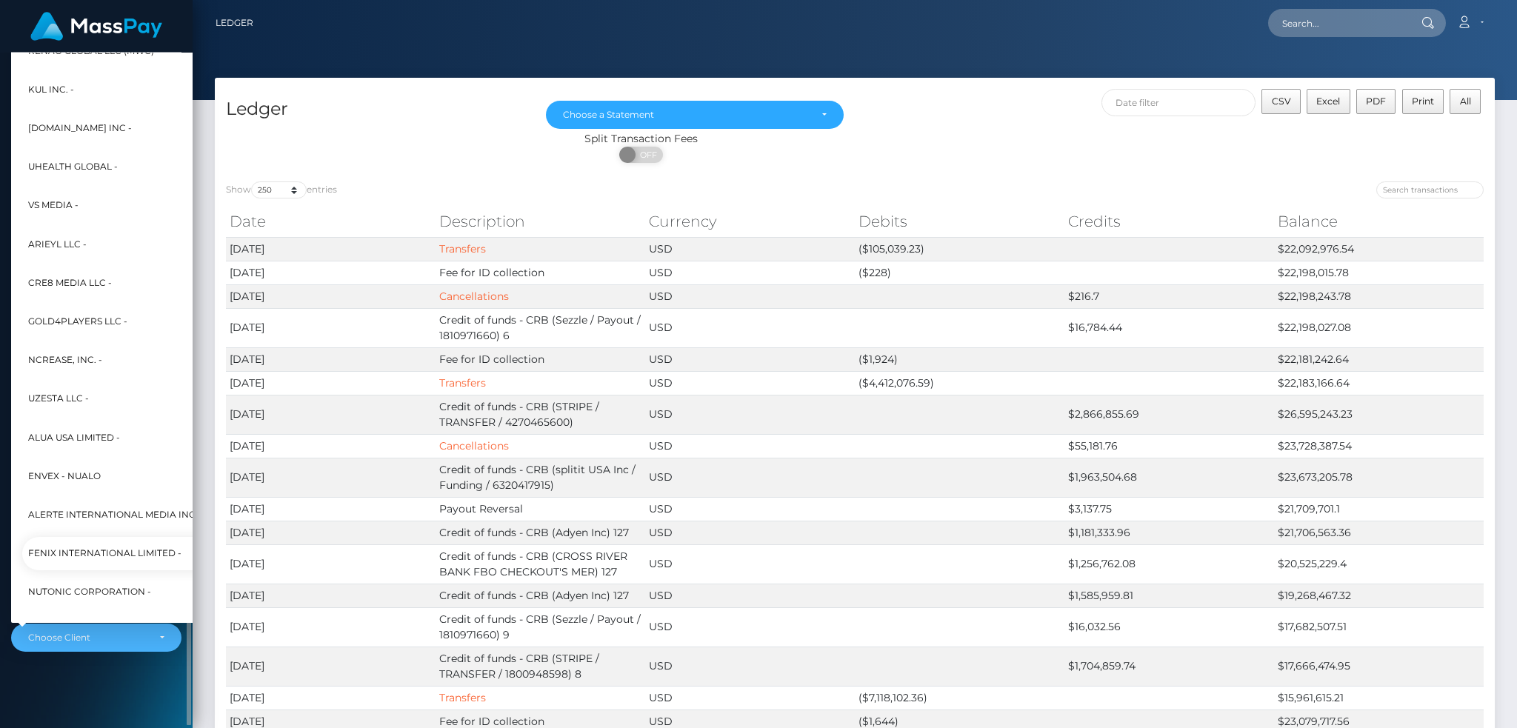
click at [107, 546] on span "Fenix International Limited -" at bounding box center [104, 553] width 153 height 19
select select "26"
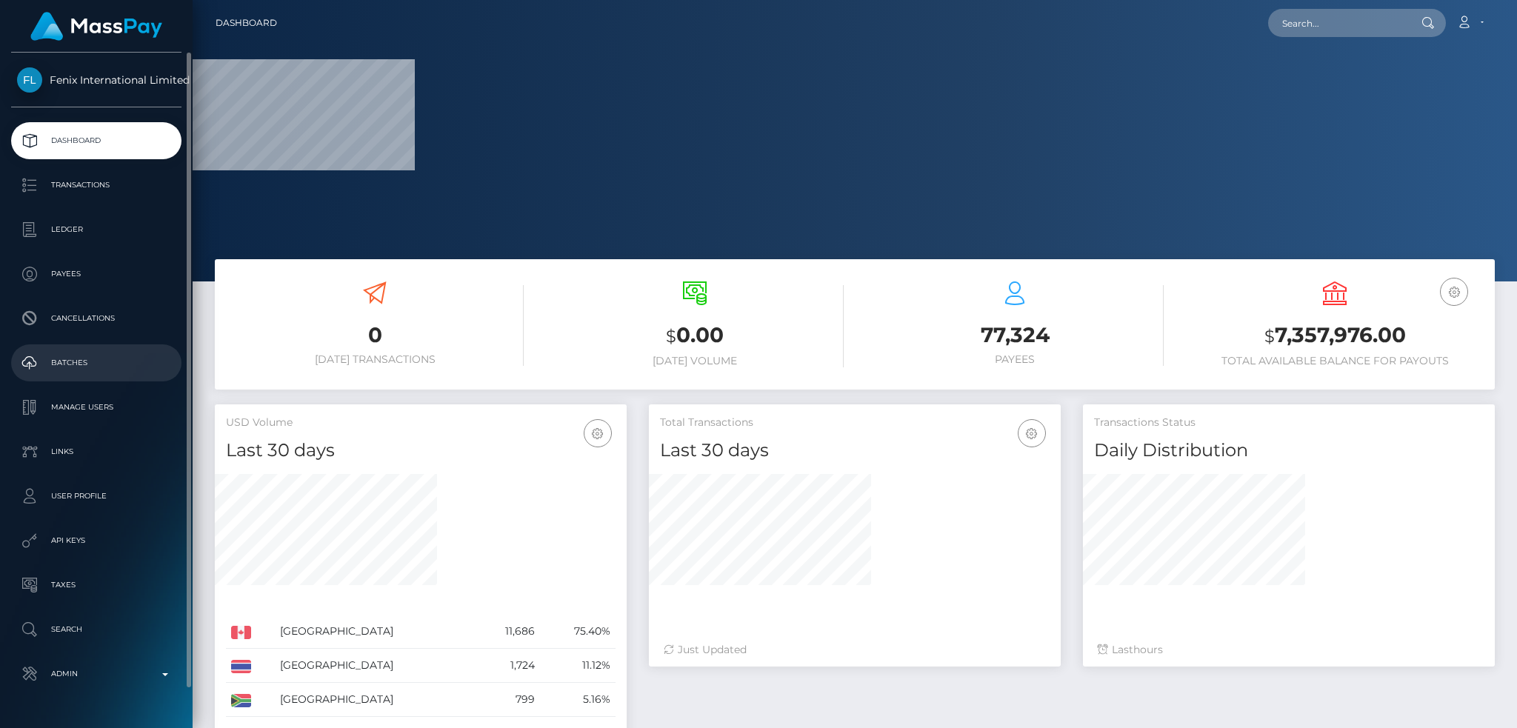
drag, startPoint x: 107, startPoint y: 359, endPoint x: 120, endPoint y: 355, distance: 14.1
click at [105, 359] on p "Batches" at bounding box center [96, 363] width 159 height 22
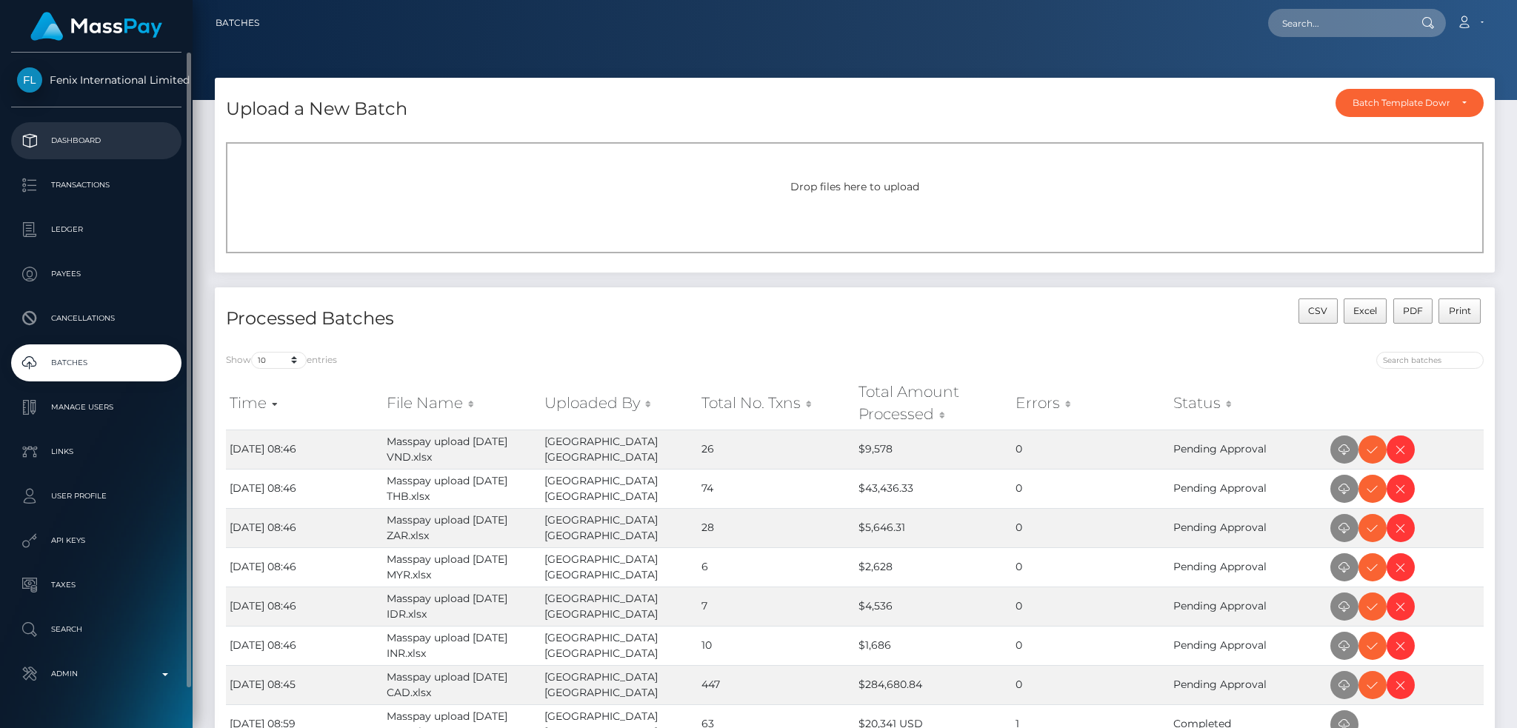
click at [111, 141] on p "Dashboard" at bounding box center [96, 141] width 159 height 22
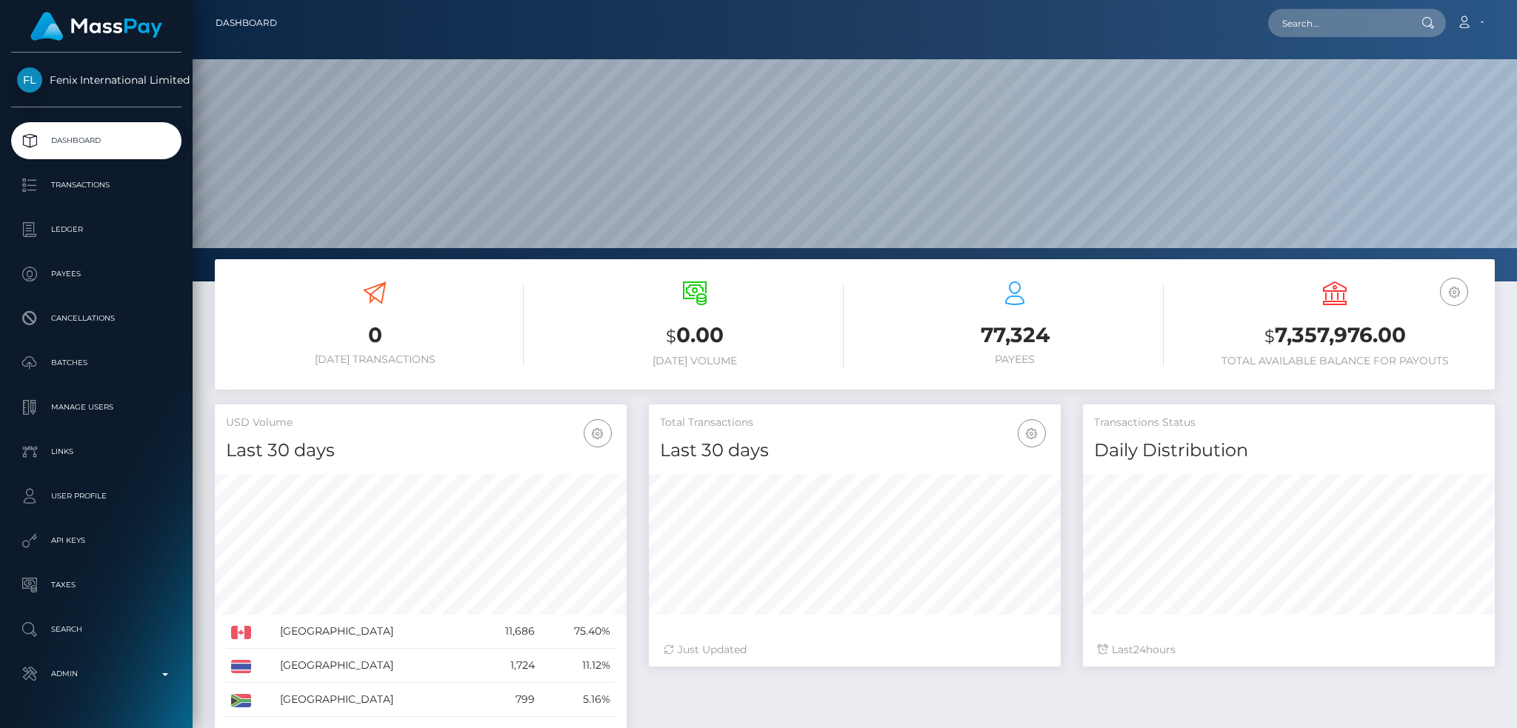
scroll to position [263, 411]
drag, startPoint x: 1304, startPoint y: 21, endPoint x: 1258, endPoint y: 31, distance: 46.9
click at [1304, 21] on input "text" at bounding box center [1337, 23] width 139 height 28
paste input "[EMAIL_ADDRESS][DOMAIN_NAME]"
type input "[EMAIL_ADDRESS][DOMAIN_NAME]"
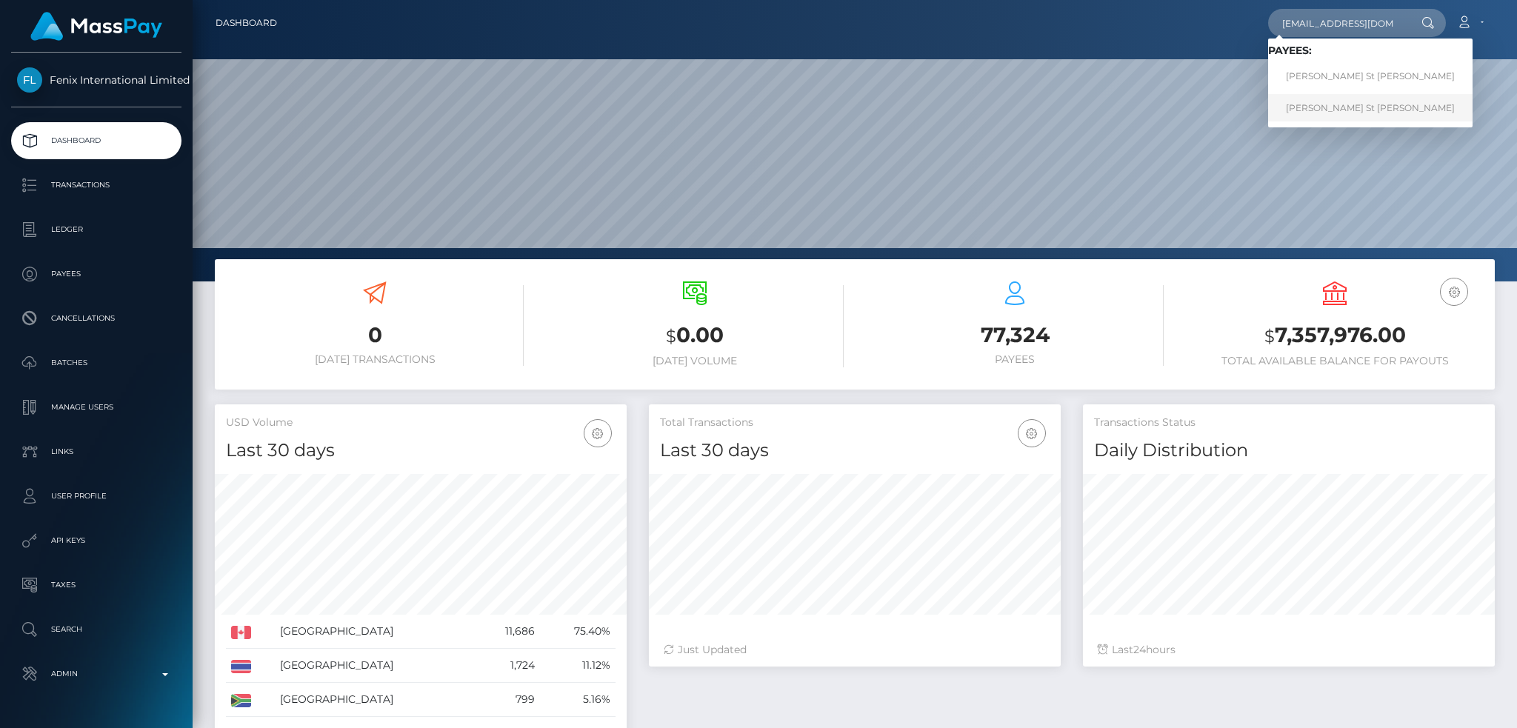
click at [1306, 113] on link "[PERSON_NAME] St [PERSON_NAME]" at bounding box center [1370, 107] width 204 height 27
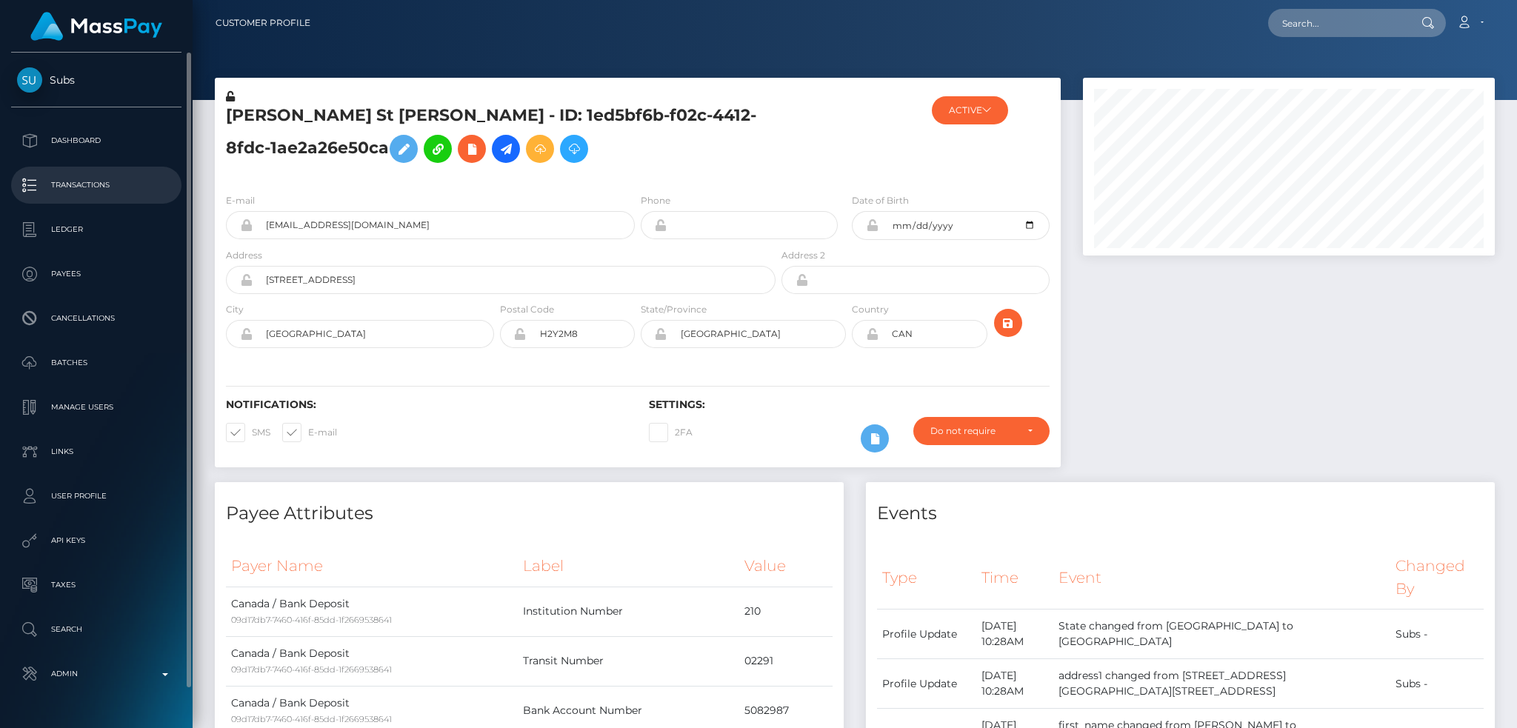
click at [116, 184] on p "Transactions" at bounding box center [96, 185] width 159 height 22
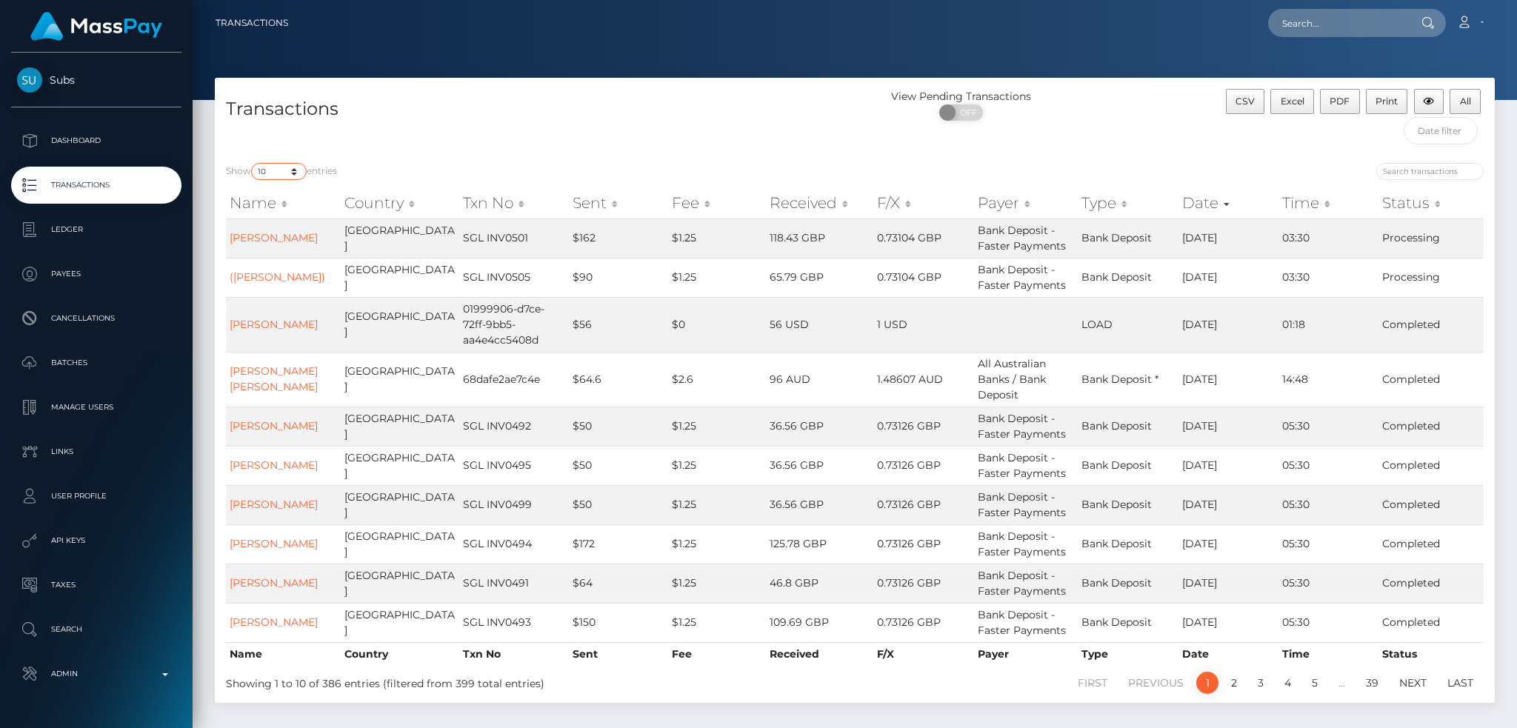
click at [273, 173] on select "10 25 50 100 250 500 1,000 3,500 All" at bounding box center [279, 171] width 56 height 17
select select "500"
click at [253, 164] on select "10 25 50 100 250 500 1,000 3,500 All" at bounding box center [279, 171] width 56 height 17
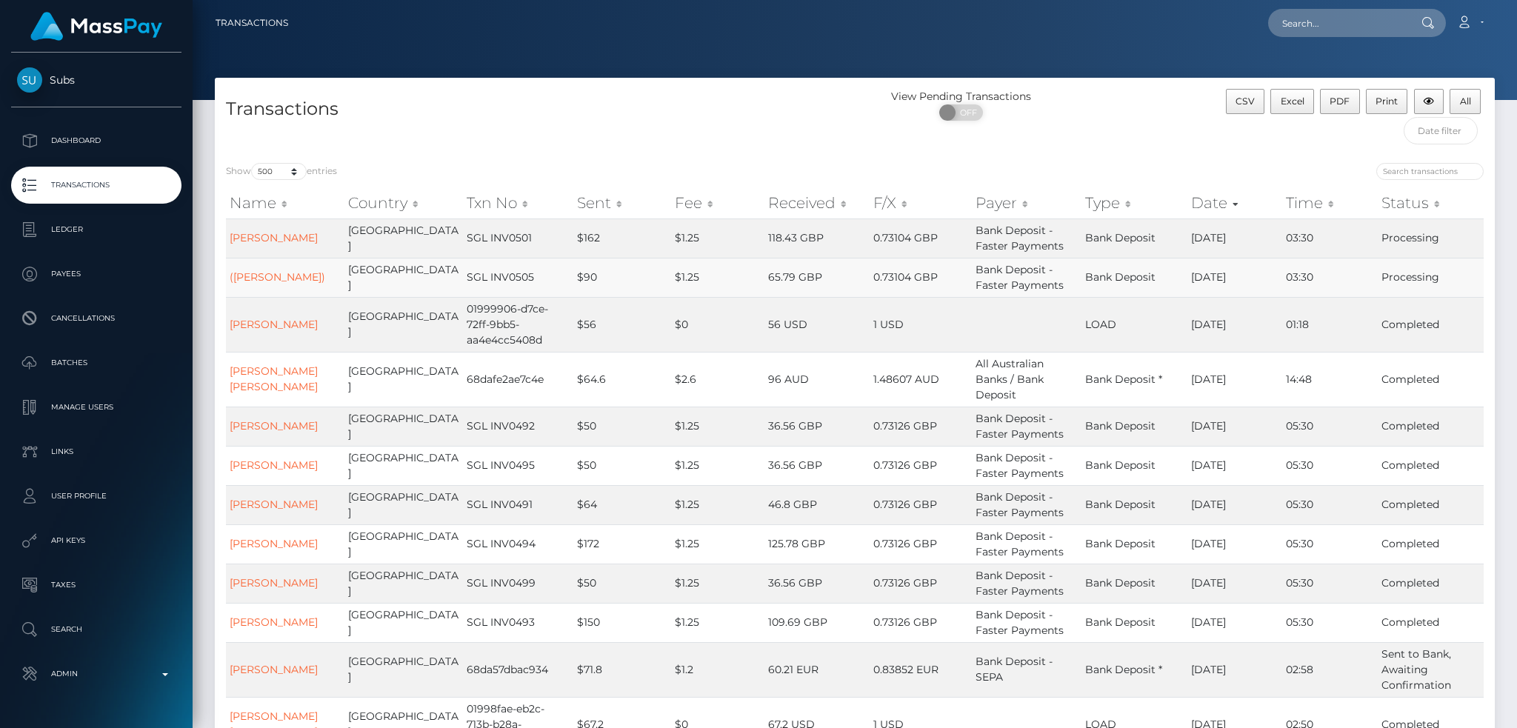
click at [578, 285] on td "$90" at bounding box center [622, 277] width 98 height 39
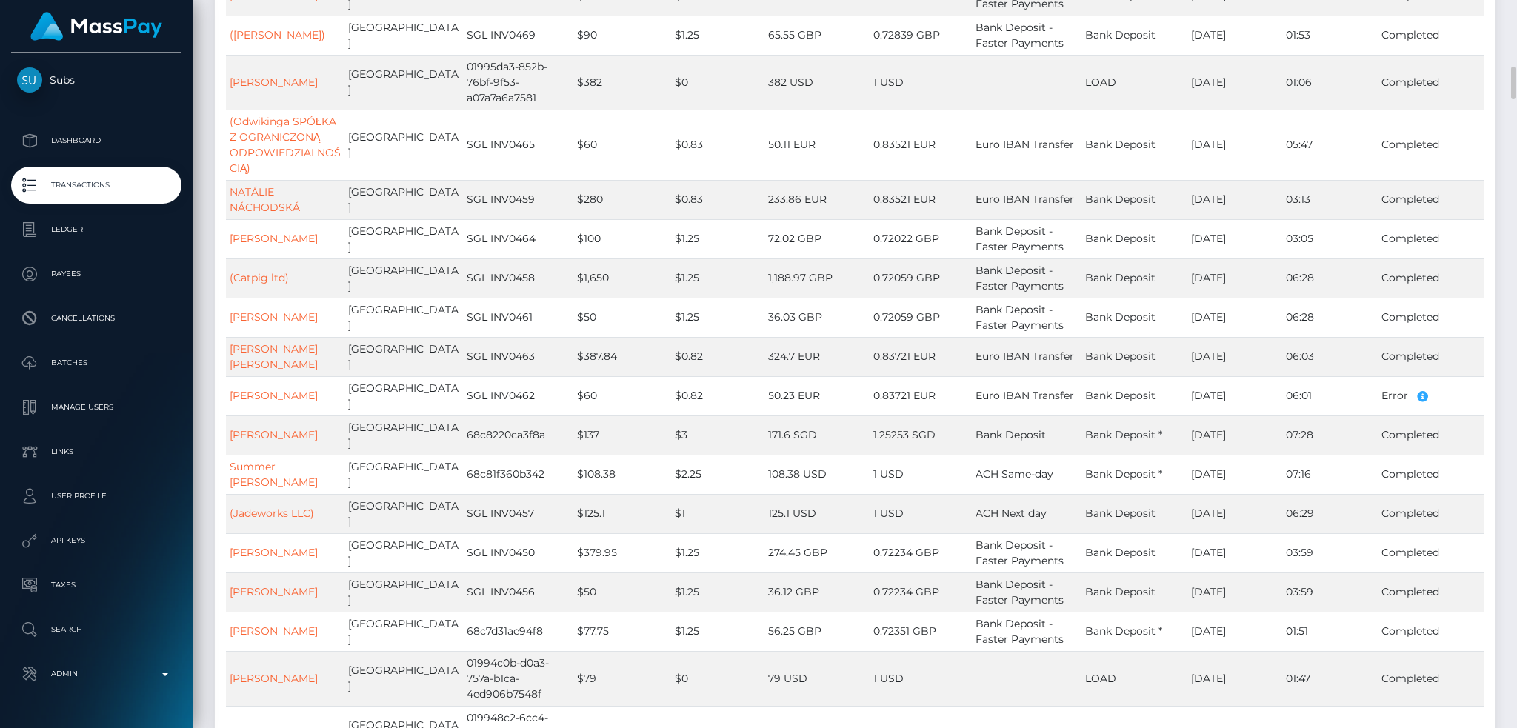
scroll to position [790, 0]
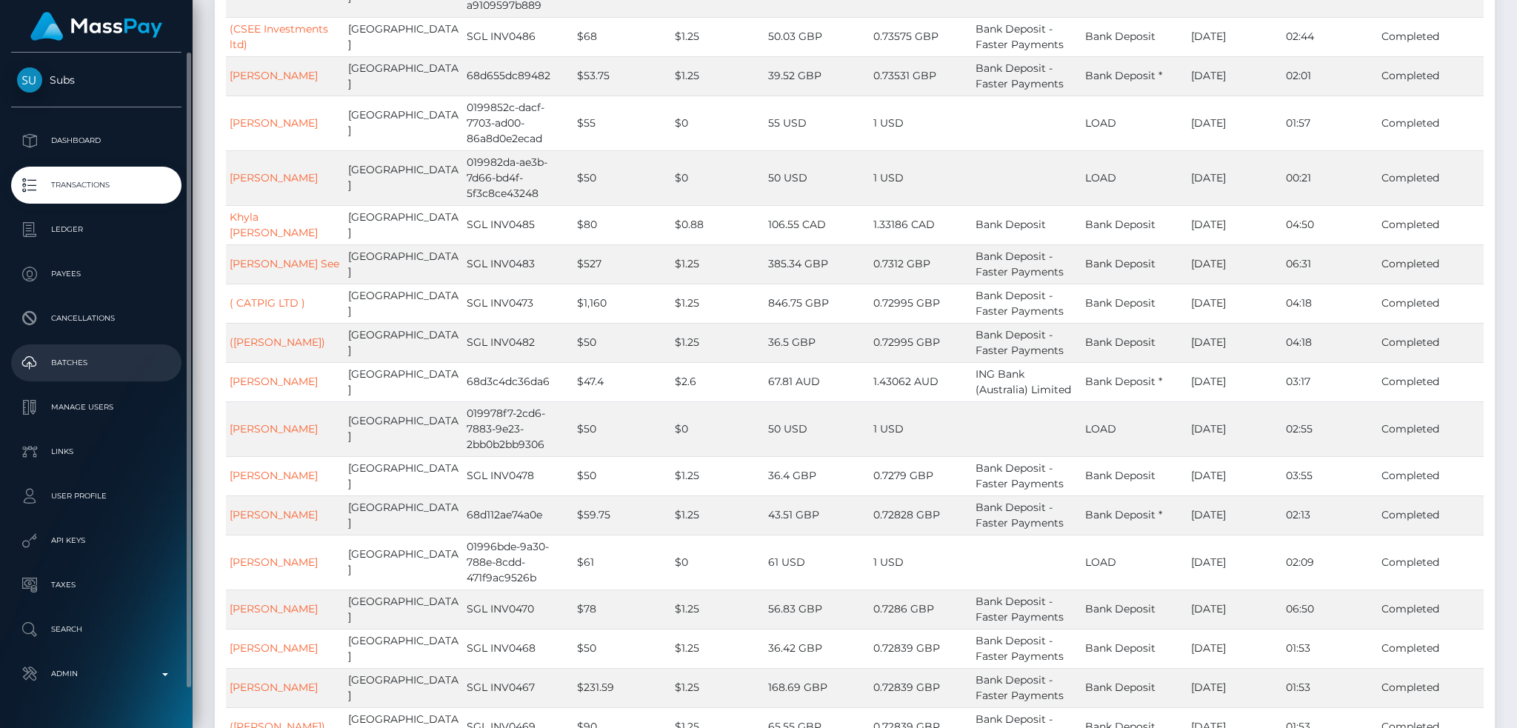
click at [101, 361] on p "Batches" at bounding box center [96, 363] width 159 height 22
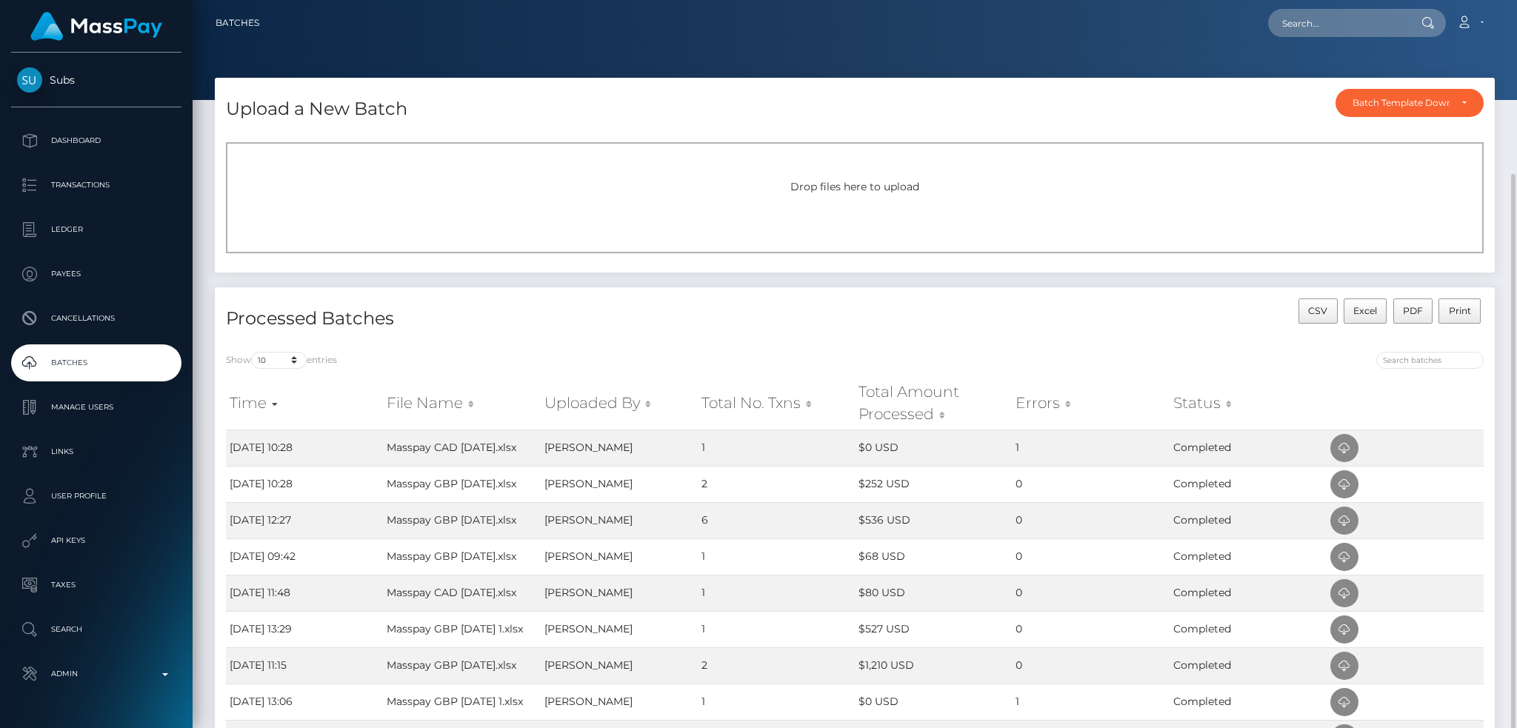
scroll to position [99, 0]
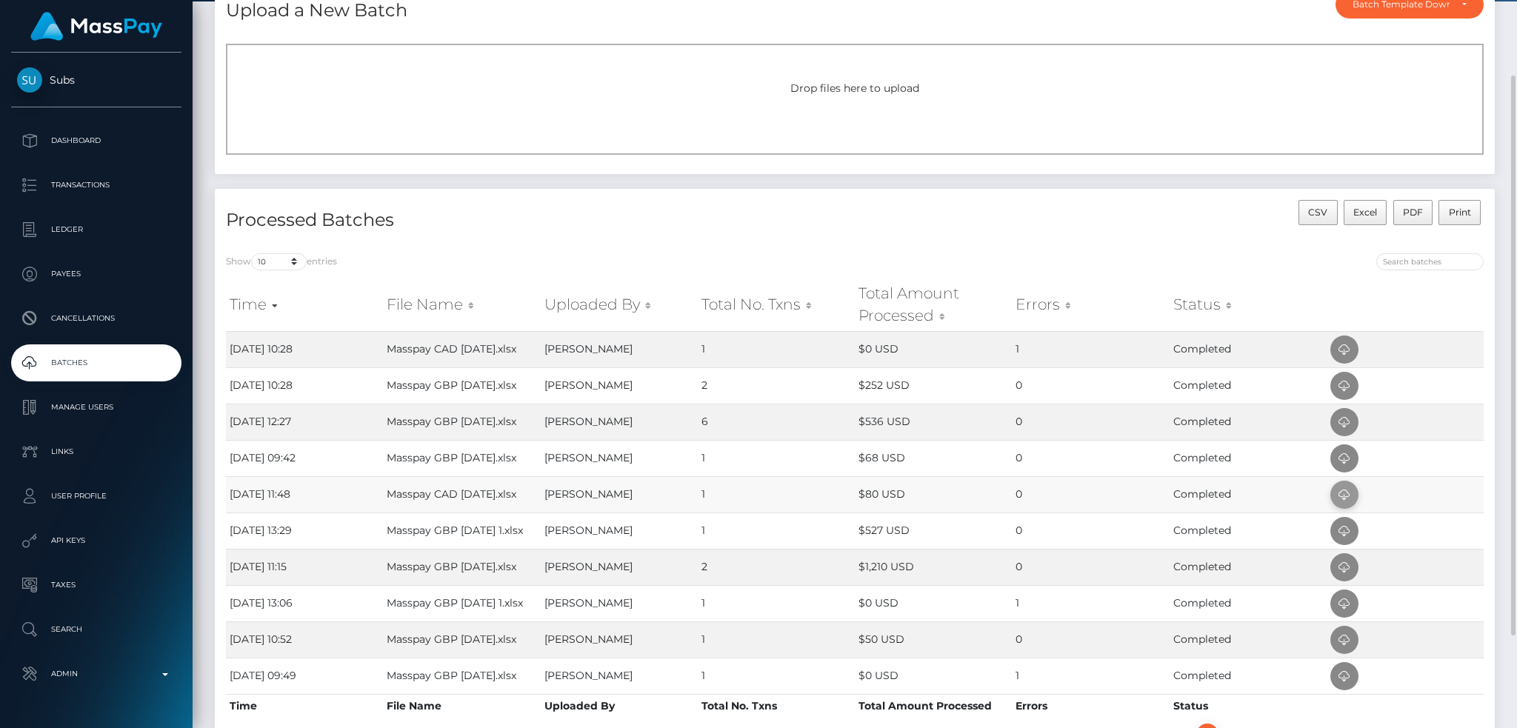
click at [1337, 490] on icon at bounding box center [1344, 495] width 18 height 19
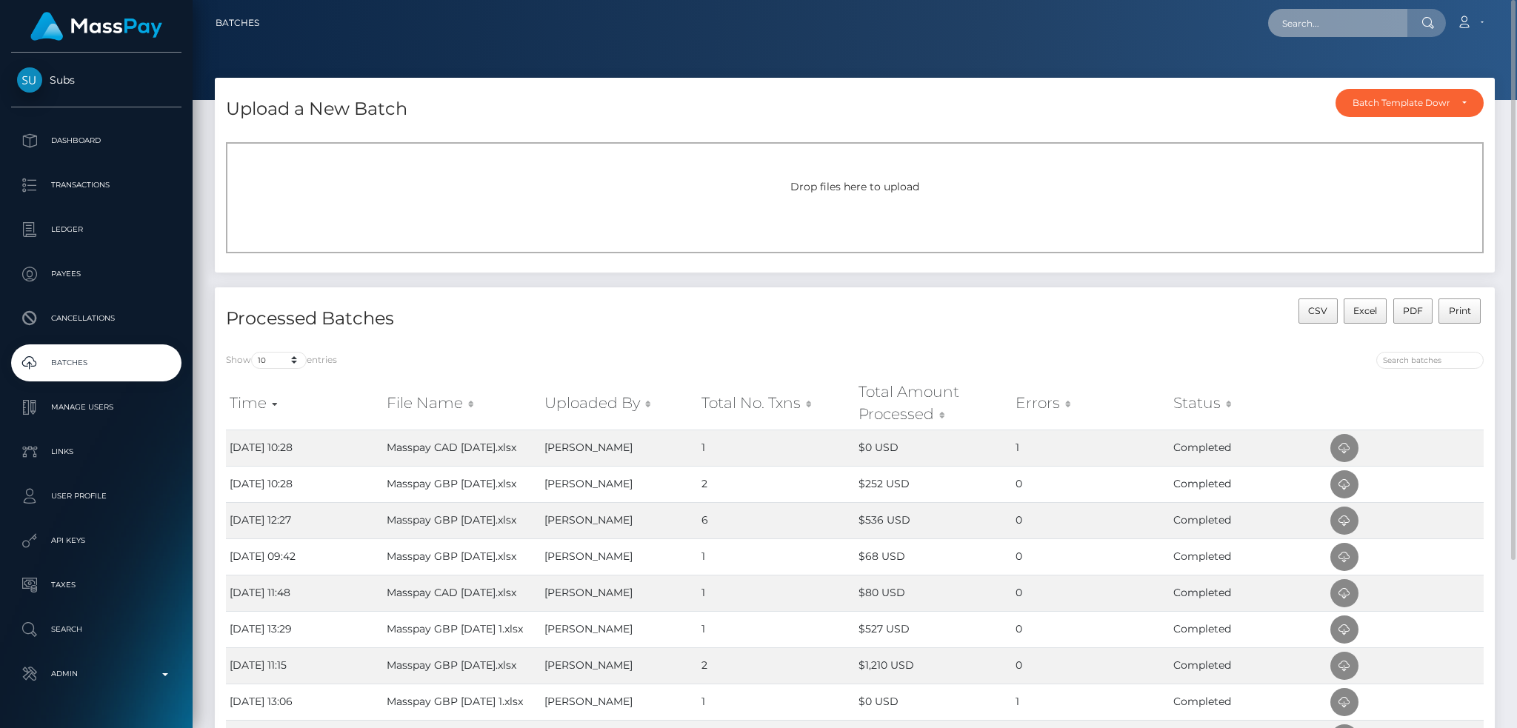
click at [1295, 15] on input "text" at bounding box center [1337, 23] width 139 height 28
paste input "[EMAIL_ADDRESS][DOMAIN_NAME]"
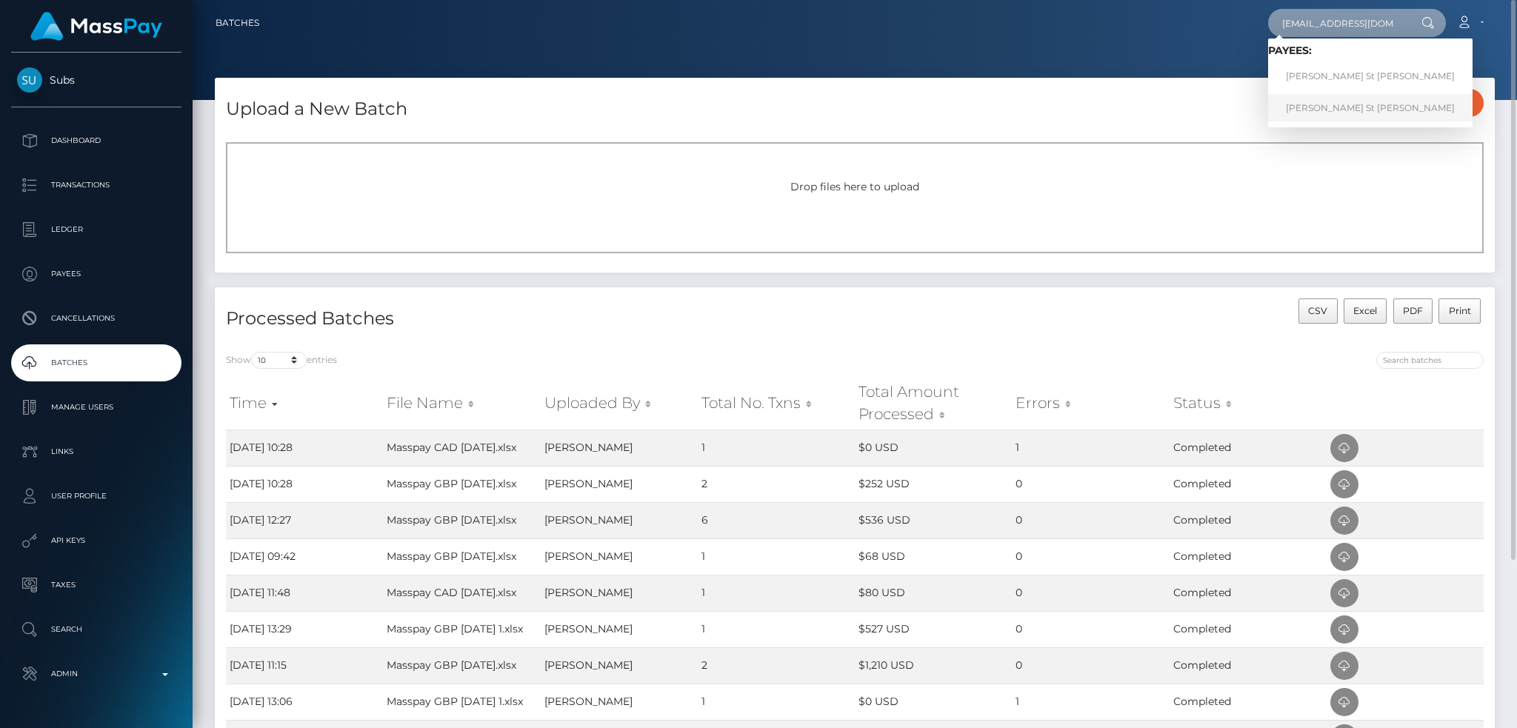
type input "[EMAIL_ADDRESS][DOMAIN_NAME]"
click at [1292, 99] on link "[PERSON_NAME] St [PERSON_NAME]" at bounding box center [1370, 107] width 204 height 27
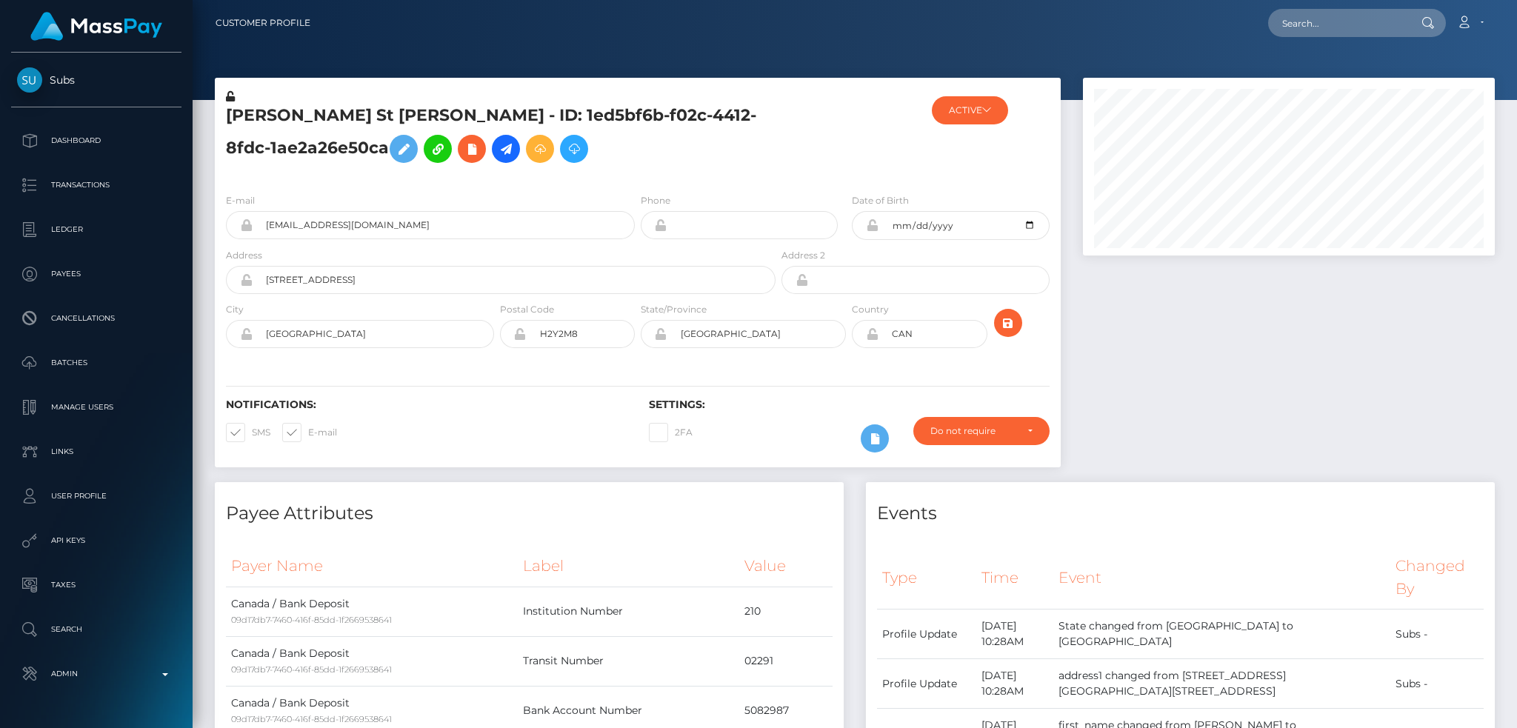
scroll to position [178, 411]
click at [1321, 25] on input "text" at bounding box center [1337, 23] width 139 height 28
paste input "[EMAIL_ADDRESS][DOMAIN_NAME]"
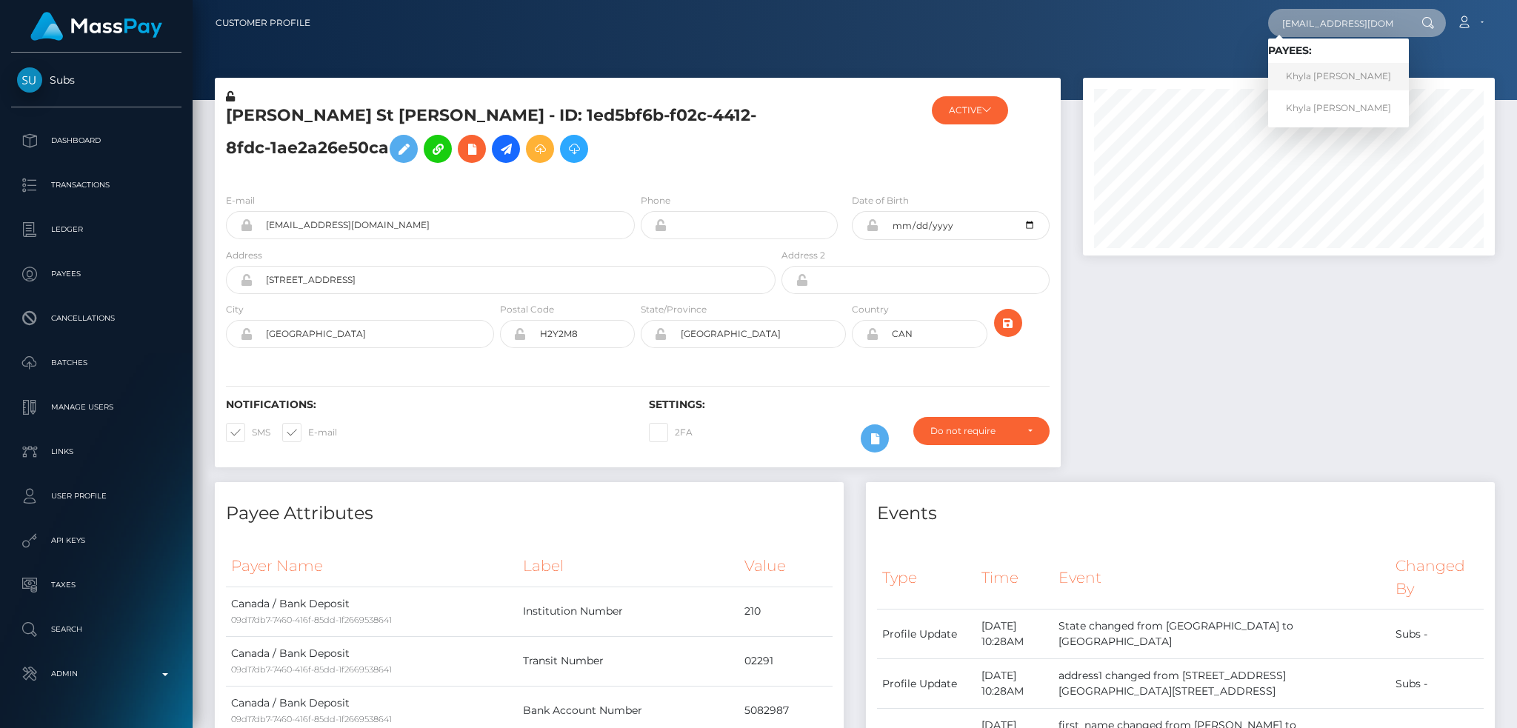
type input "[EMAIL_ADDRESS][DOMAIN_NAME]"
click at [1321, 75] on link "Khyla [PERSON_NAME]" at bounding box center [1338, 76] width 141 height 27
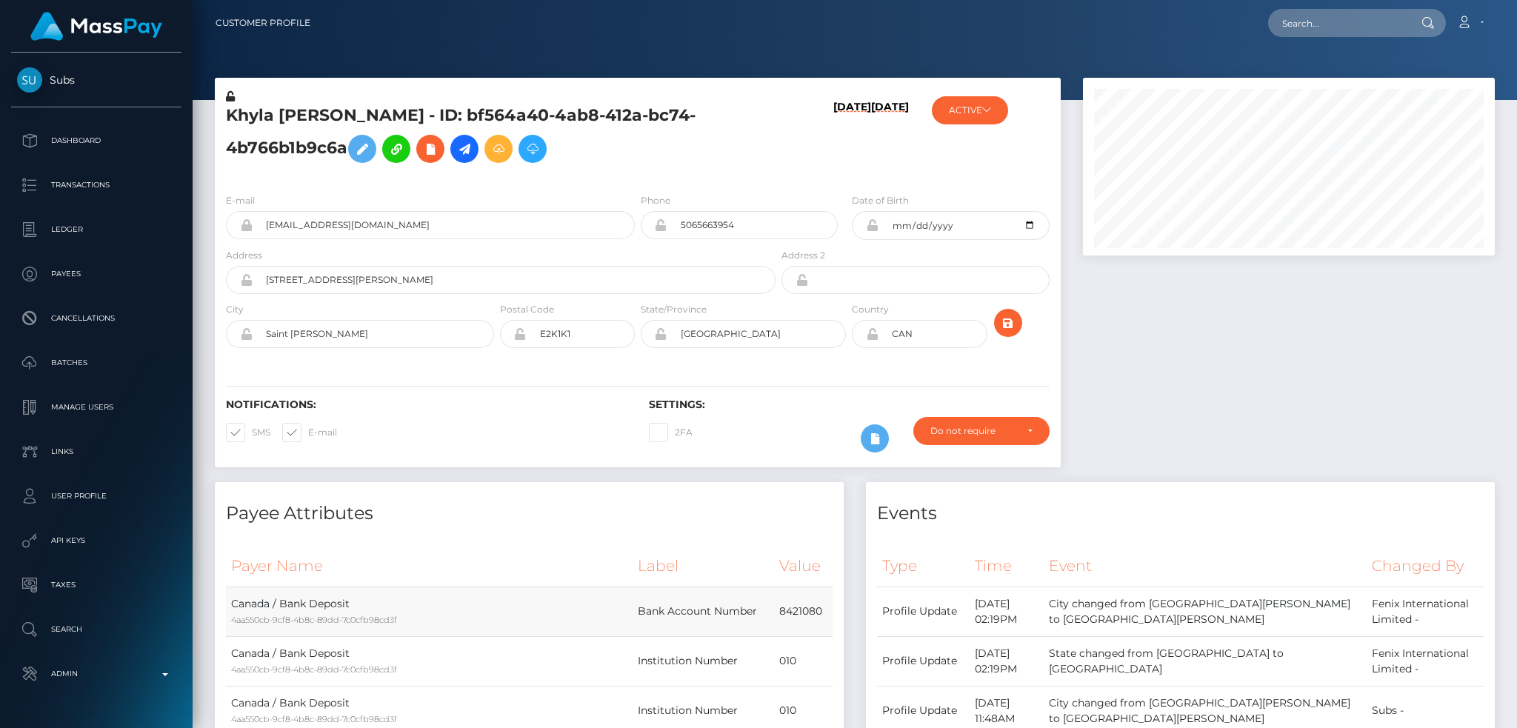
scroll to position [178, 411]
click at [1293, 31] on input "text" at bounding box center [1337, 23] width 139 height 28
paste input "rachel4of@gmail.com"
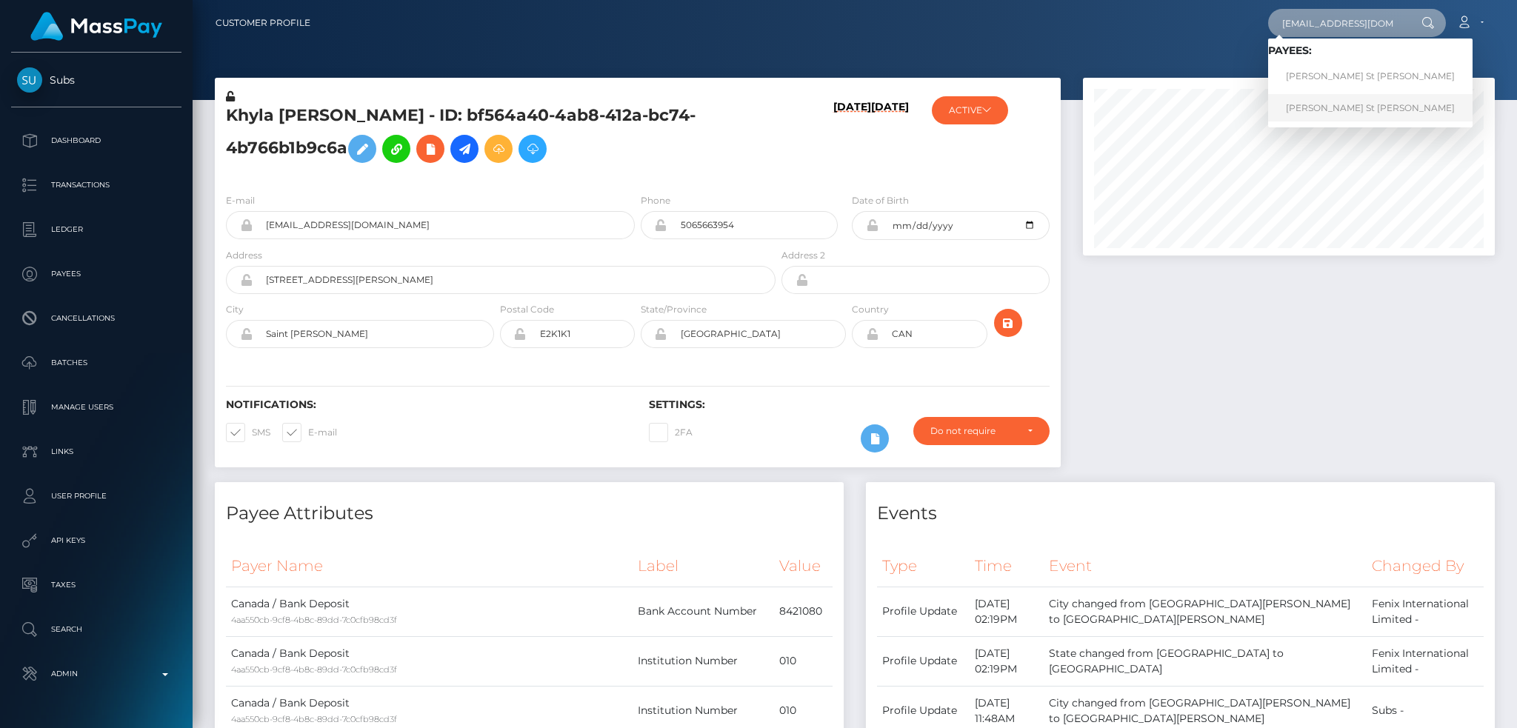
type input "rachel4of@gmail.com"
click at [1324, 109] on link "Marie Claude St Jacques" at bounding box center [1370, 107] width 204 height 27
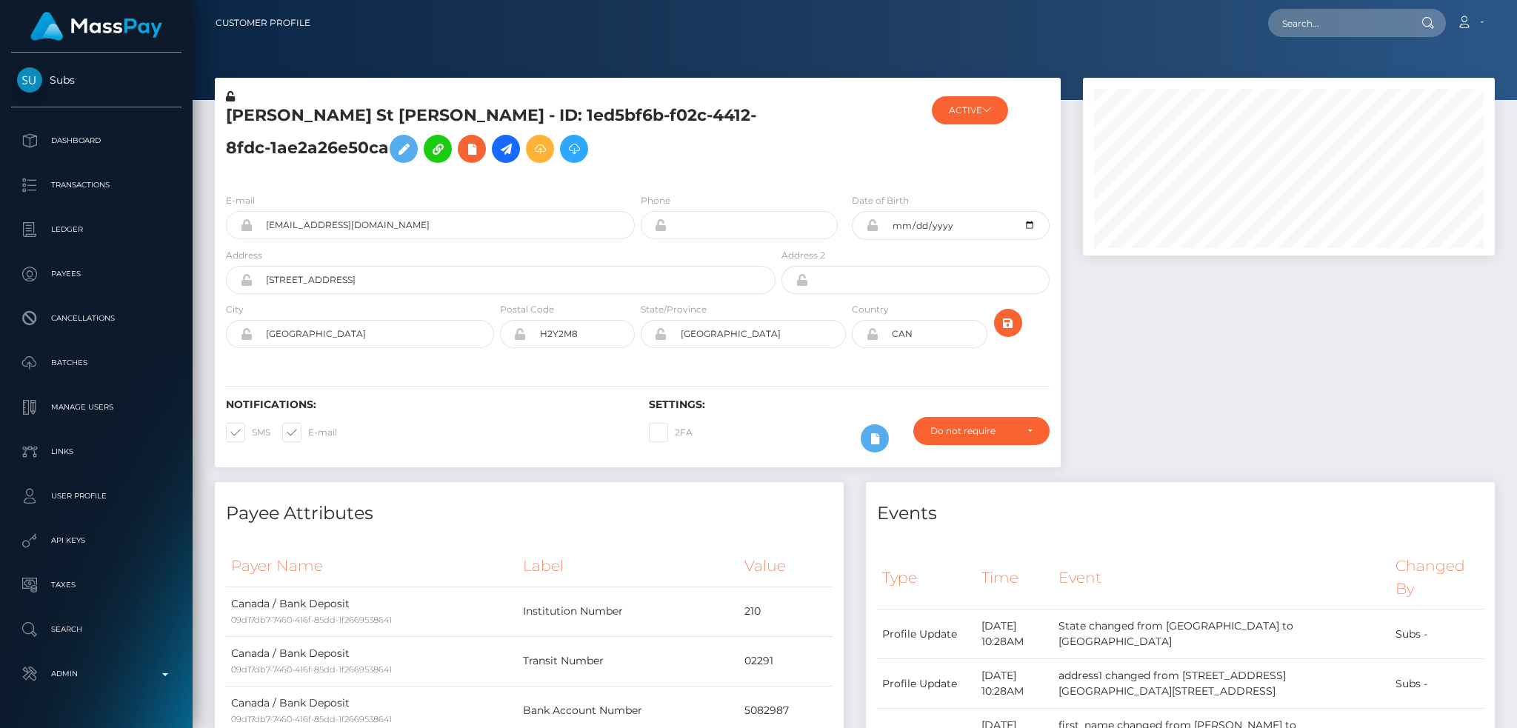
scroll to position [178, 411]
click at [1192, 418] on div at bounding box center [1289, 280] width 434 height 404
click at [1330, 23] on input "text" at bounding box center [1337, 23] width 139 height 28
paste input "[EMAIL_ADDRESS][DOMAIN_NAME]"
type input "[EMAIL_ADDRESS][DOMAIN_NAME]"
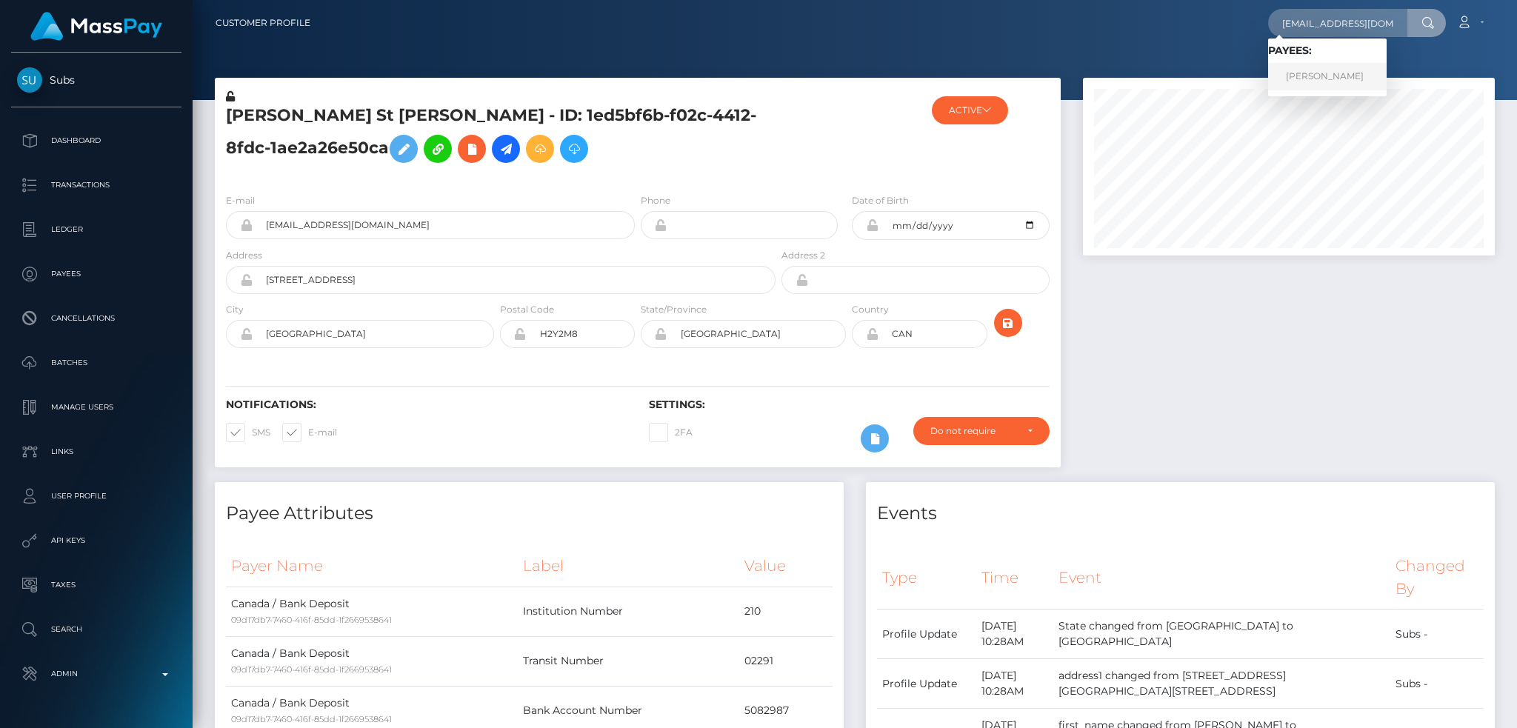
click at [1305, 86] on link "Rolando Santos" at bounding box center [1327, 76] width 119 height 27
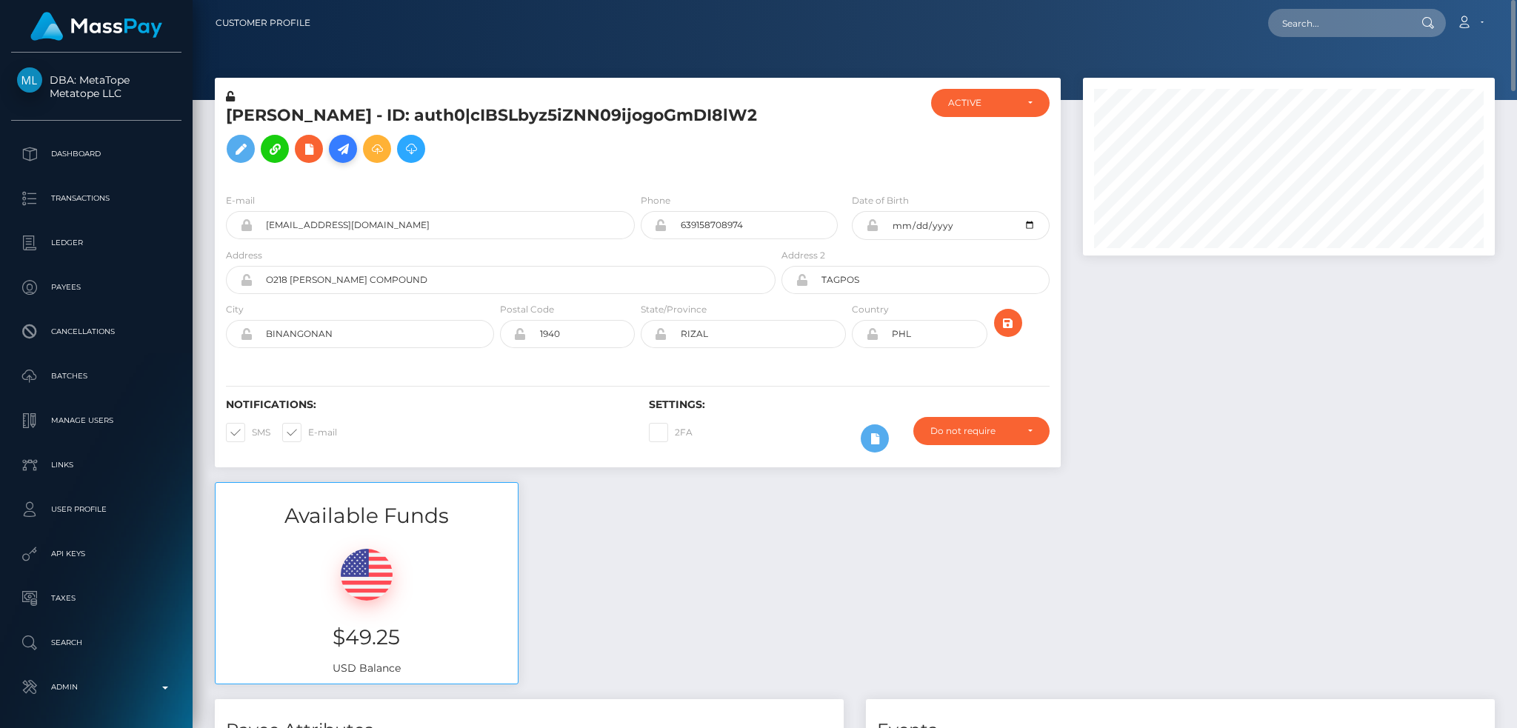
click at [344, 155] on icon at bounding box center [343, 149] width 18 height 19
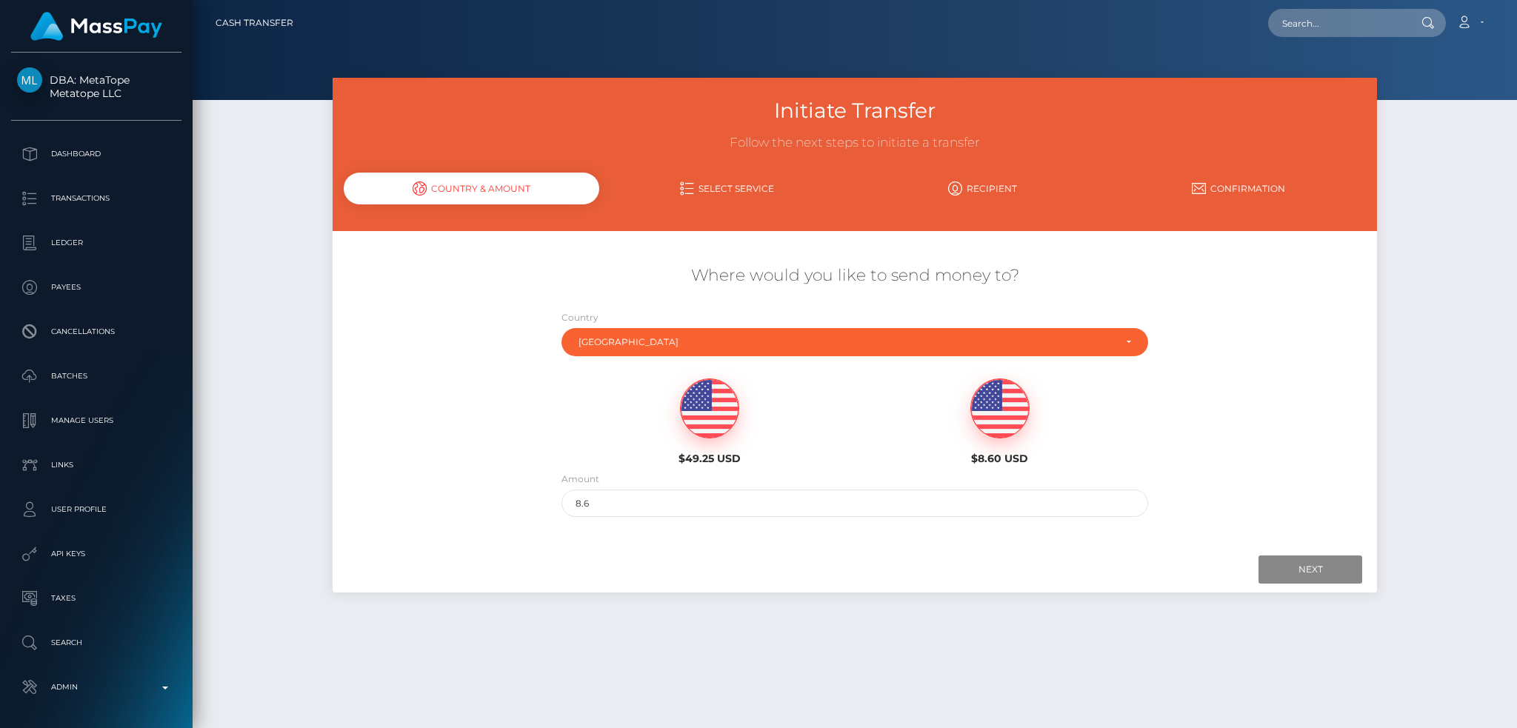
click at [707, 421] on img at bounding box center [710, 408] width 58 height 59
type input "49.25"
click at [1267, 564] on input "Next" at bounding box center [1310, 570] width 104 height 28
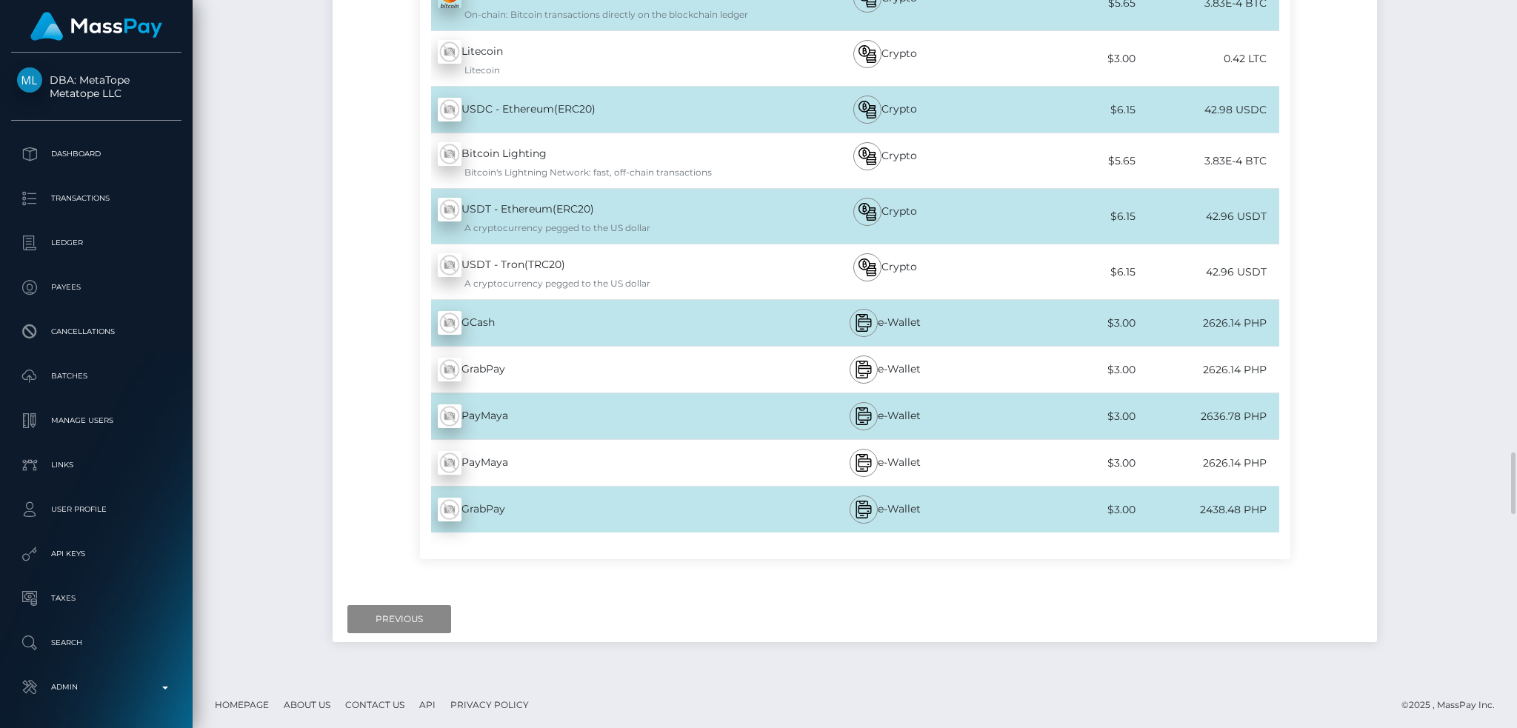
scroll to position [7431, 0]
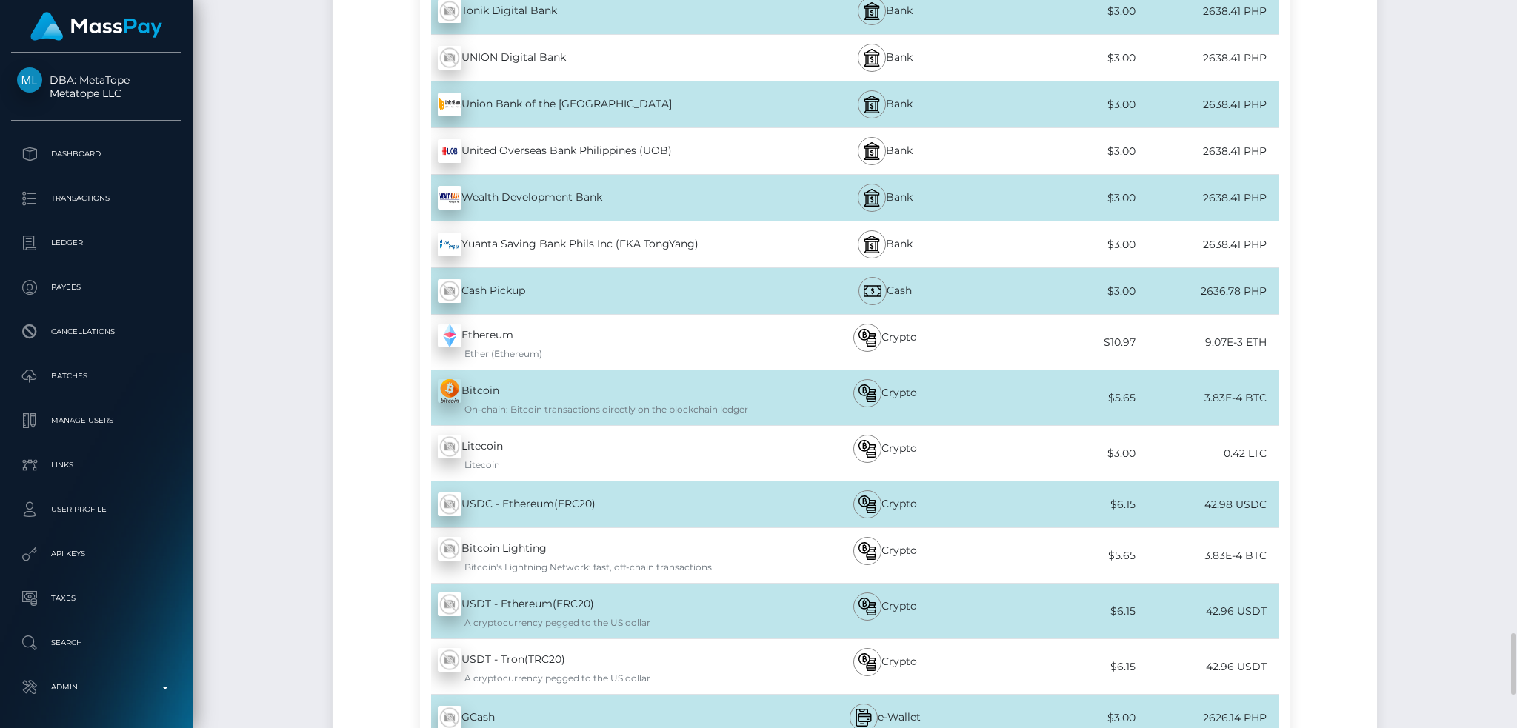
click at [616, 601] on div "USDT - Ethereum(ERC20) - USDT A cryptocurrency pegged to the US dollar" at bounding box center [599, 611] width 358 height 55
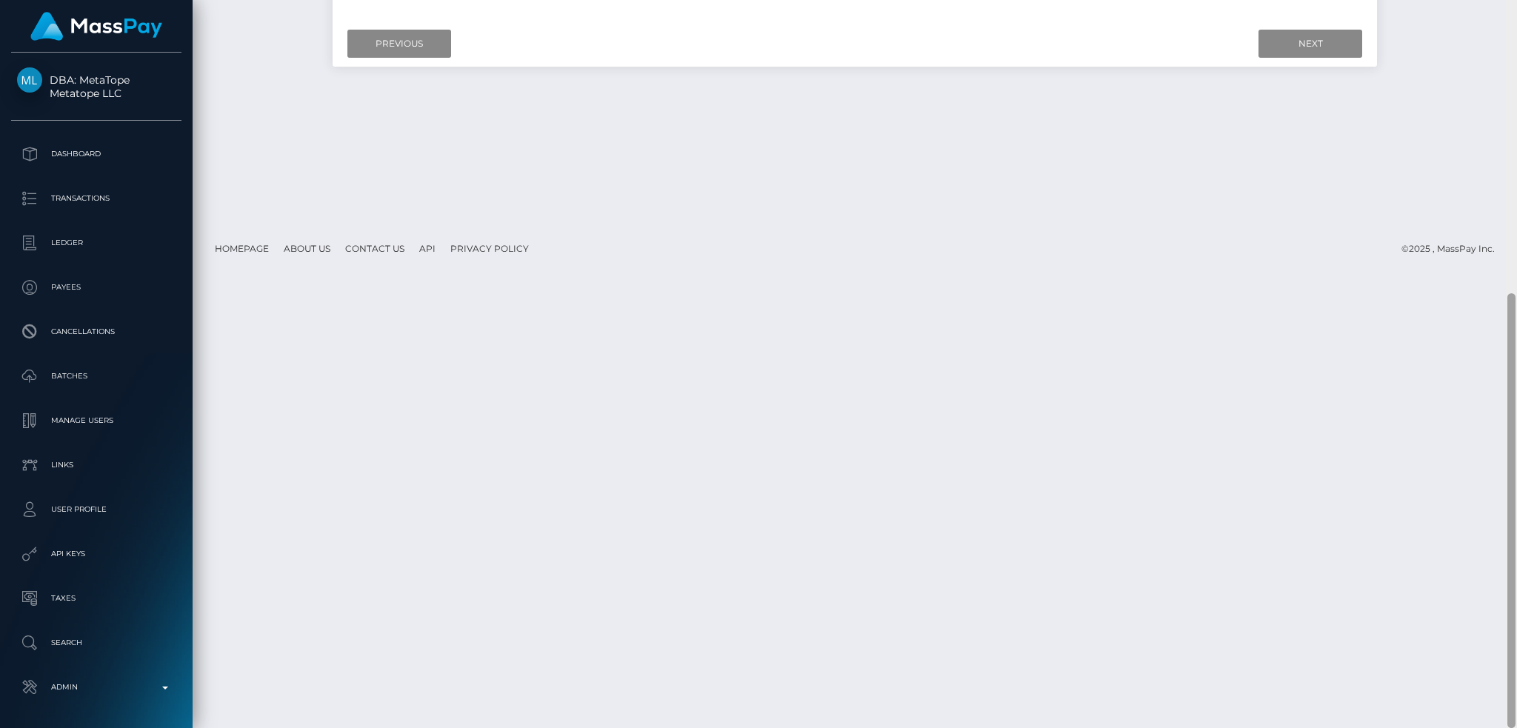
drag, startPoint x: 1512, startPoint y: 655, endPoint x: 1497, endPoint y: 25, distance: 629.8
click at [1498, 39] on div "Cash Transfer Loading... Loading..." at bounding box center [855, 364] width 1324 height 728
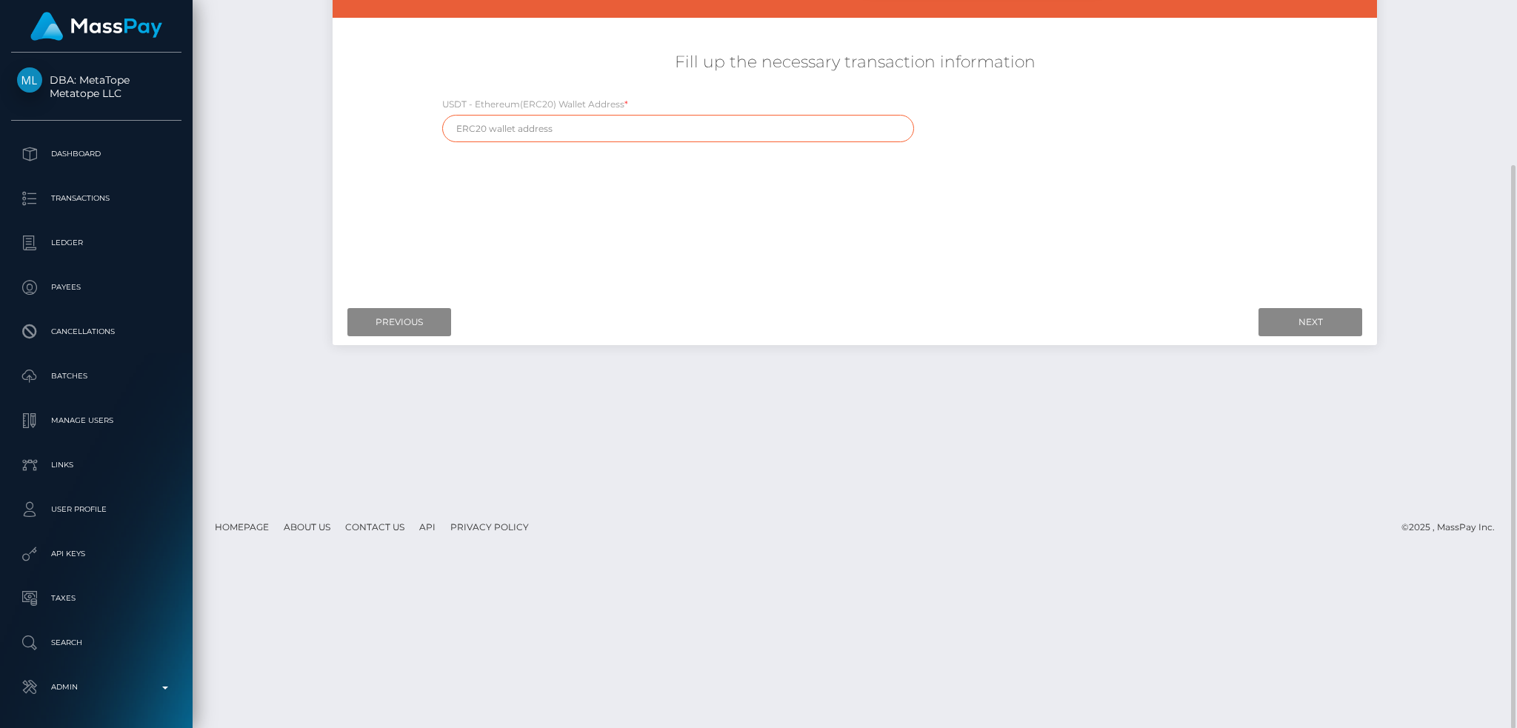
click at [733, 124] on input "text" at bounding box center [678, 128] width 473 height 27
paste input "0xaac01ed9e2c61fae3e10688c3a21a463235804a1"
type input "0xaac01ed9e2c61fae3e10688c3a21a463235804a1"
click at [1288, 320] on input "Next" at bounding box center [1310, 322] width 104 height 28
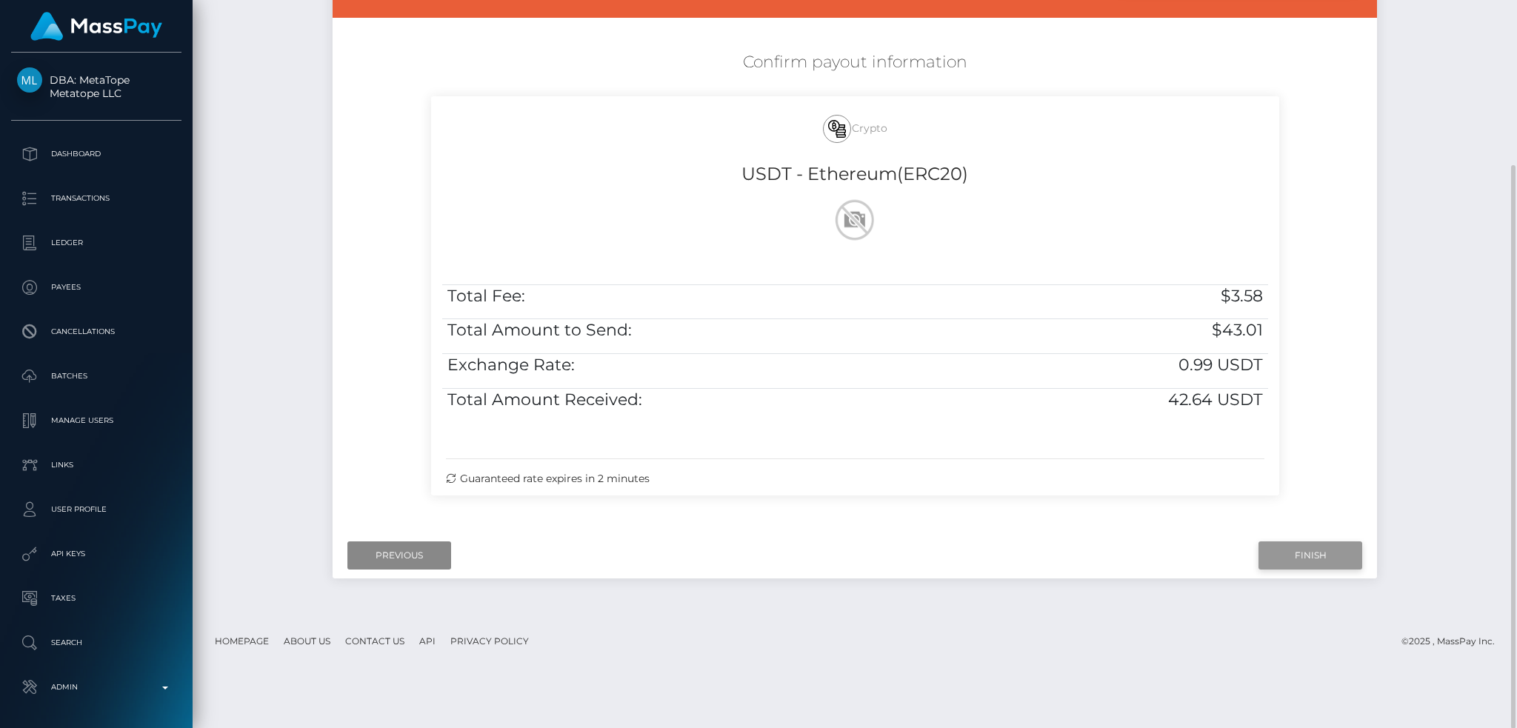
click at [1306, 556] on input "Finish" at bounding box center [1310, 555] width 104 height 28
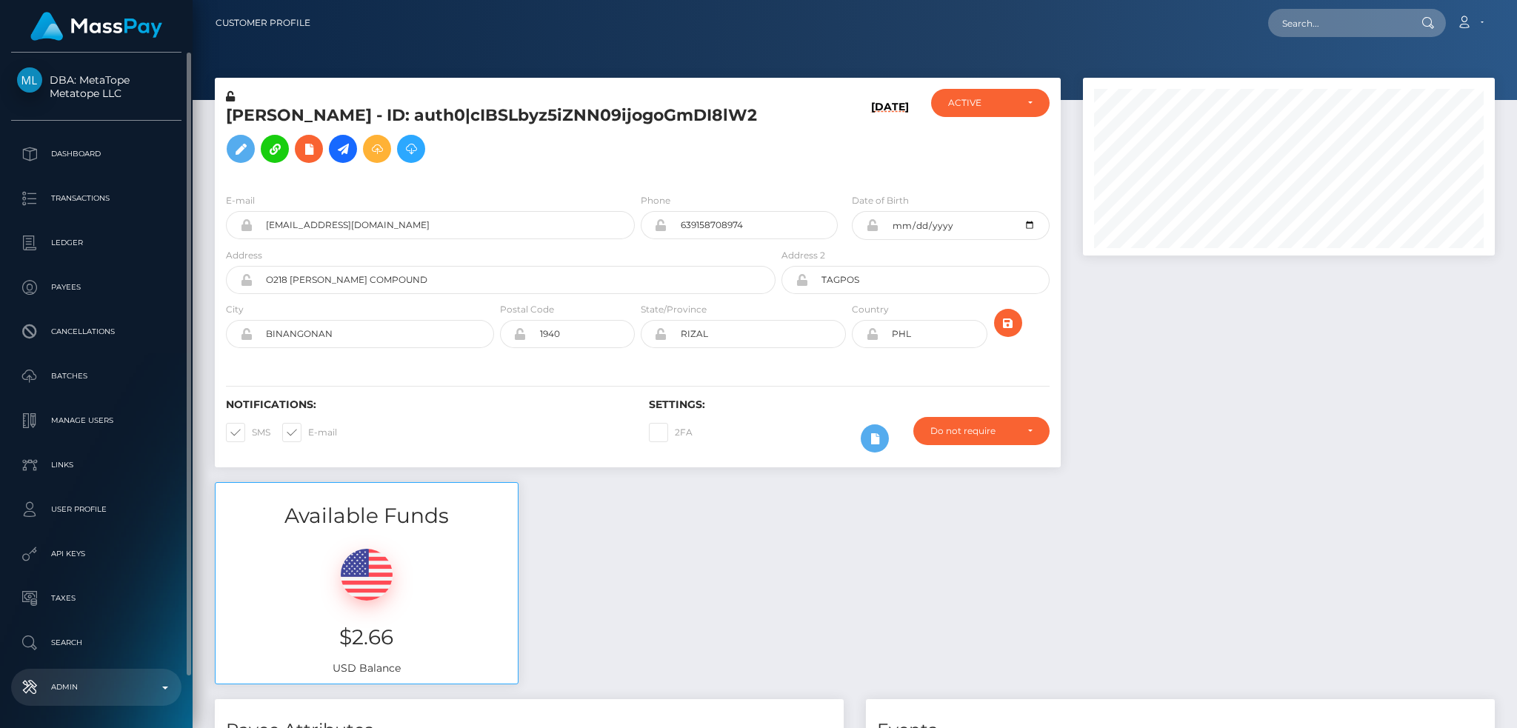
click at [113, 690] on p "Admin" at bounding box center [96, 687] width 159 height 22
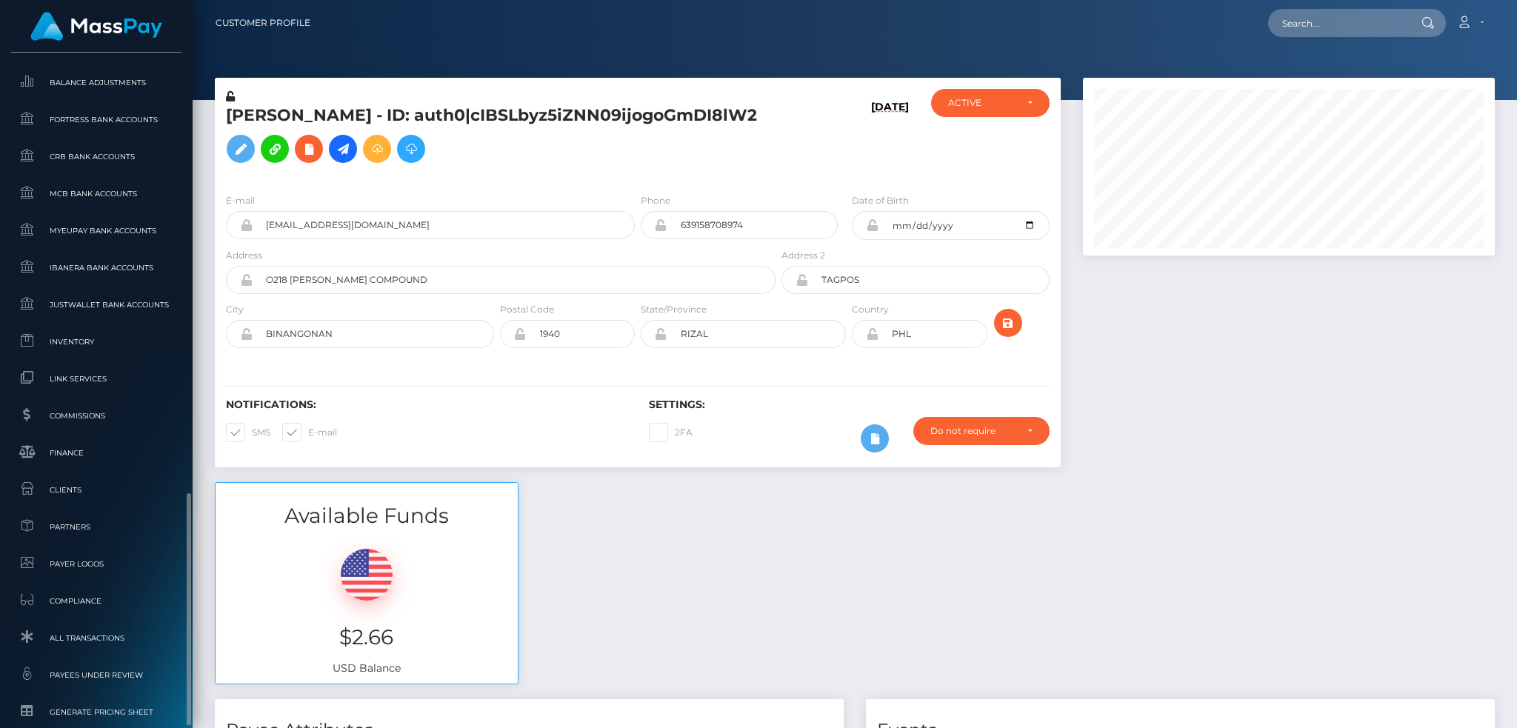
scroll to position [881, 0]
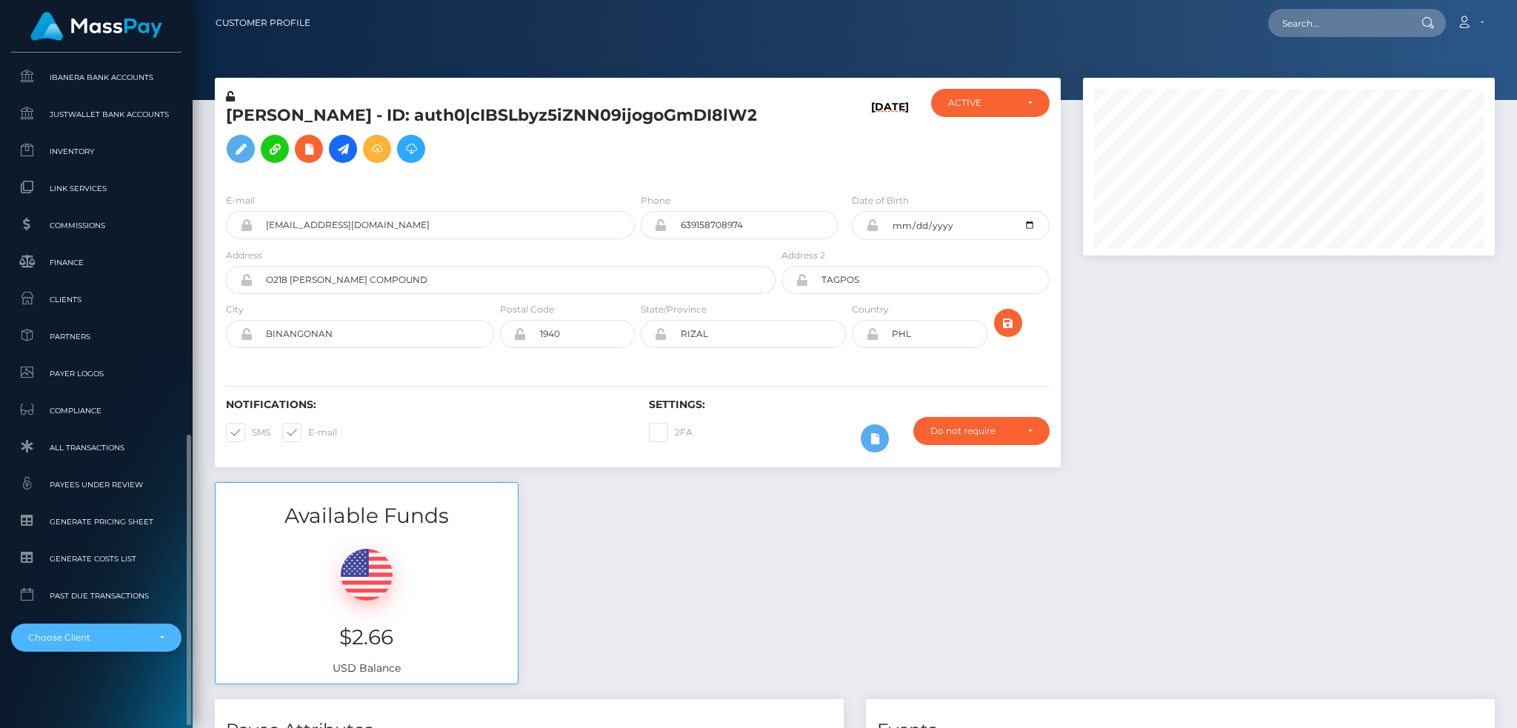
click at [99, 644] on div "Choose Client" at bounding box center [96, 638] width 170 height 28
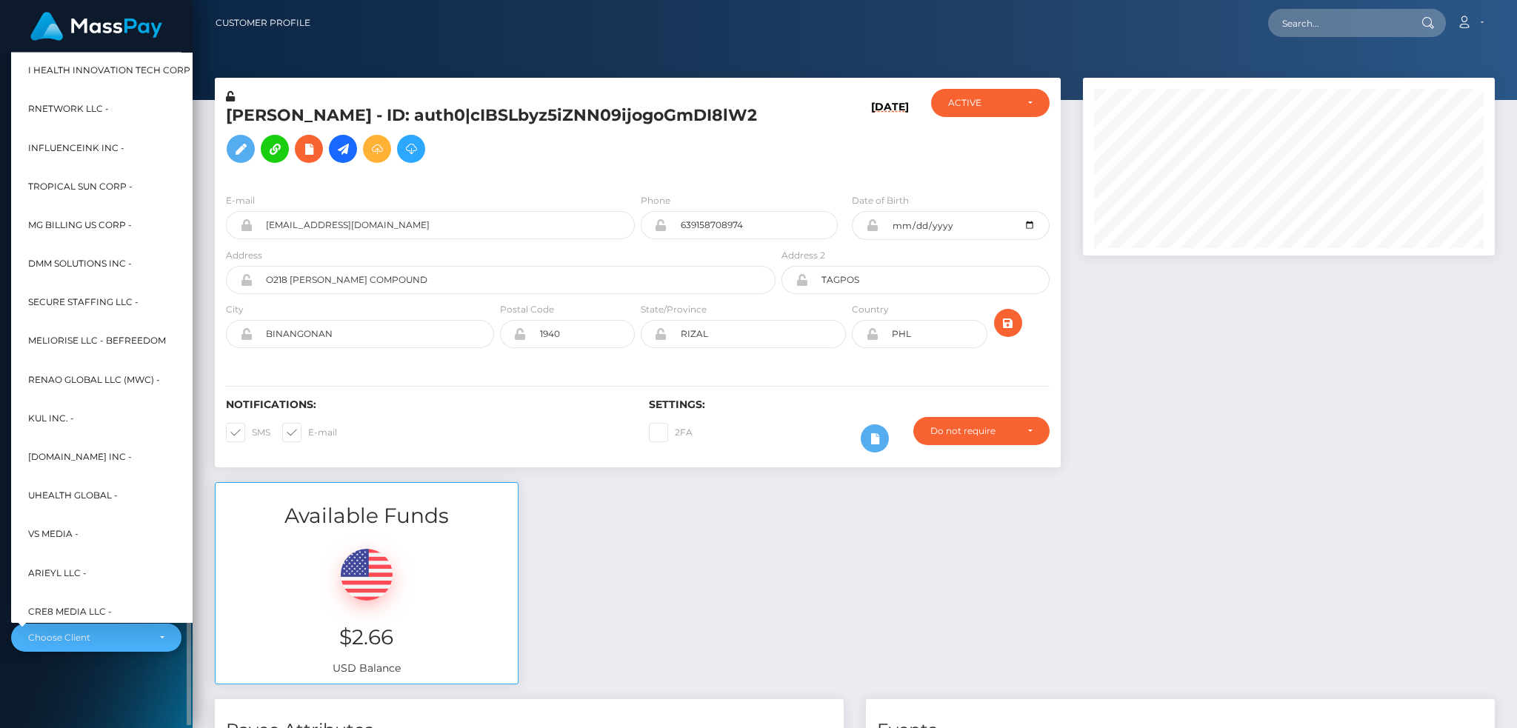
scroll to position [444, 0]
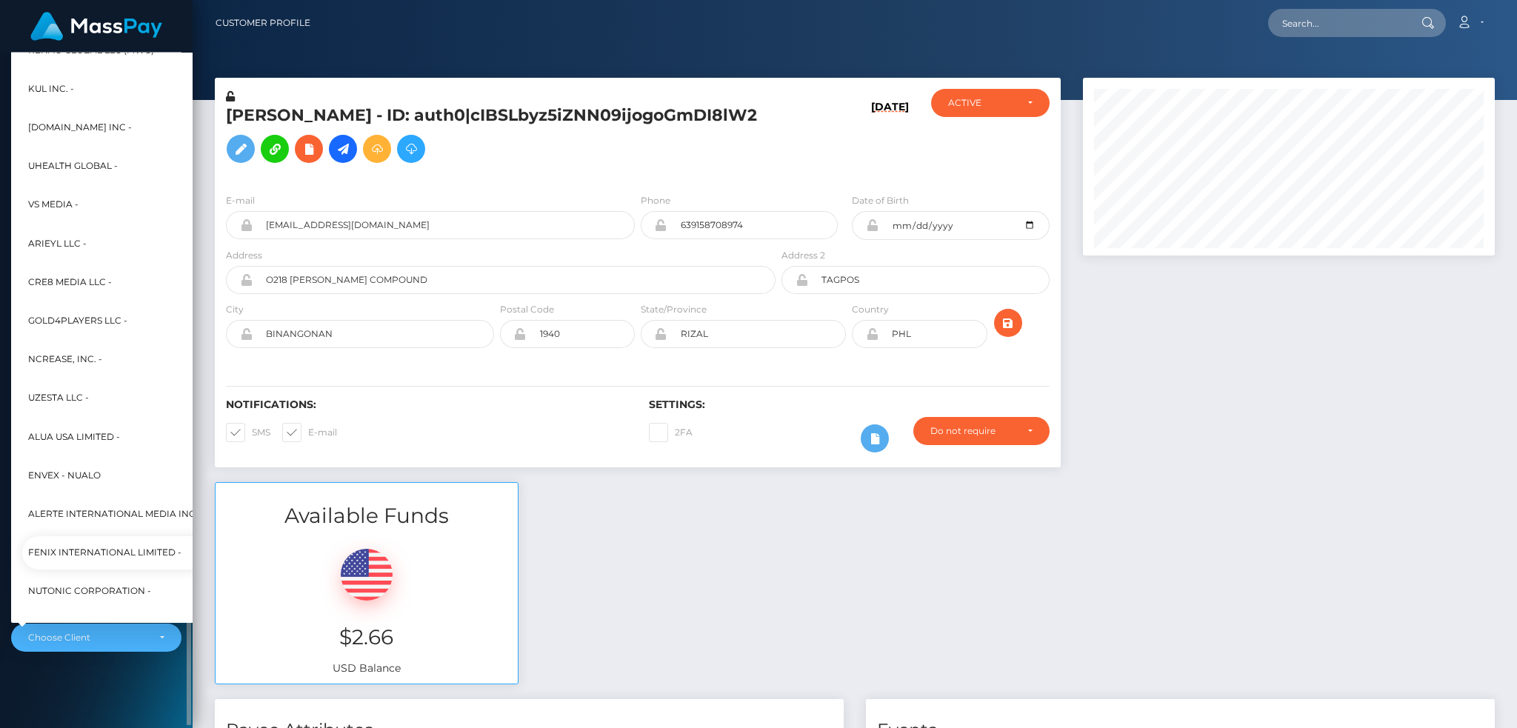
click at [121, 547] on span "Fenix International Limited -" at bounding box center [104, 553] width 153 height 19
select select "26"
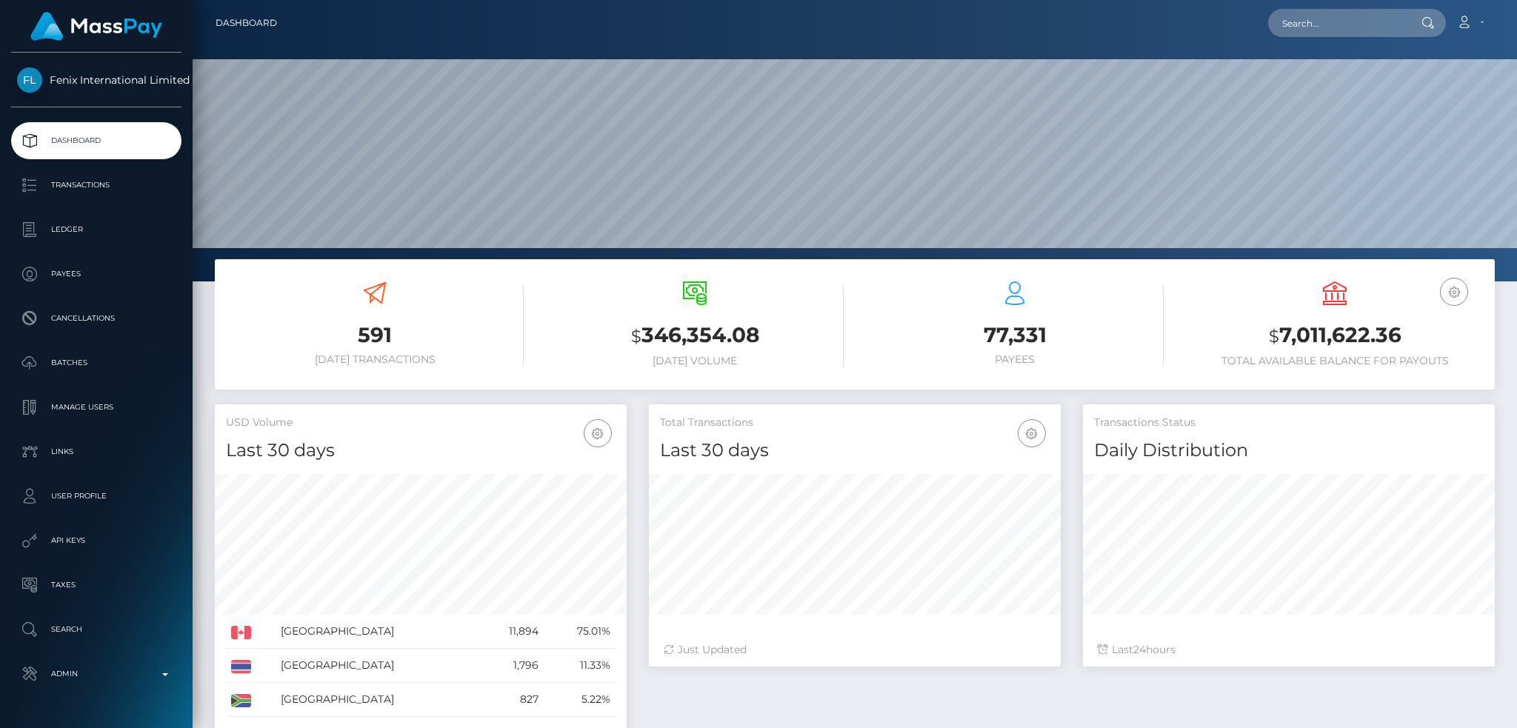
scroll to position [263, 411]
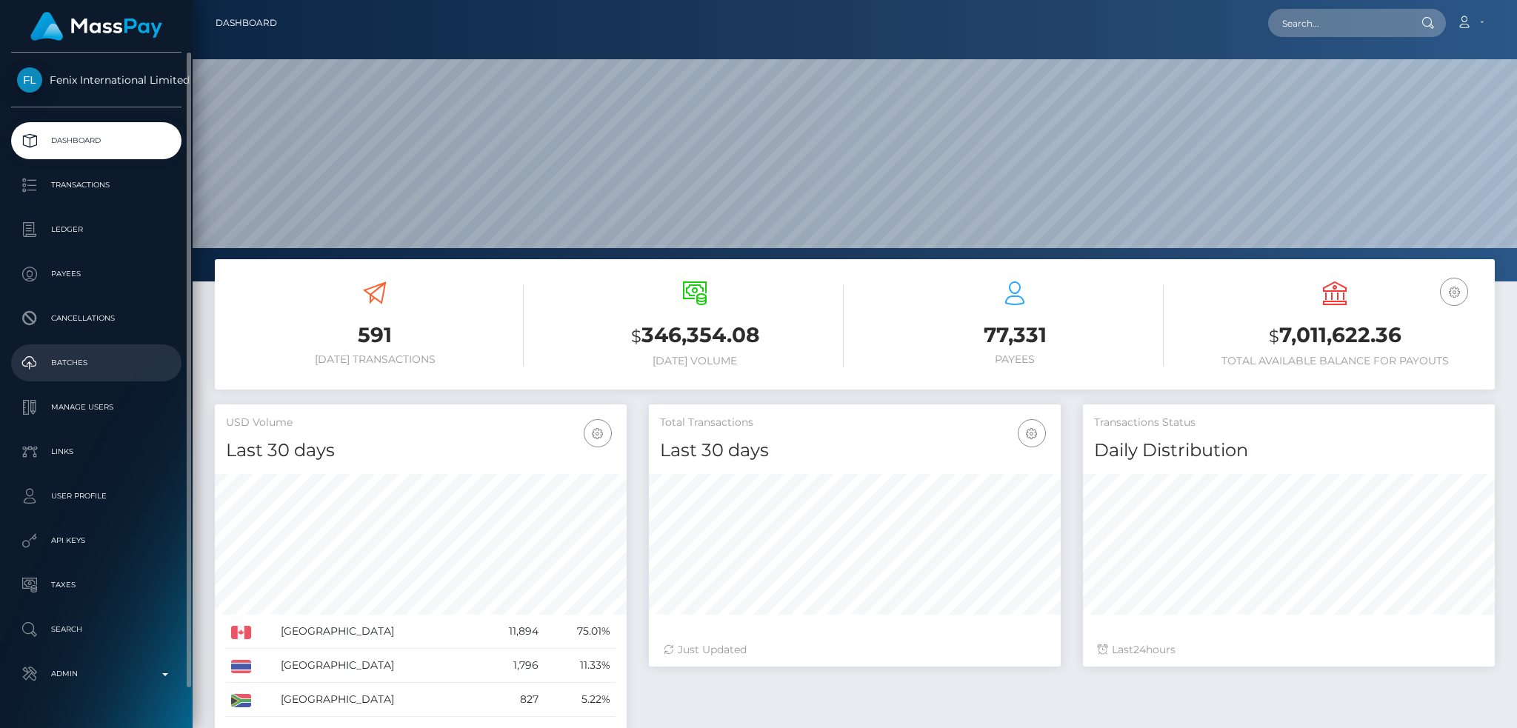
click at [126, 364] on p "Batches" at bounding box center [96, 363] width 159 height 22
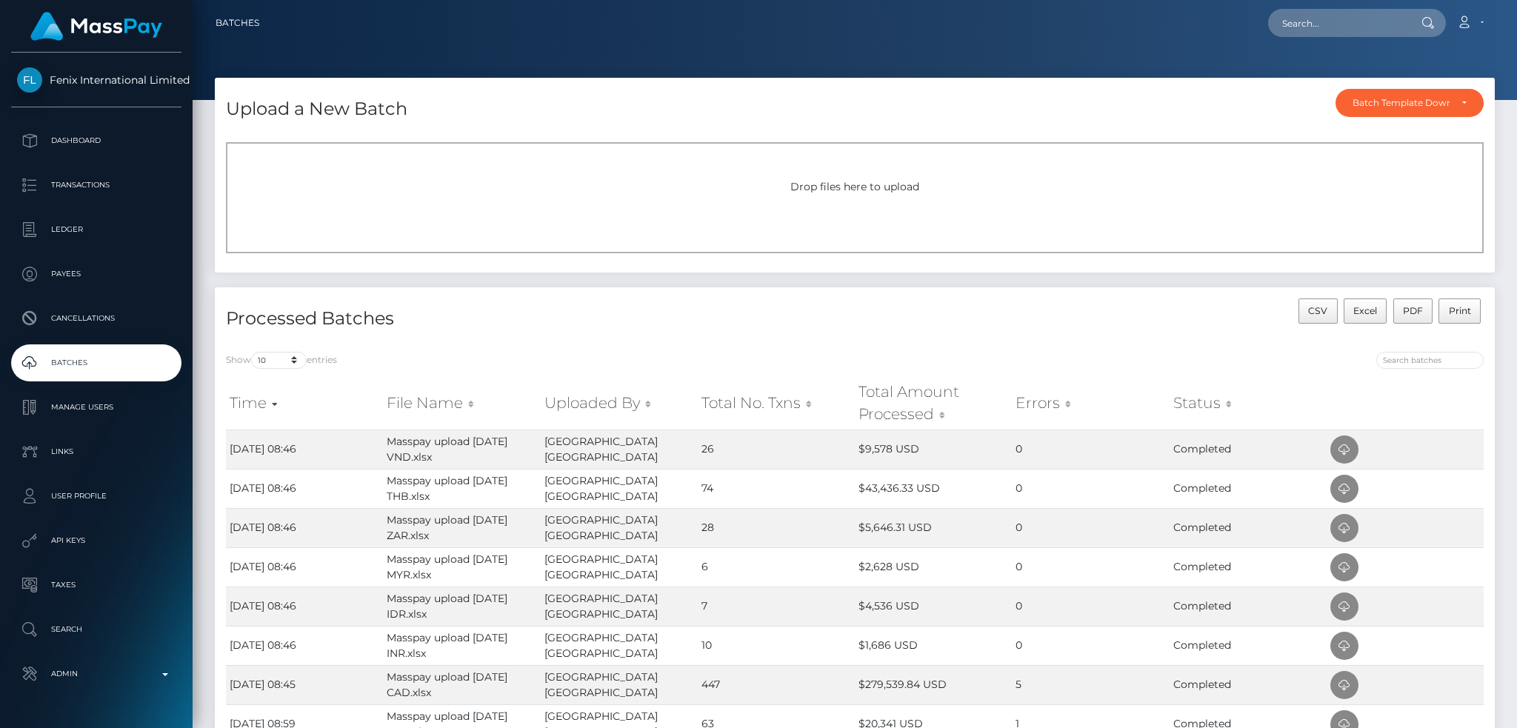
scroll to position [197, 0]
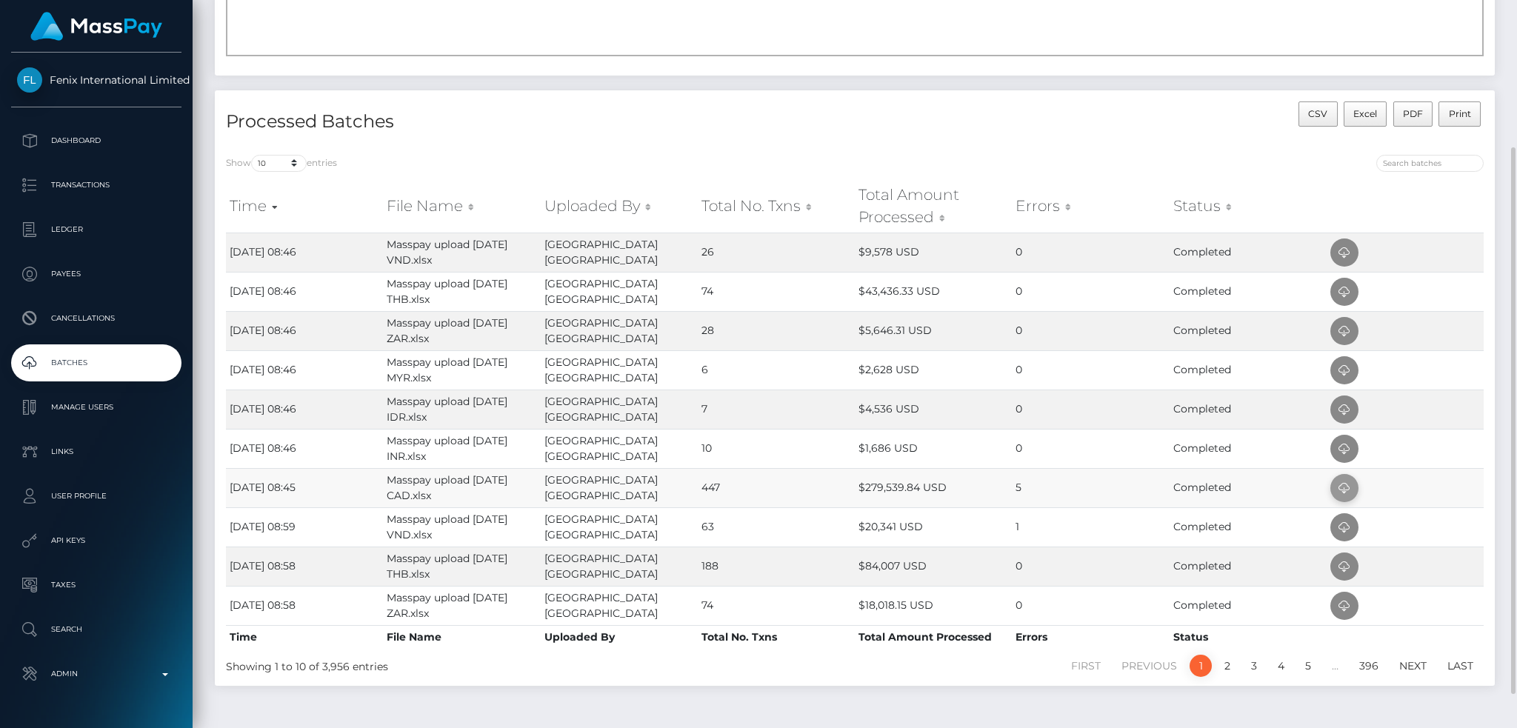
click at [1341, 489] on icon at bounding box center [1344, 488] width 18 height 19
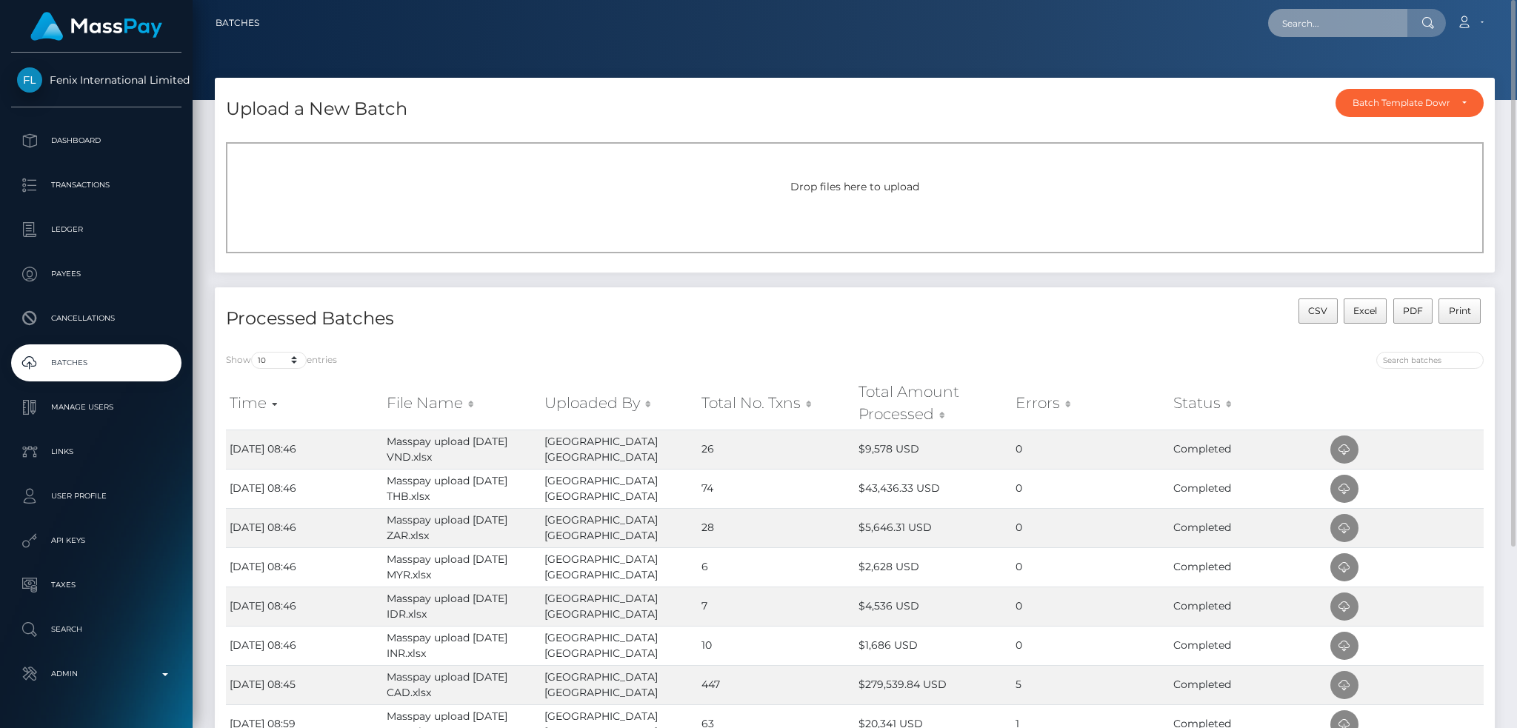
click at [1301, 10] on input "text" at bounding box center [1337, 23] width 139 height 28
paste input "24581636"
type input "24581636"
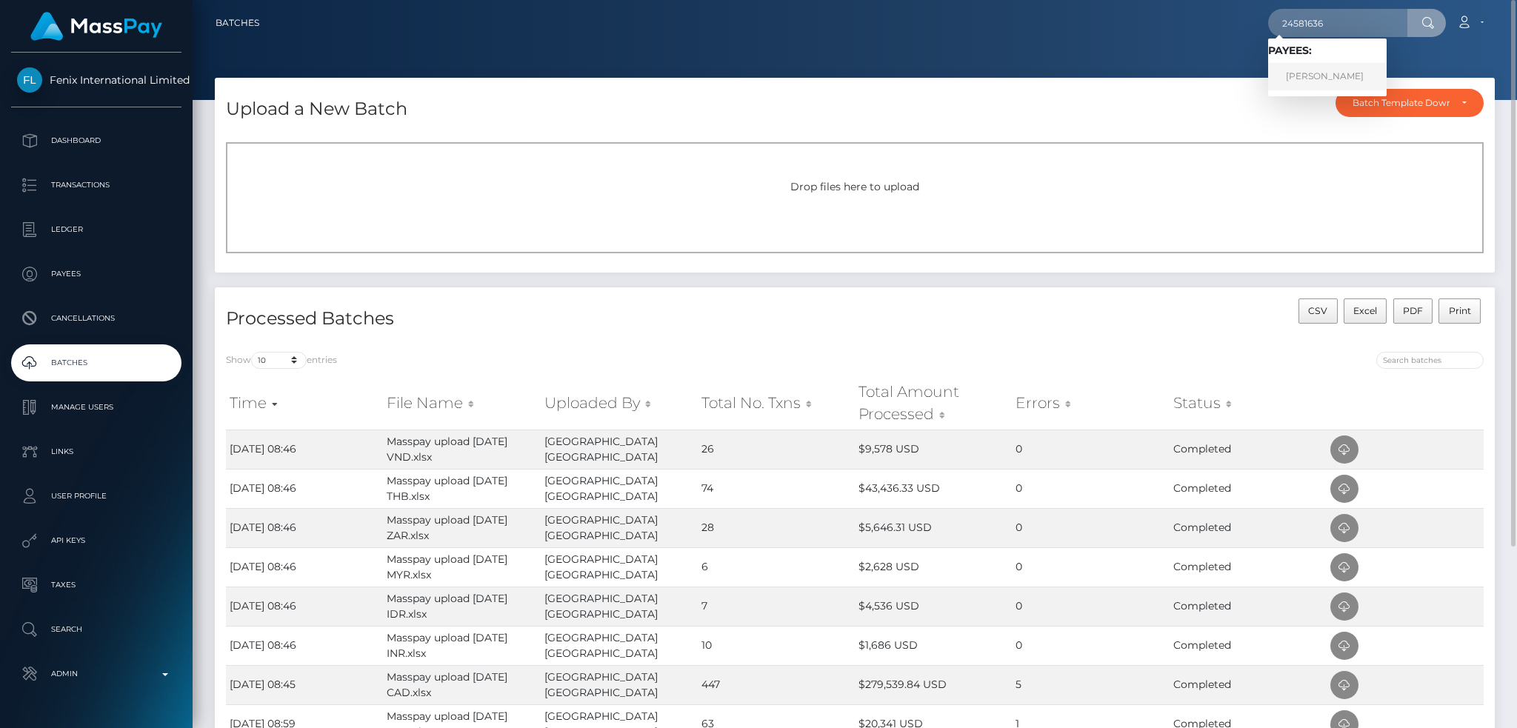
click at [1304, 76] on link "Anne Tracey Bellance-Lamothe" at bounding box center [1327, 76] width 119 height 27
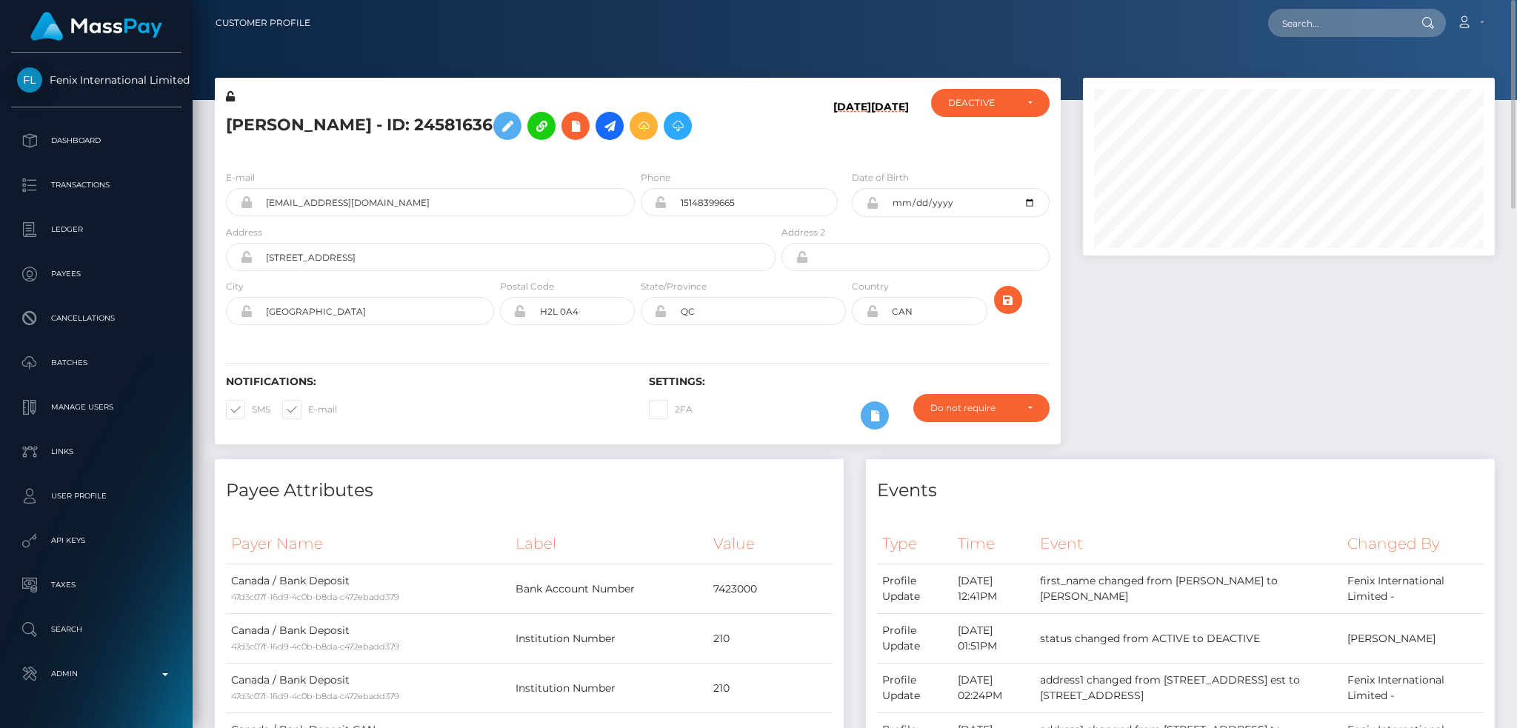
click at [408, 135] on h5 "Anne Tracey Bellance-Lamothe - ID: 24581636" at bounding box center [496, 125] width 541 height 43
click at [409, 133] on h5 "Anne Tracey Bellance-Lamothe - ID: 24581636" at bounding box center [496, 125] width 541 height 43
copy h5 "Anne Tracey Bellance-Lamothe - ID: 24581636"
click at [511, 216] on input "goldcherry9494@gmail.com" at bounding box center [444, 202] width 382 height 28
